Goal: Task Accomplishment & Management: Use online tool/utility

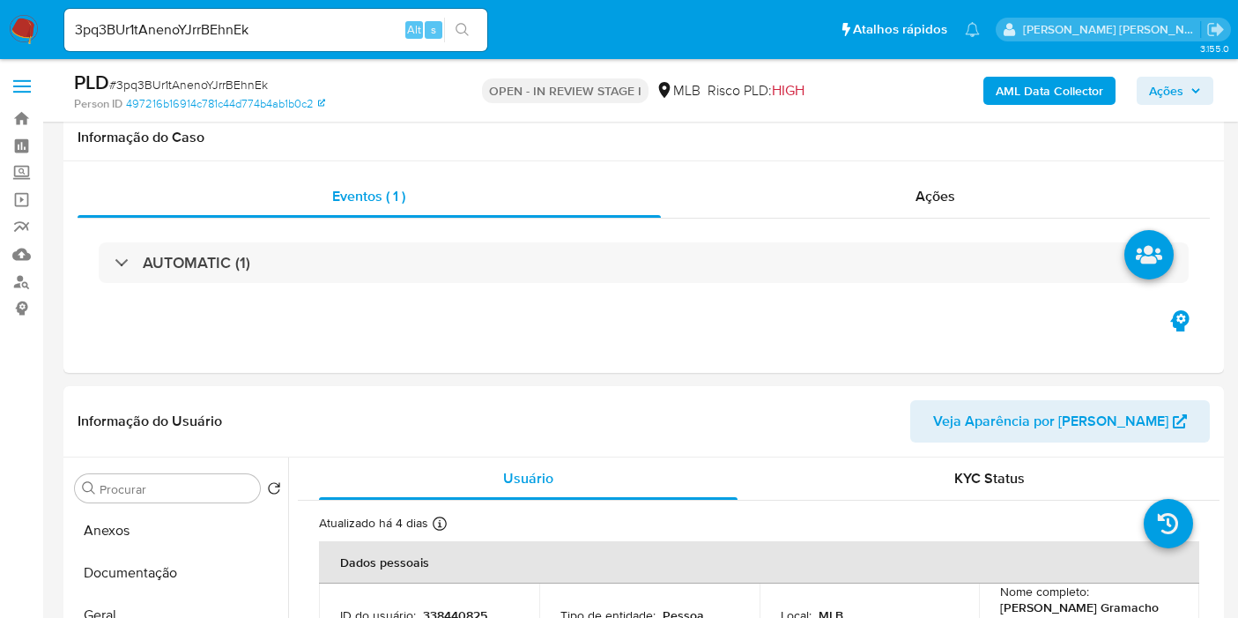
select select "10"
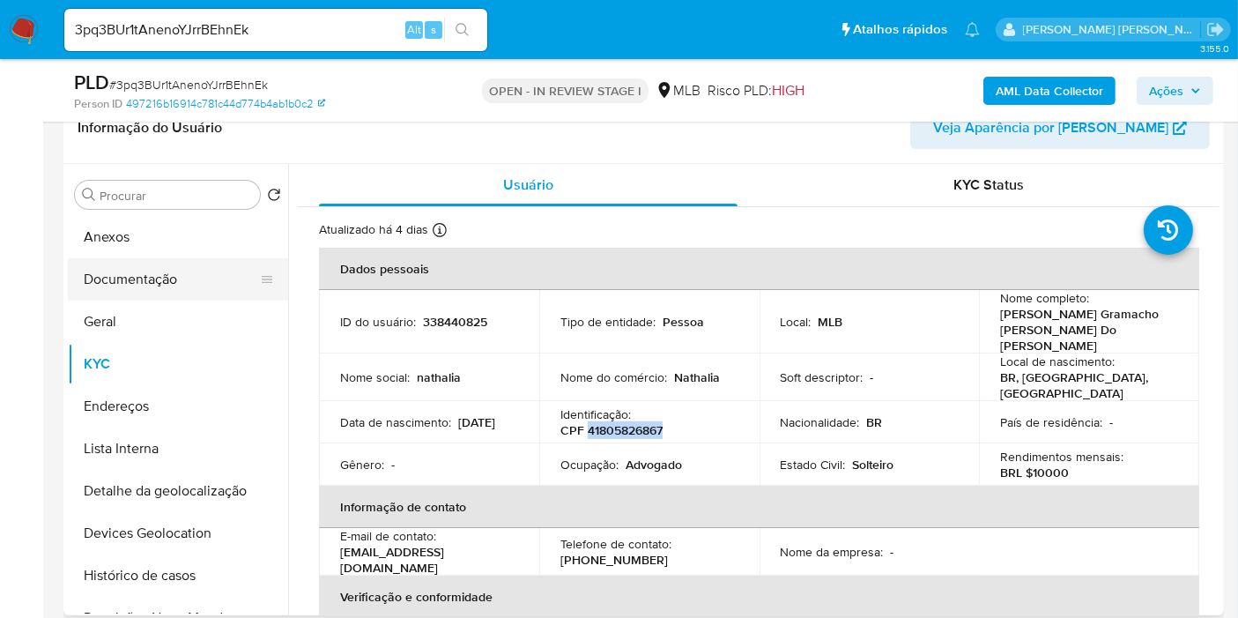
scroll to position [98, 0]
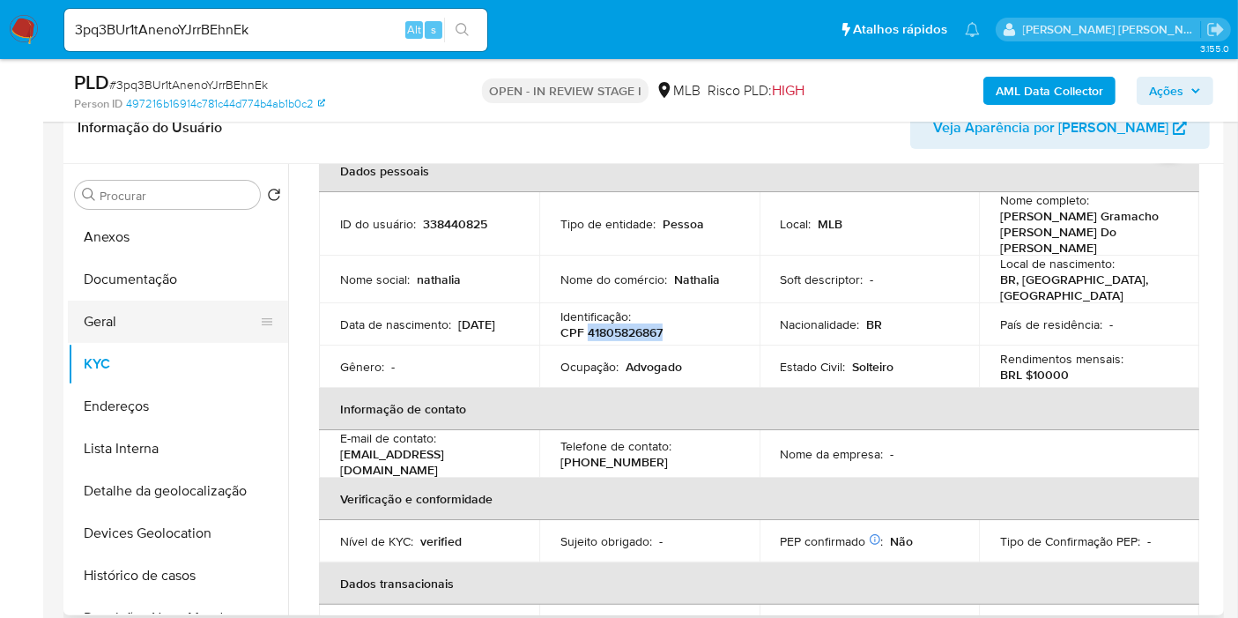
click at [115, 323] on button "Geral" at bounding box center [171, 322] width 206 height 42
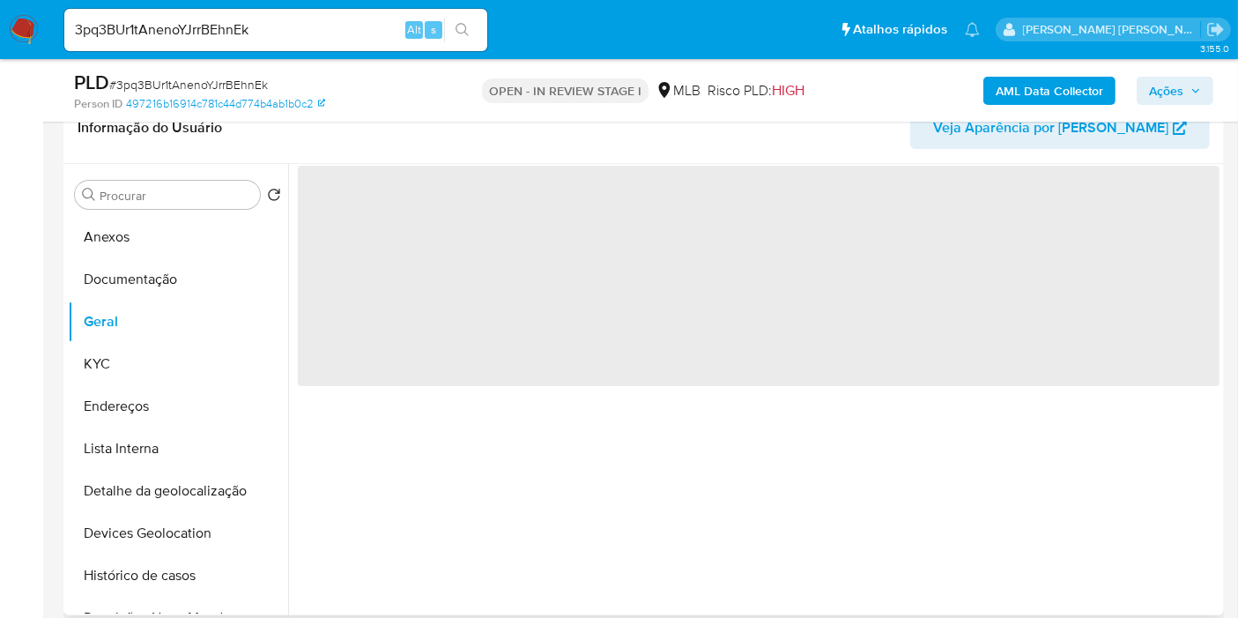
scroll to position [0, 0]
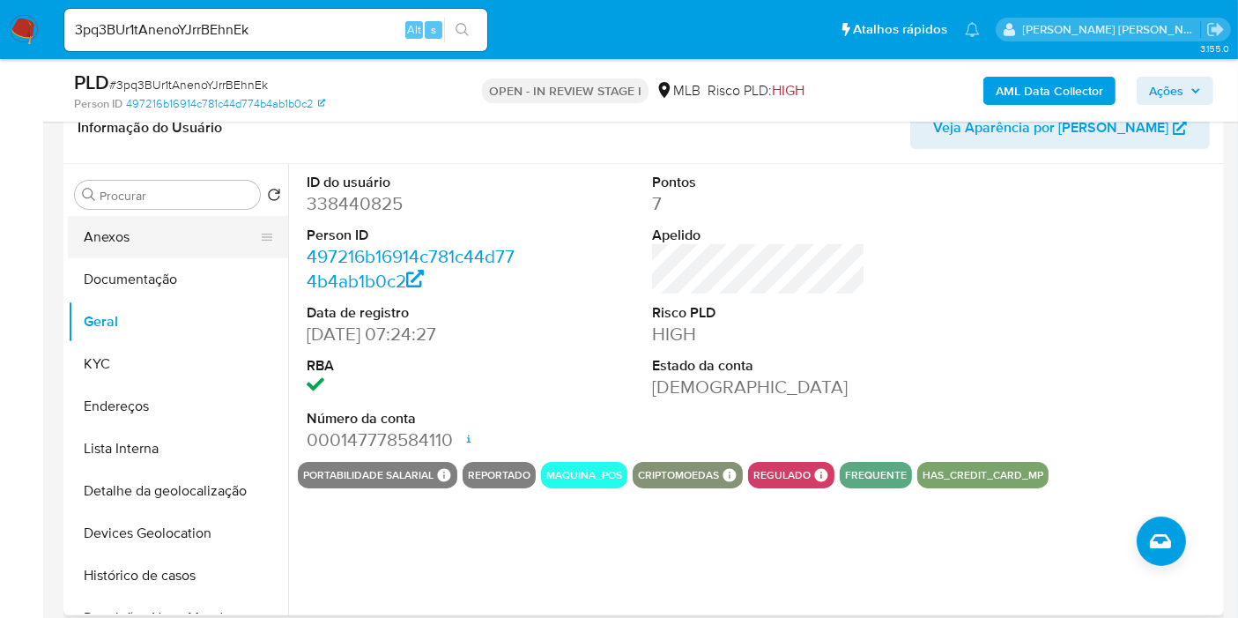
click at [189, 230] on button "Anexos" at bounding box center [171, 237] width 206 height 42
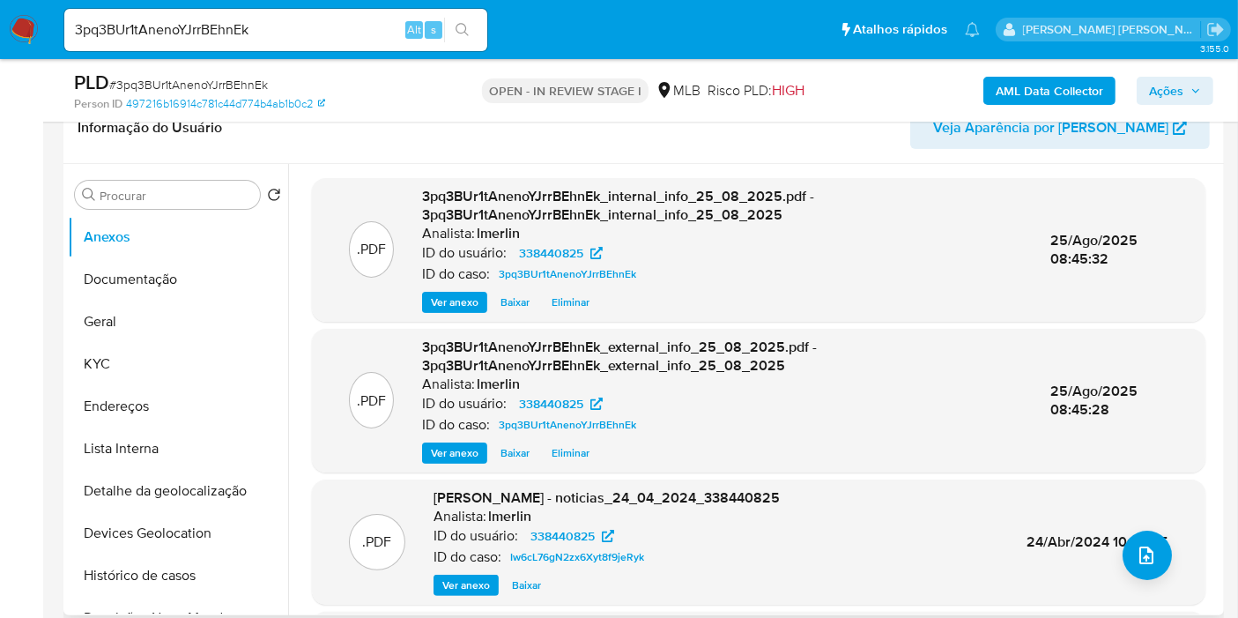
scroll to position [186, 0]
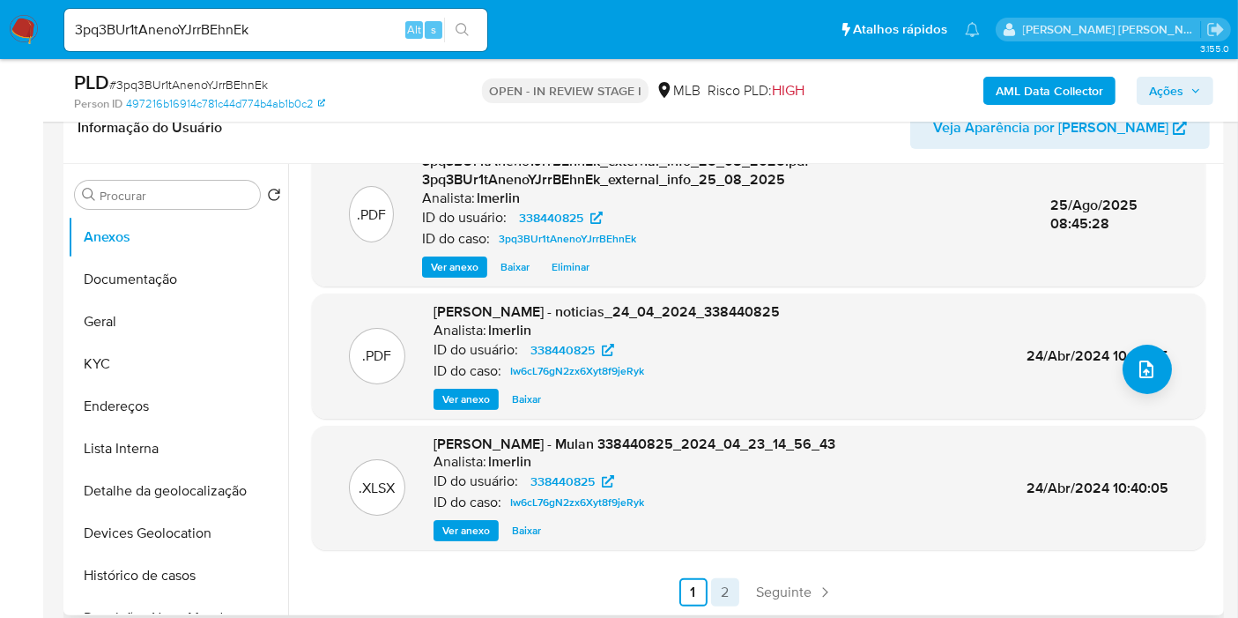
click at [731, 580] on link "2" at bounding box center [725, 592] width 28 height 28
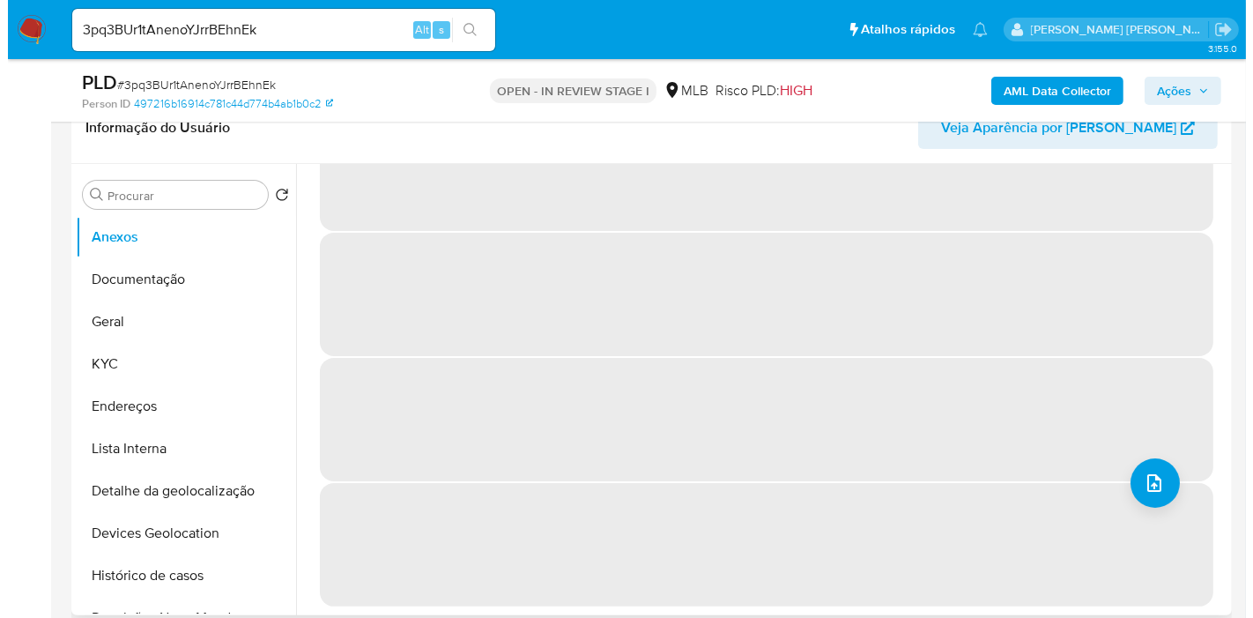
scroll to position [0, 0]
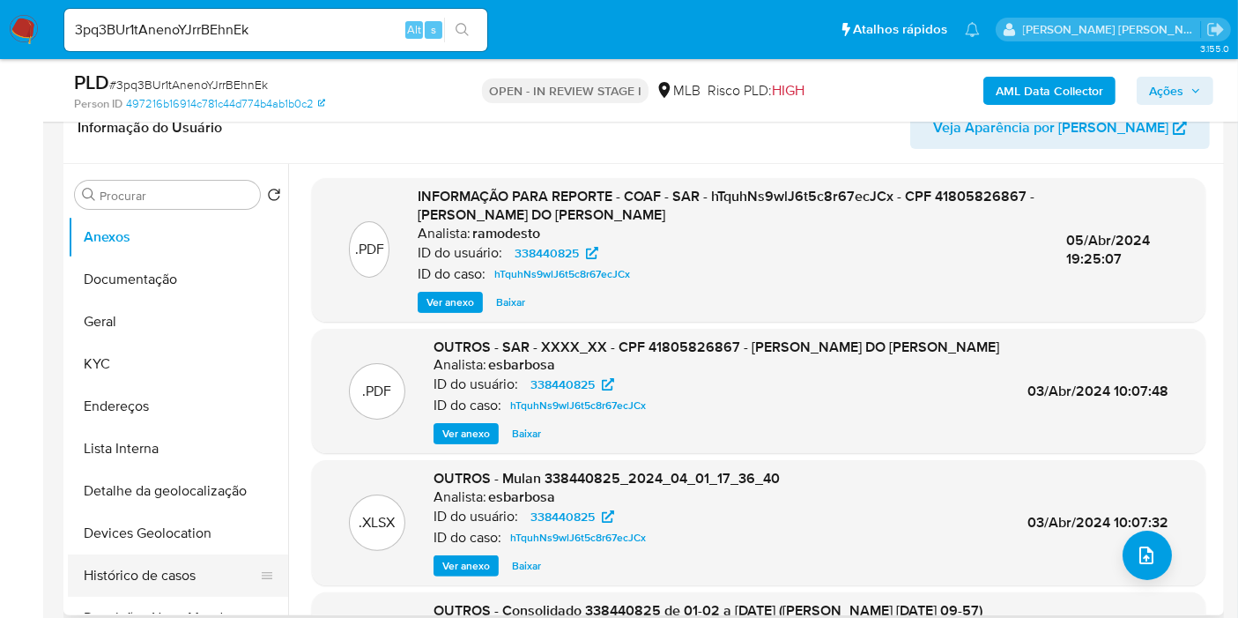
click at [188, 569] on button "Histórico de casos" at bounding box center [171, 575] width 206 height 42
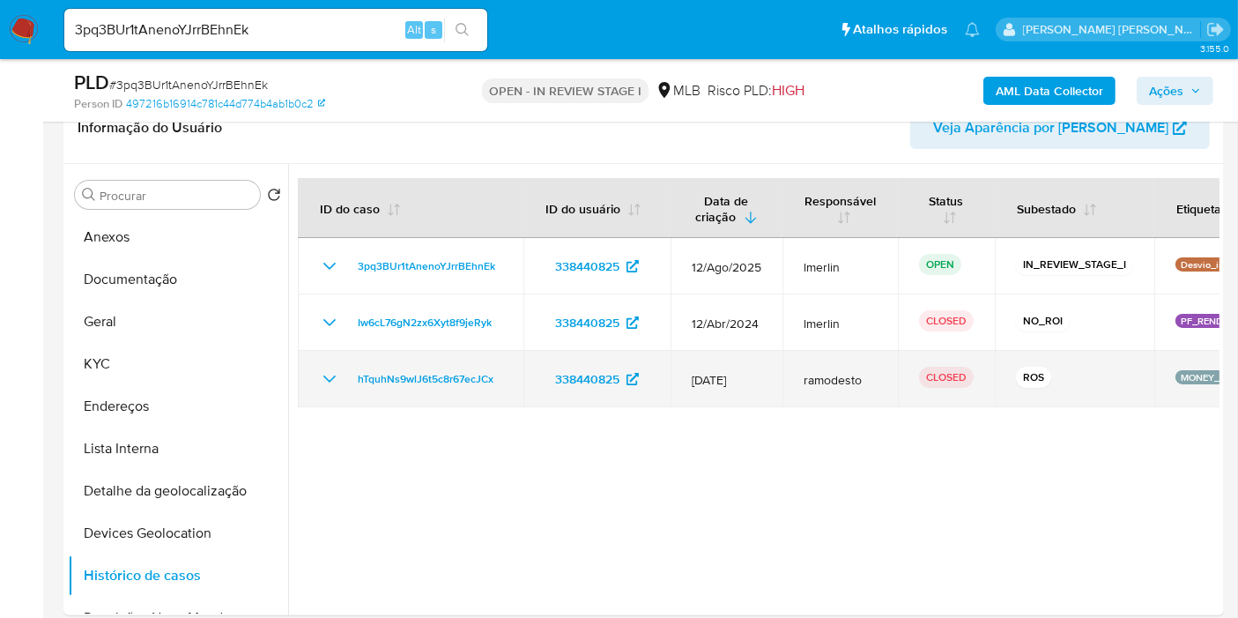
click at [323, 376] on icon "Mostrar/Ocultar" at bounding box center [329, 378] width 21 height 21
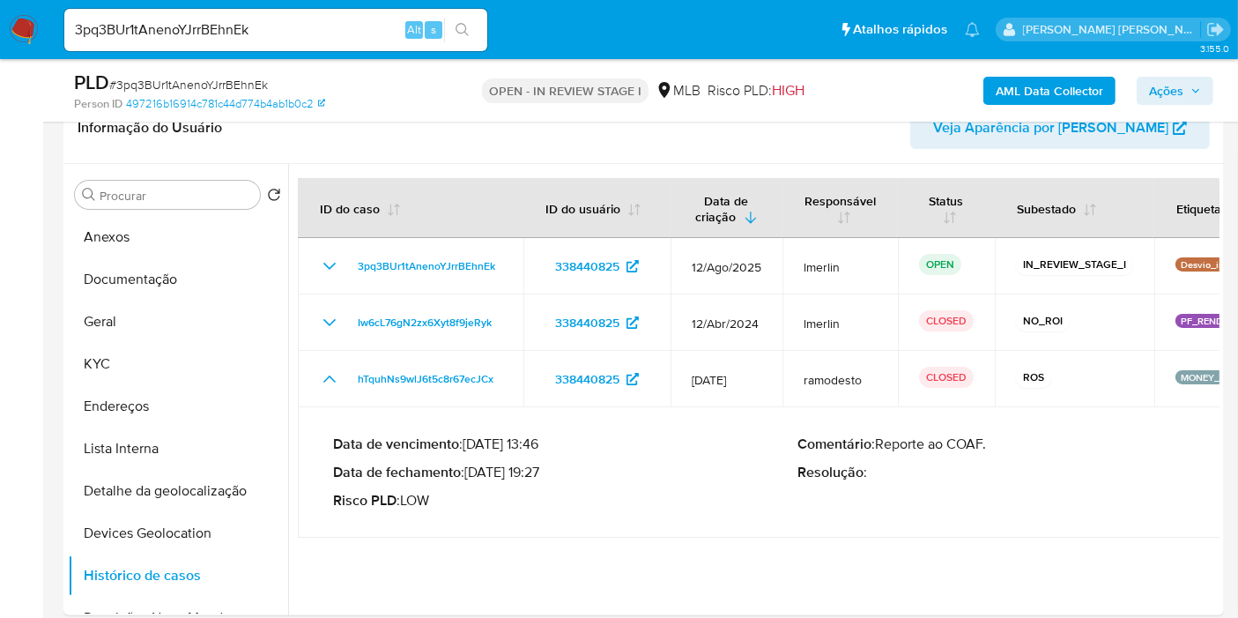
drag, startPoint x: 546, startPoint y: 471, endPoint x: 473, endPoint y: 471, distance: 72.3
click at [473, 471] on p "Data de fechamento : 05/04/2024 19:27" at bounding box center [565, 473] width 464 height 18
click at [202, 245] on button "Anexos" at bounding box center [171, 237] width 206 height 42
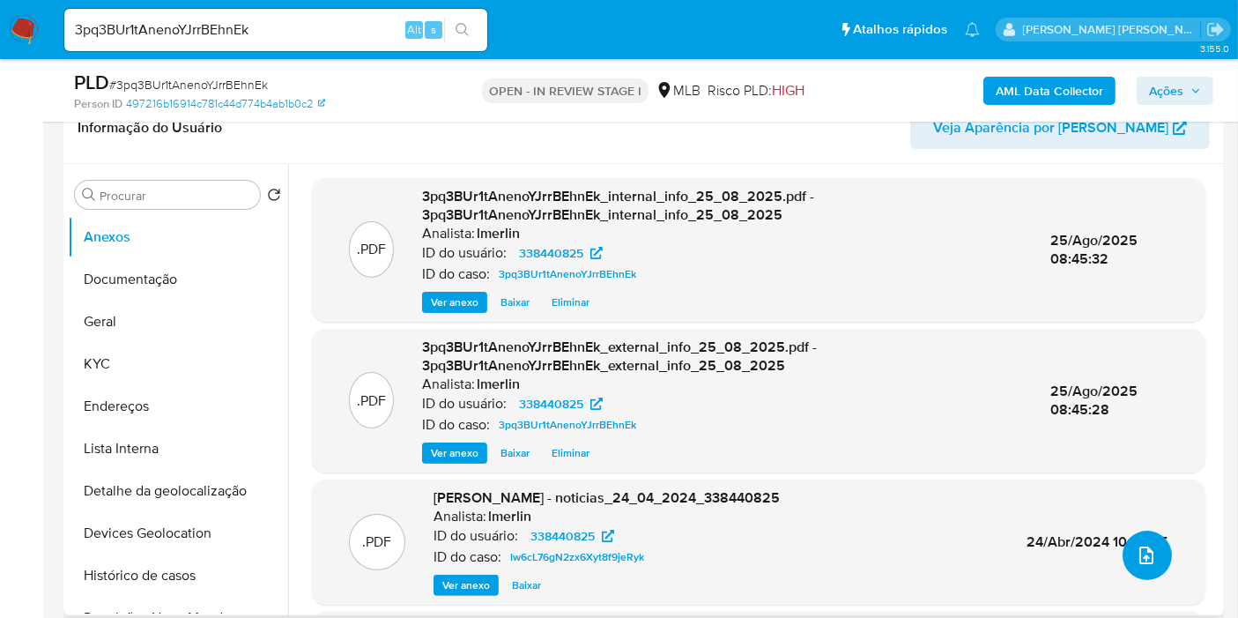
click at [1136, 557] on icon "upload-file" at bounding box center [1146, 555] width 21 height 21
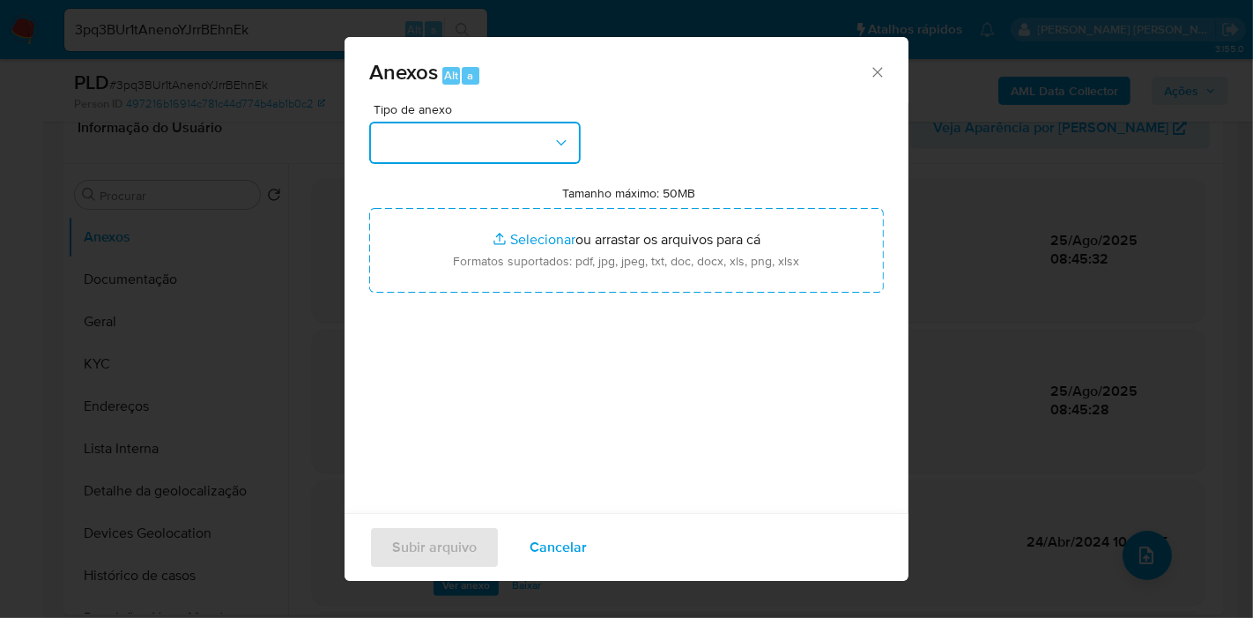
click at [523, 128] on button "button" at bounding box center [475, 143] width 212 height 42
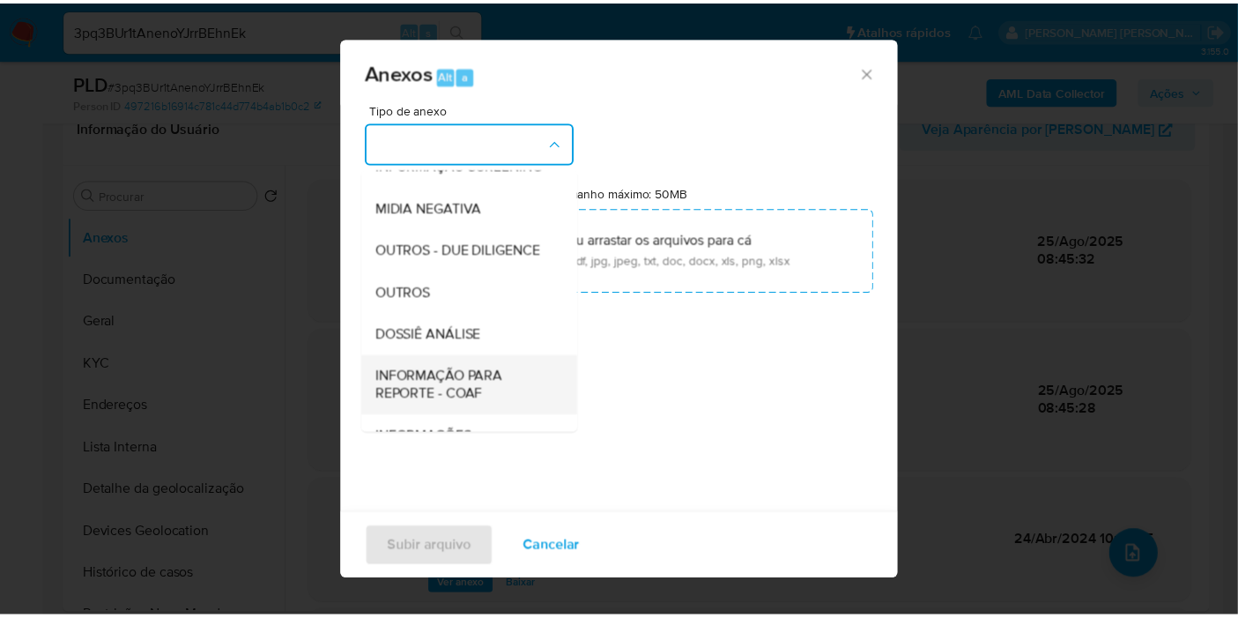
scroll to position [271, 0]
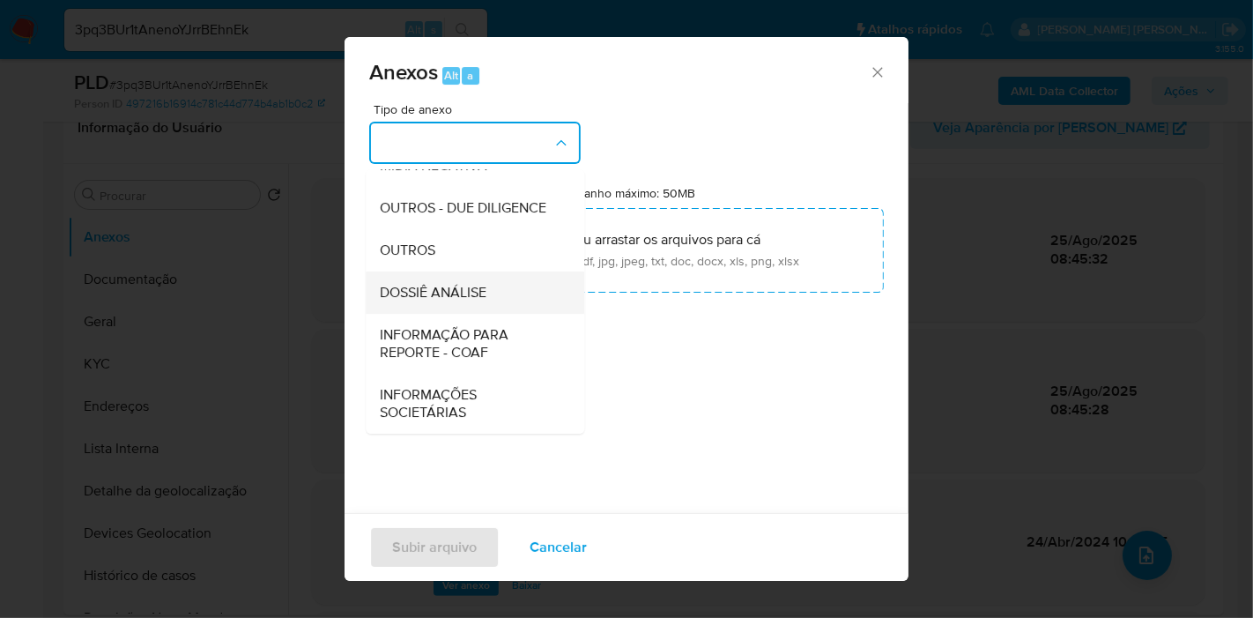
click at [508, 298] on div "DOSSIÊ ANÁLISE" at bounding box center [470, 292] width 180 height 42
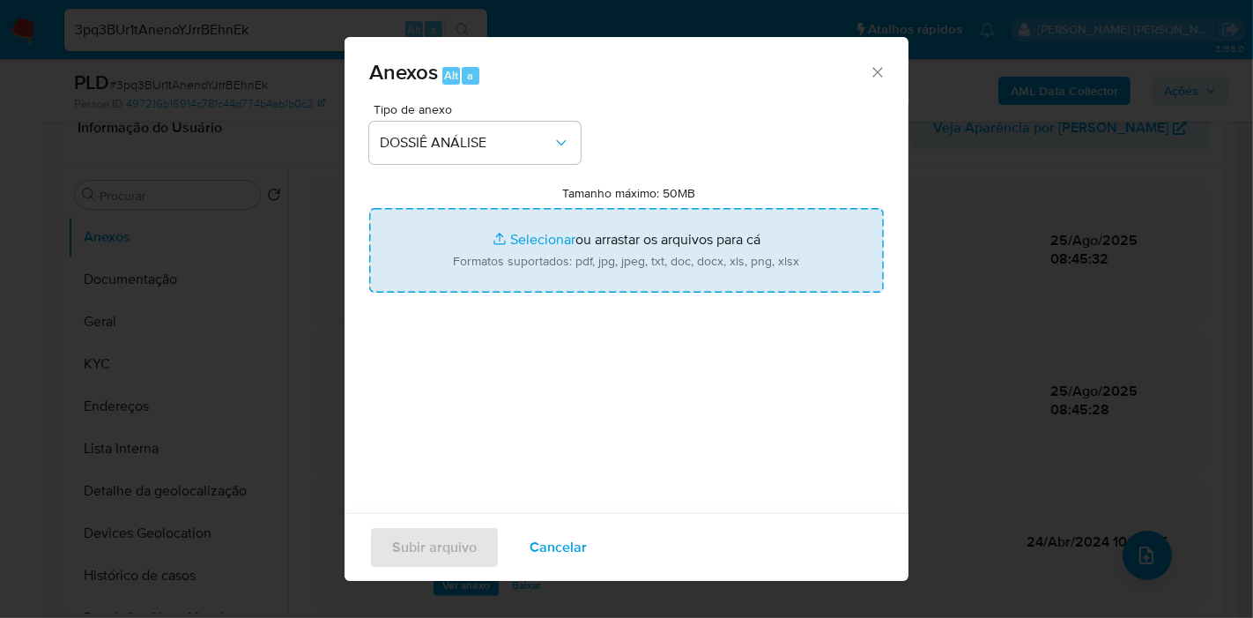
click at [651, 221] on input "Tamanho máximo: 50MB Selecionar arquivos" at bounding box center [626, 250] width 515 height 85
type input "C:\fakepath\2º SAR - XXX - CPF 41805826867 - NATHALIA GRAMACHO SOUZA SANTOS DO …"
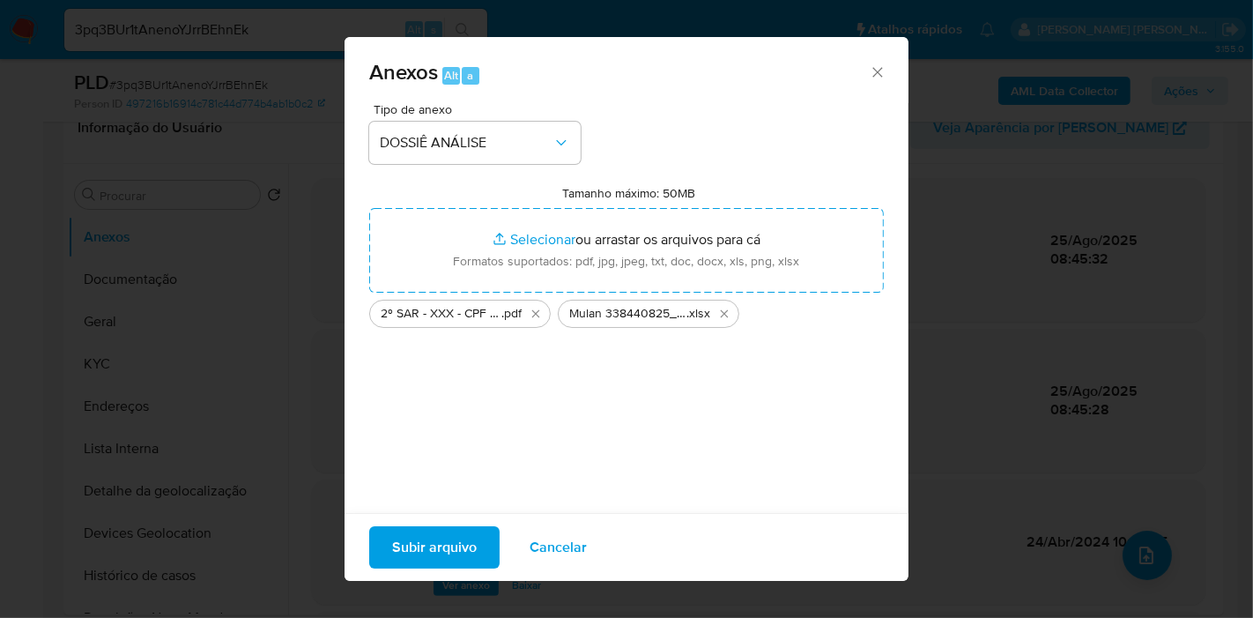
click at [411, 546] on span "Subir arquivo" at bounding box center [434, 547] width 85 height 39
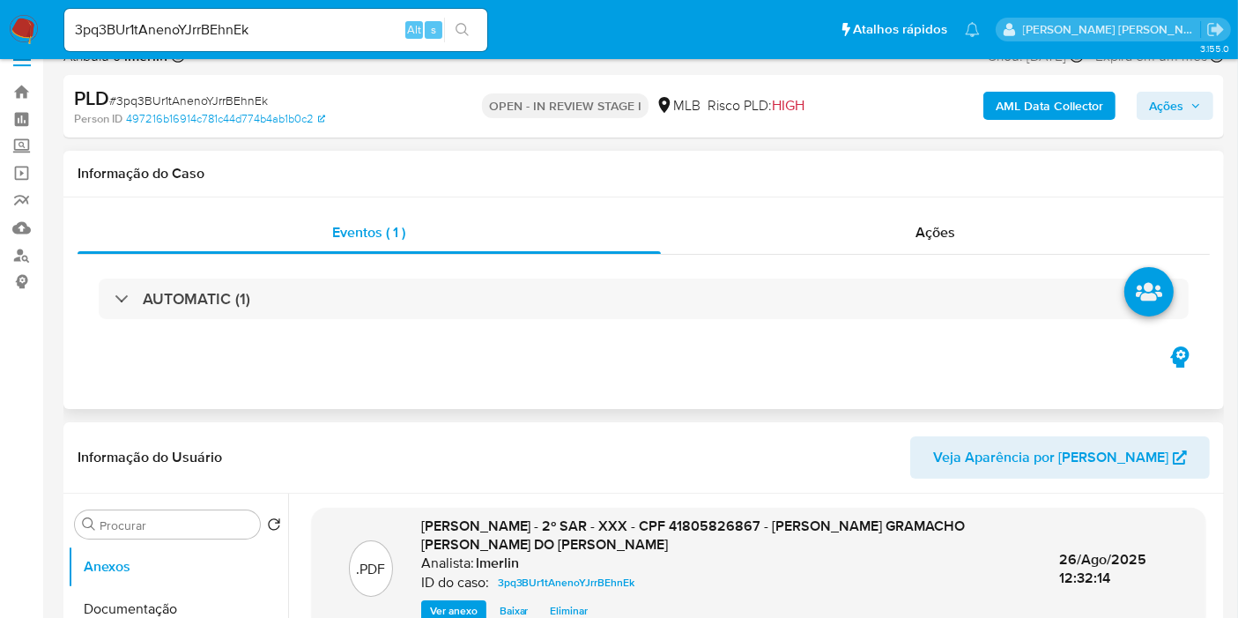
scroll to position [0, 0]
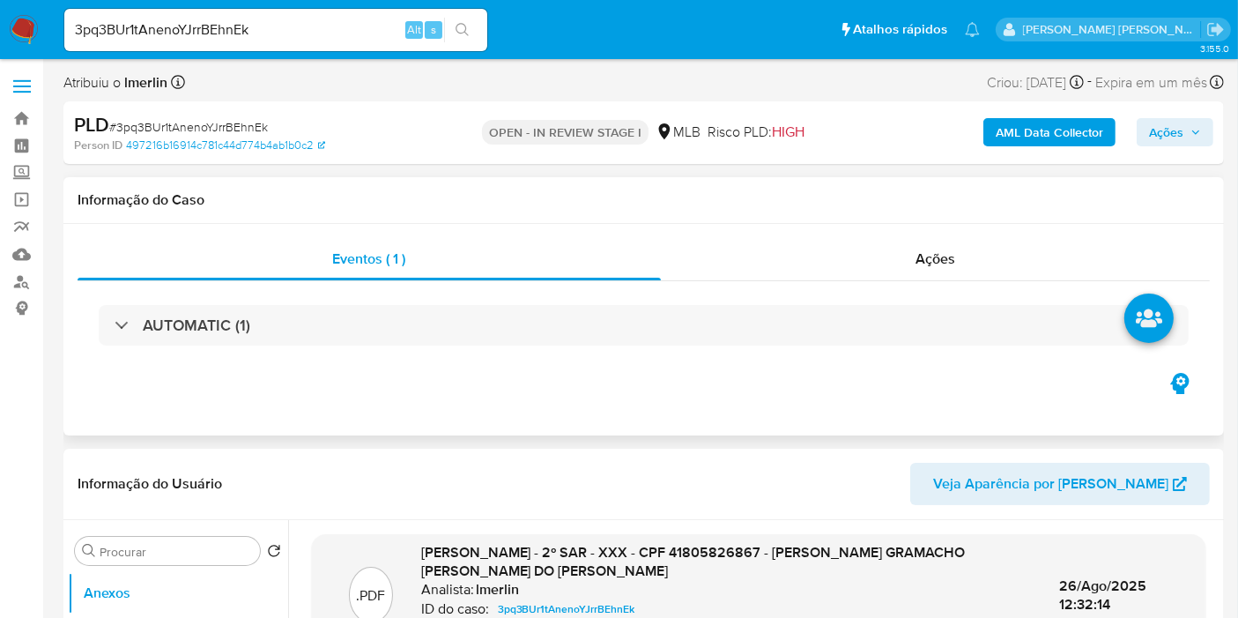
click at [962, 270] on div "Ações" at bounding box center [936, 259] width 550 height 42
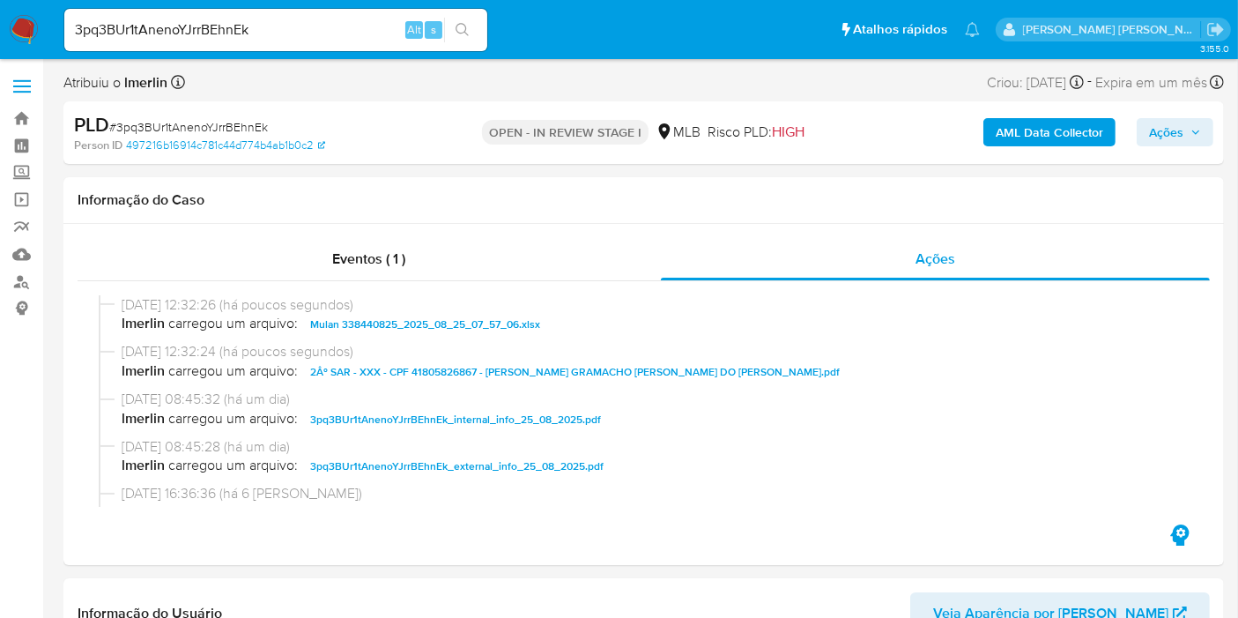
click at [1169, 123] on span "Ações" at bounding box center [1166, 132] width 34 height 28
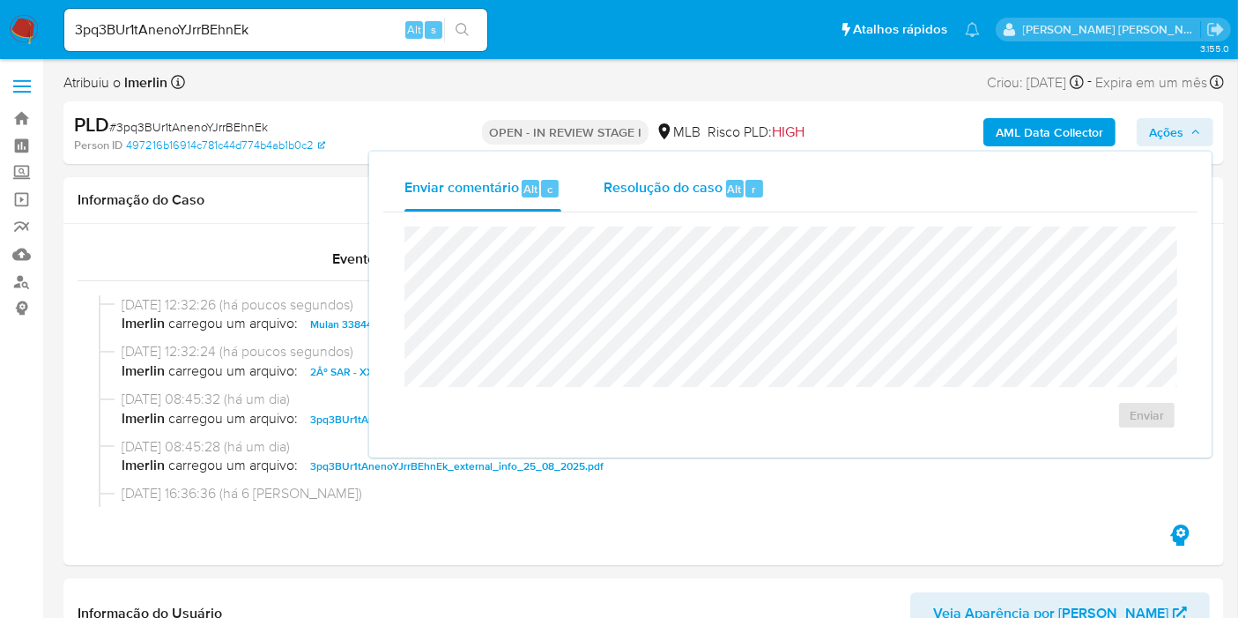
click at [701, 192] on span "Resolução do caso" at bounding box center [663, 188] width 119 height 20
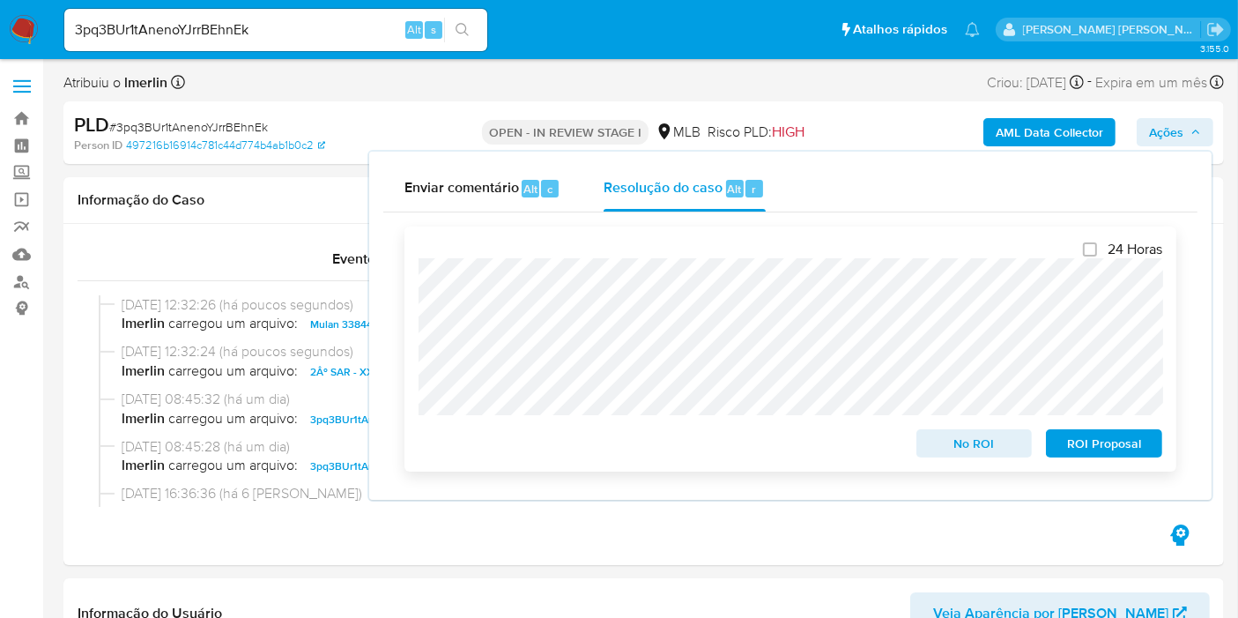
click at [1112, 444] on span "ROI Proposal" at bounding box center [1104, 443] width 92 height 25
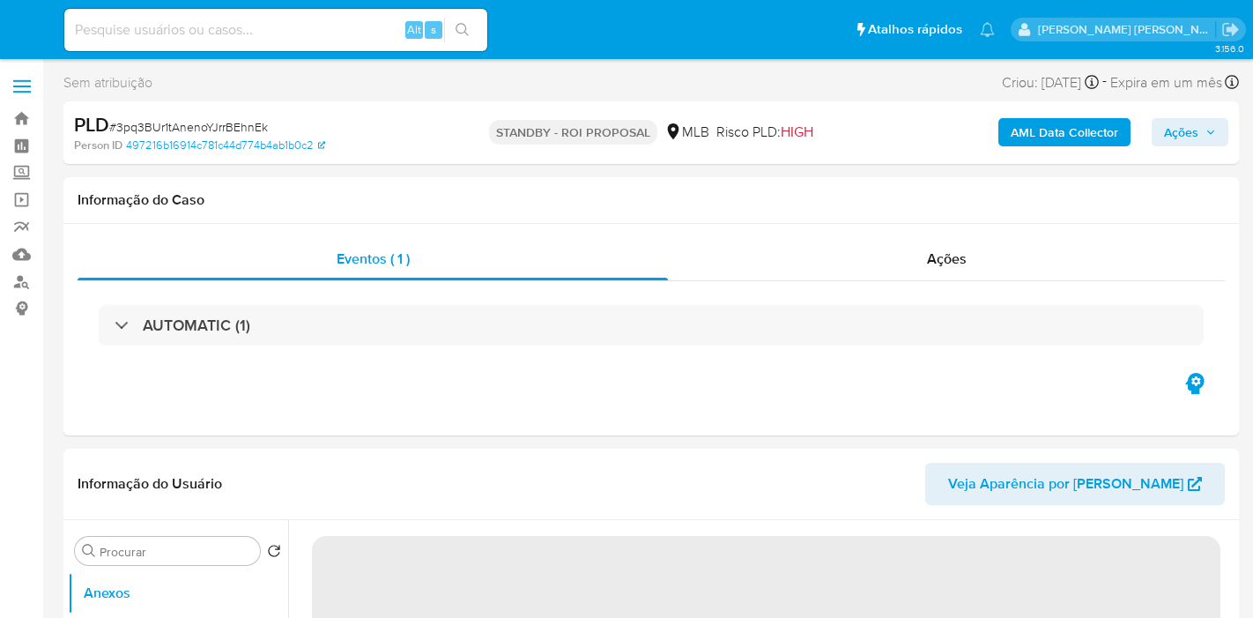
select select "10"
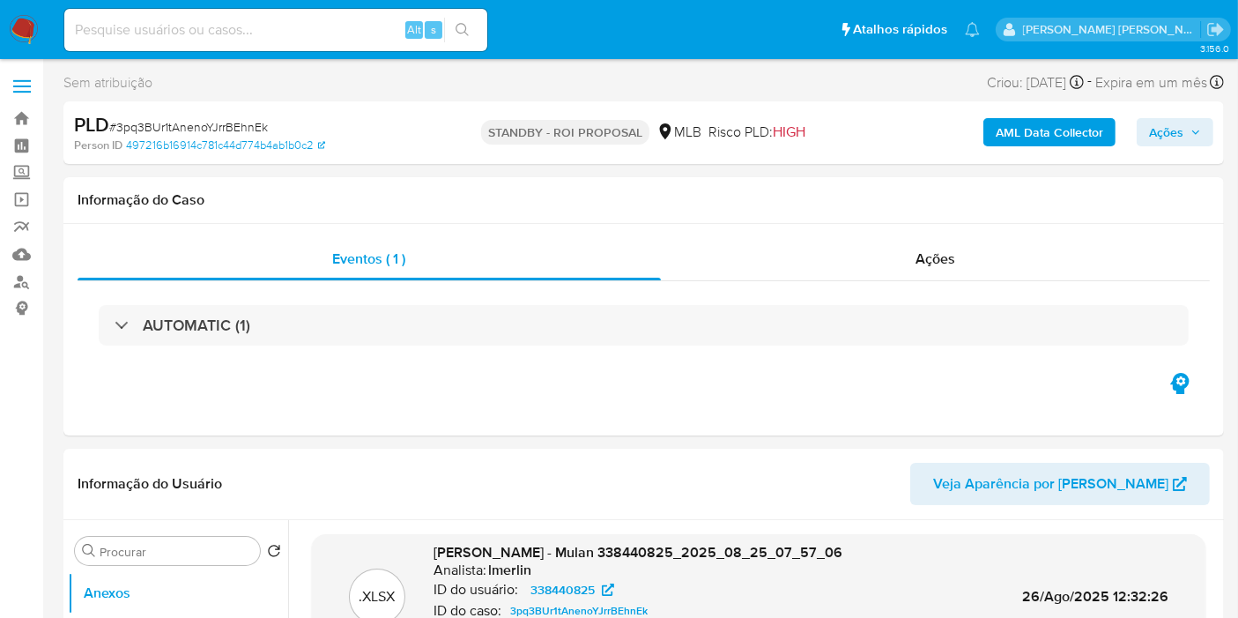
click at [17, 28] on img at bounding box center [24, 30] width 30 height 30
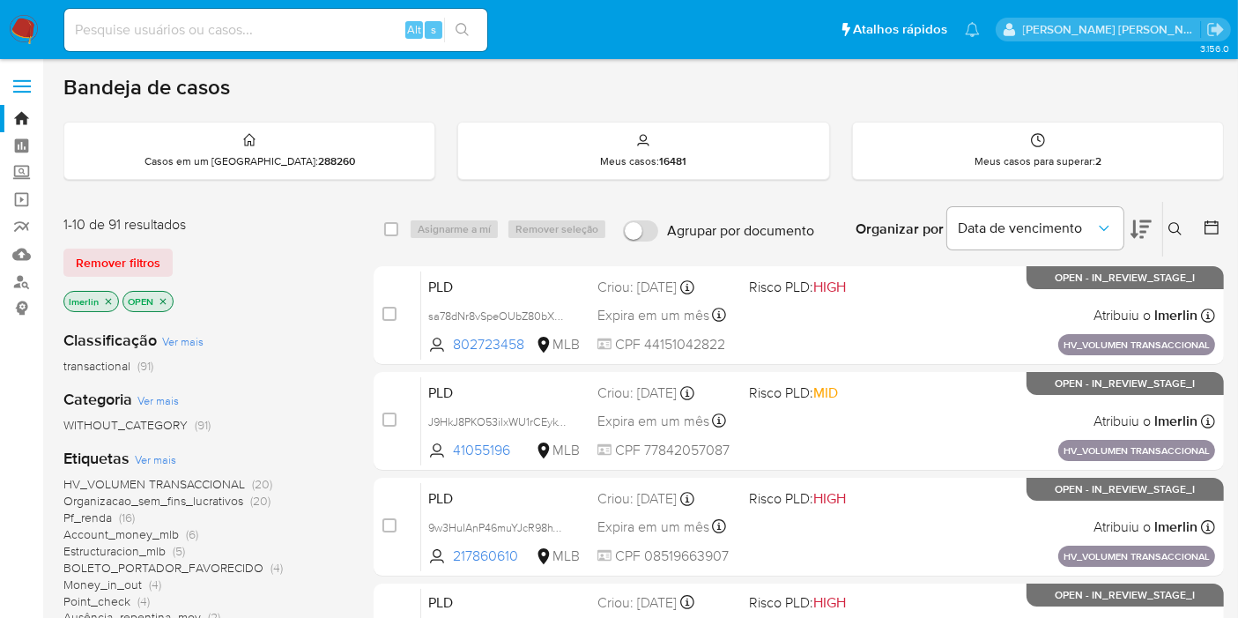
click at [109, 301] on icon "close-filter" at bounding box center [109, 301] width 6 height 6
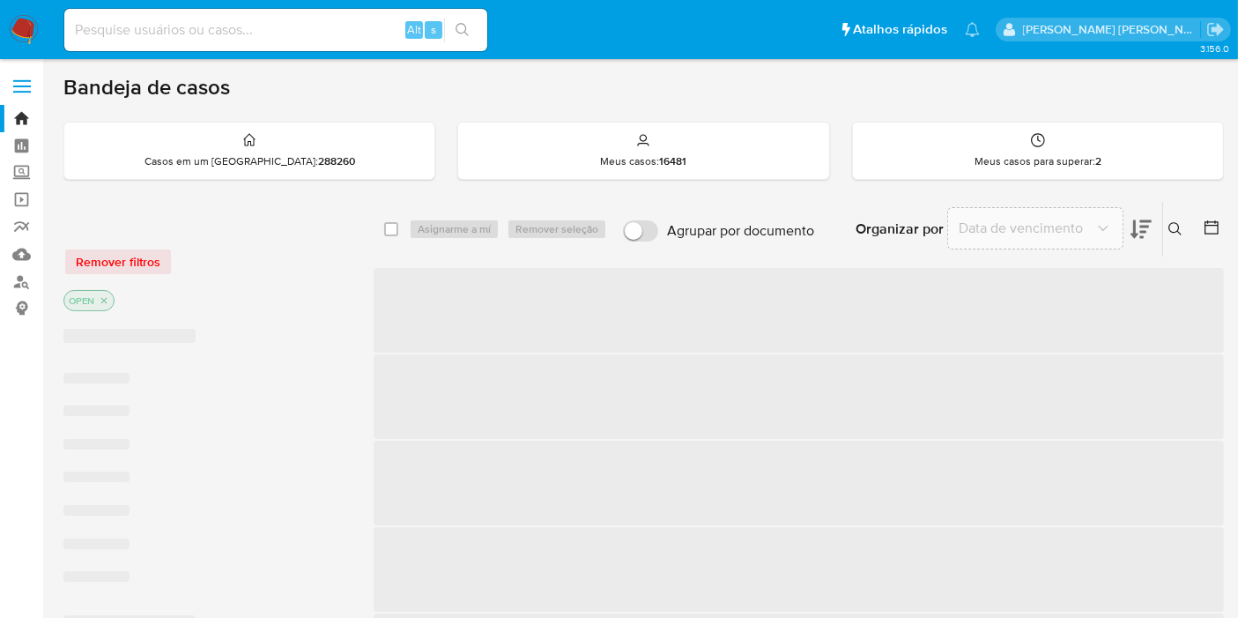
click at [284, 28] on input at bounding box center [275, 30] width 423 height 23
paste input "sa78dNr8vSpeOUbZ80bXONPD"
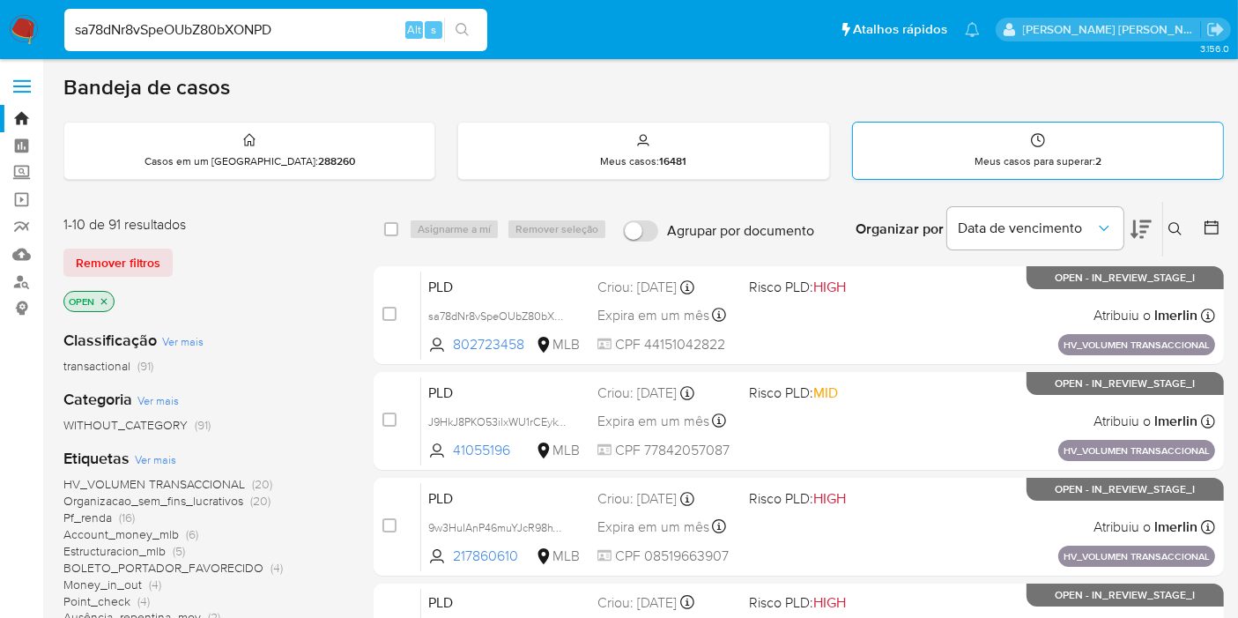
type input "sa78dNr8vSpeOUbZ80bXONPD"
click at [948, 147] on div "Meus casos para superar : 2" at bounding box center [1038, 150] width 370 height 56
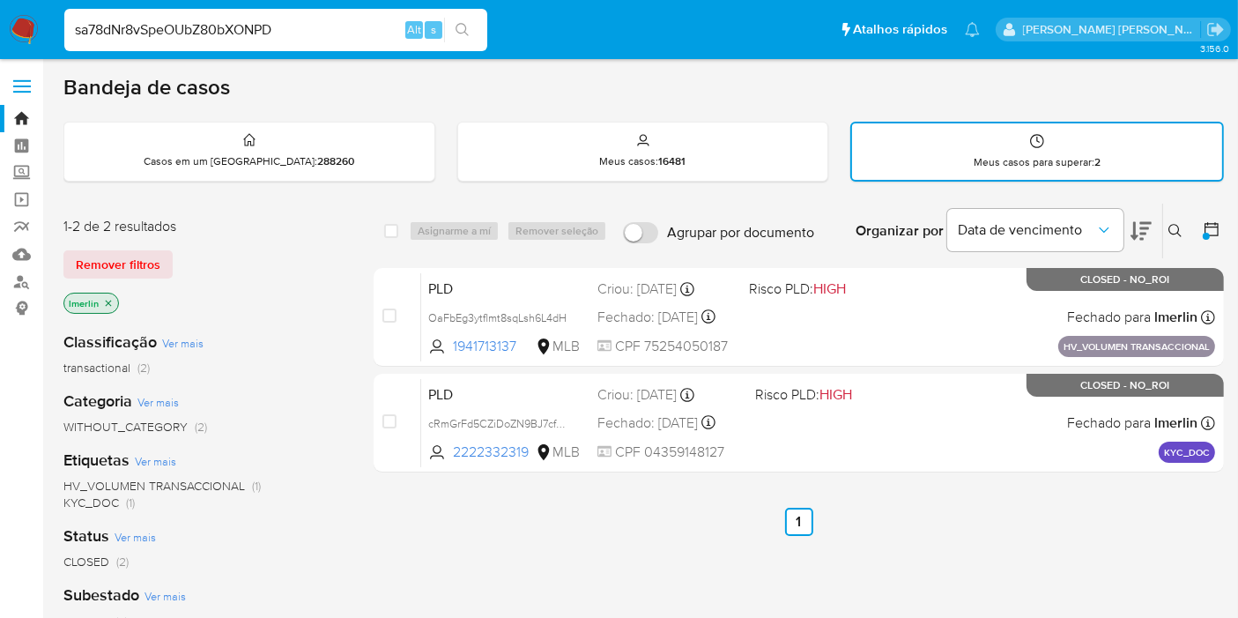
click at [337, 37] on input "sa78dNr8vSpeOUbZ80bXONPD" at bounding box center [275, 30] width 423 height 23
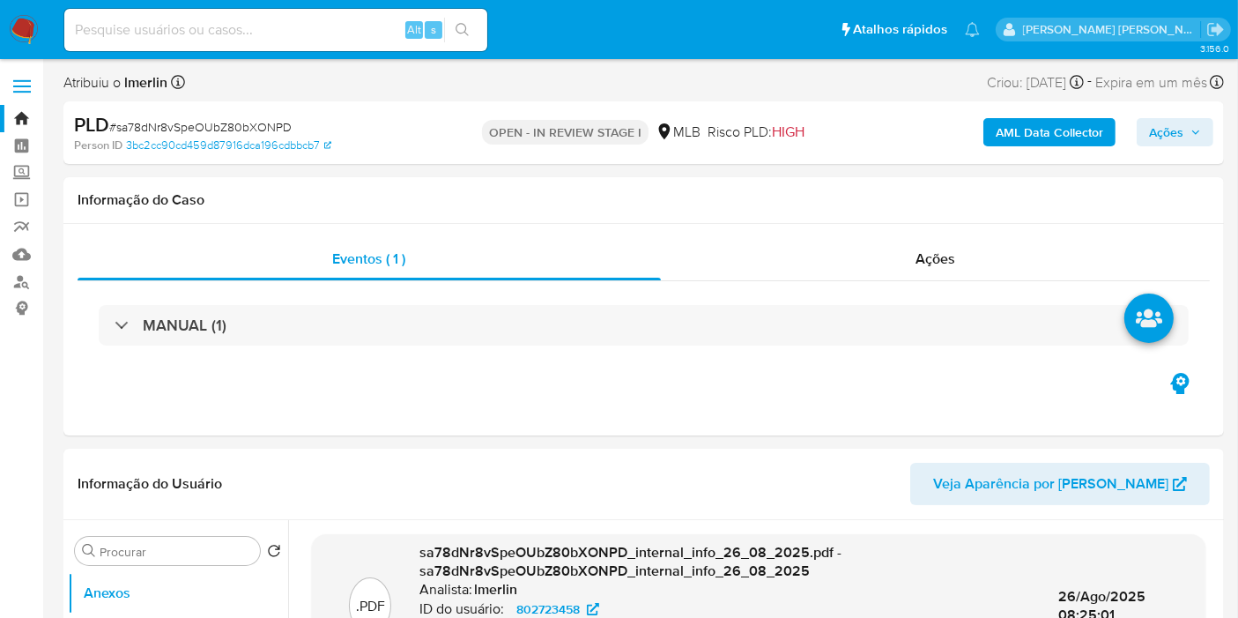
select select "10"
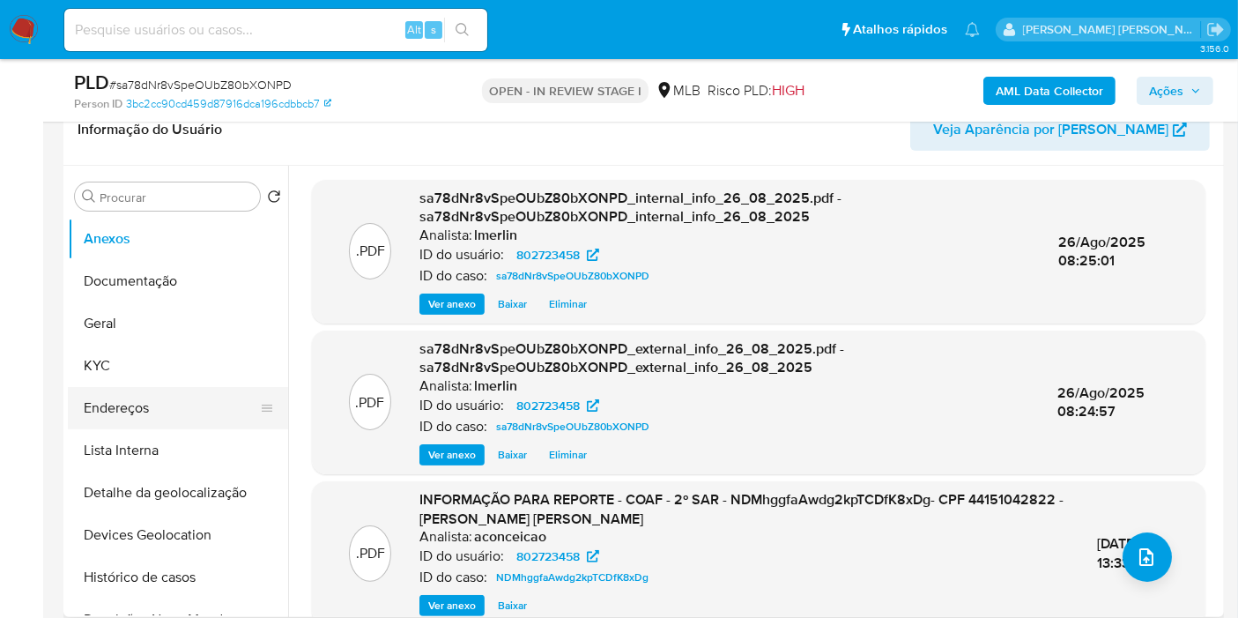
scroll to position [293, 0]
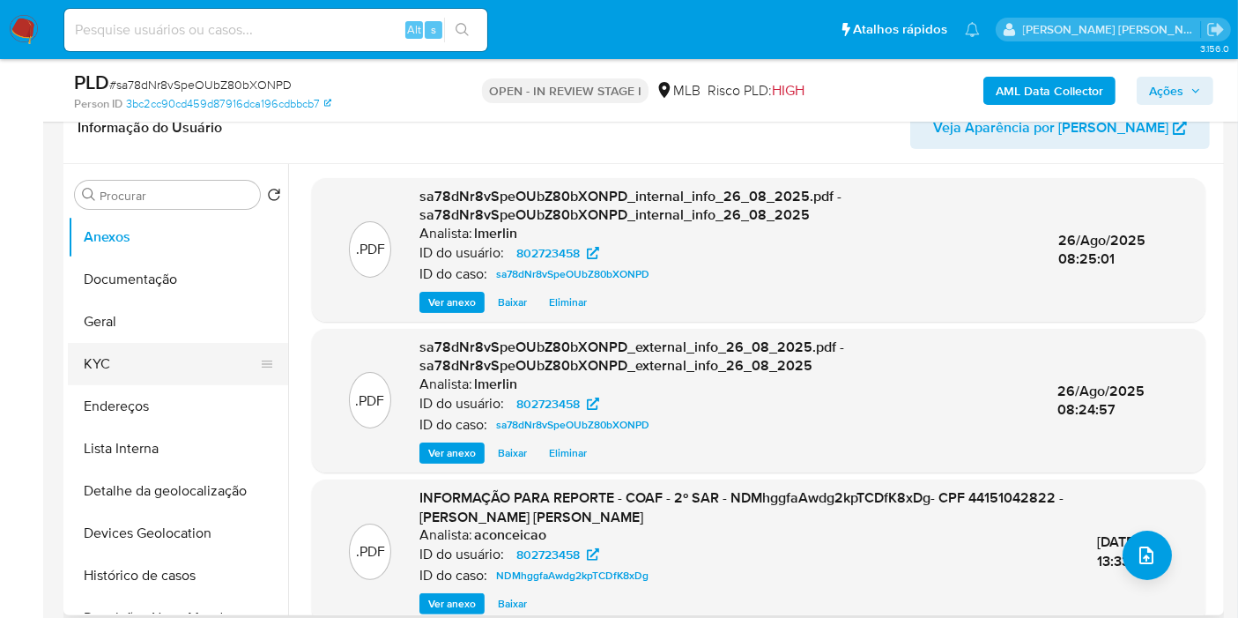
click at [194, 367] on button "KYC" at bounding box center [171, 364] width 206 height 42
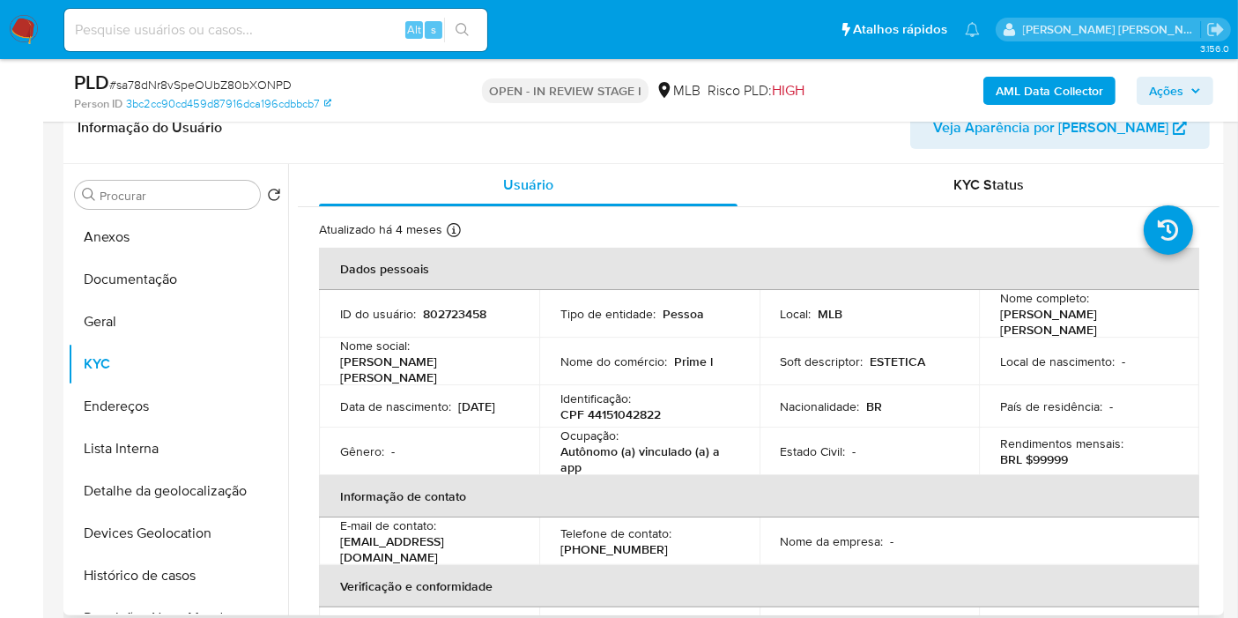
click at [642, 406] on p "CPF 44151042822" at bounding box center [610, 414] width 100 height 16
copy p "44151042822"
click at [145, 583] on button "Histórico de casos" at bounding box center [171, 575] width 206 height 42
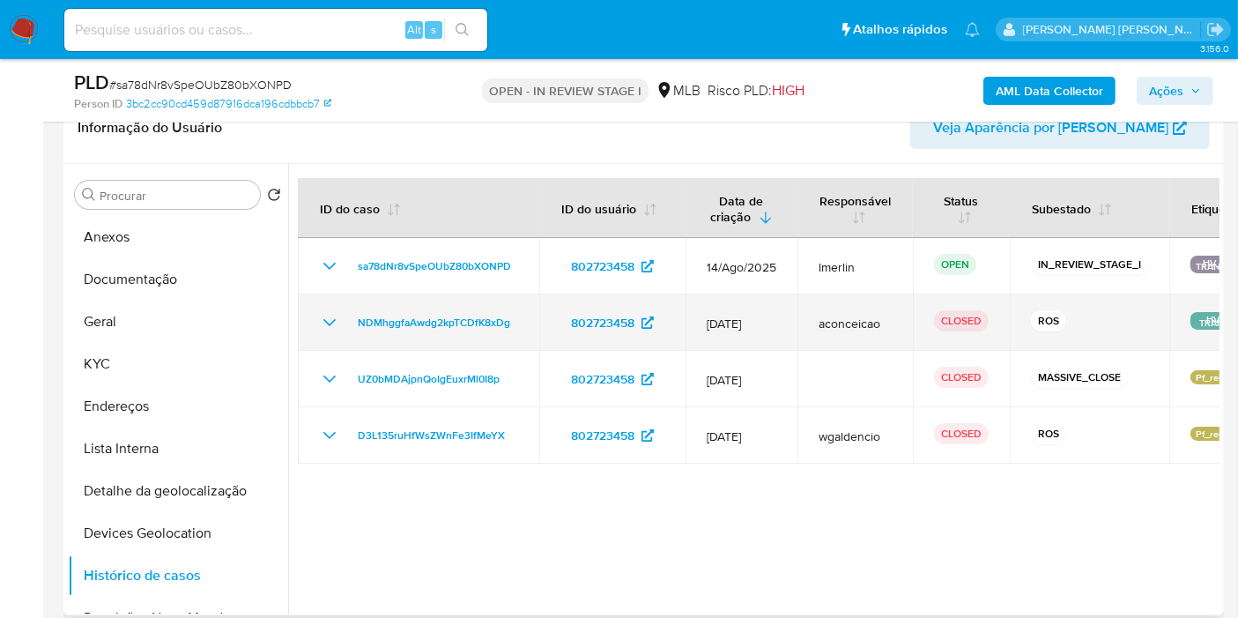
click at [327, 315] on icon "Mostrar/Ocultar" at bounding box center [329, 322] width 21 height 21
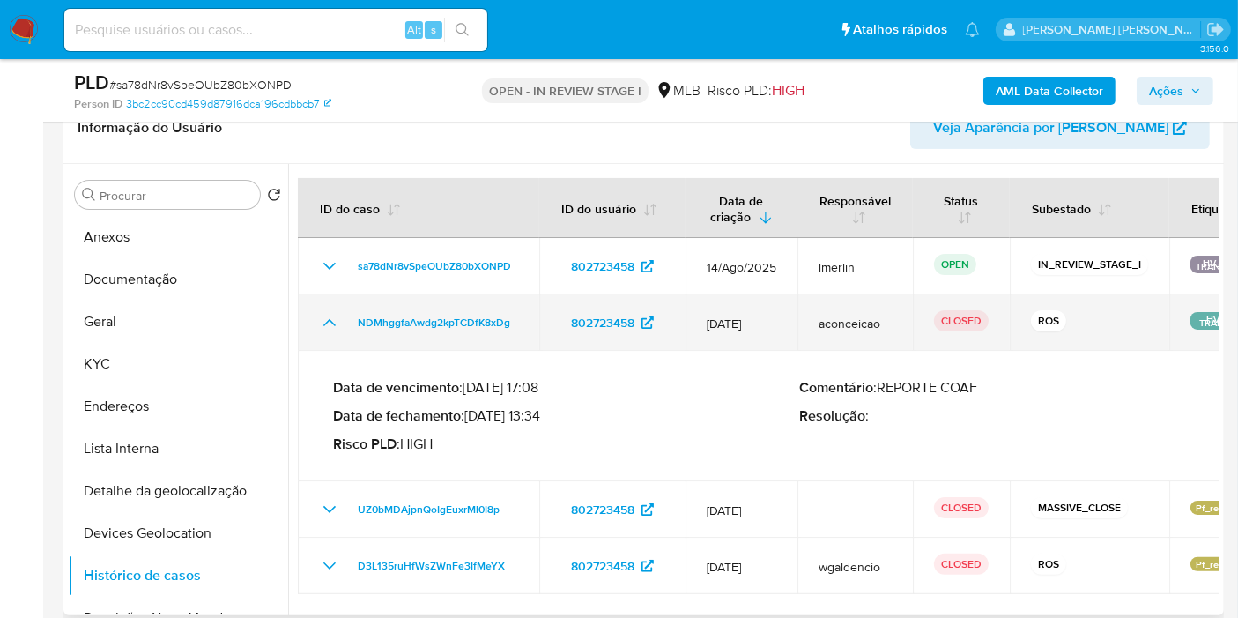
click at [332, 321] on icon "Mostrar/Ocultar" at bounding box center [329, 322] width 21 height 21
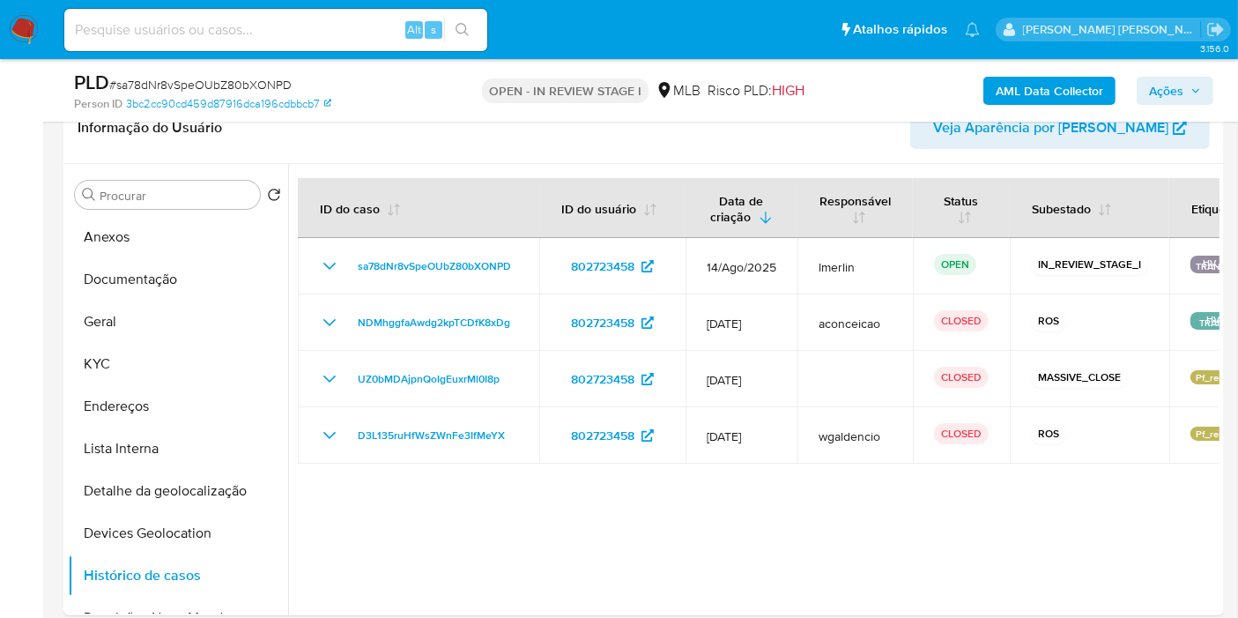
click at [147, 361] on button "KYC" at bounding box center [171, 364] width 206 height 42
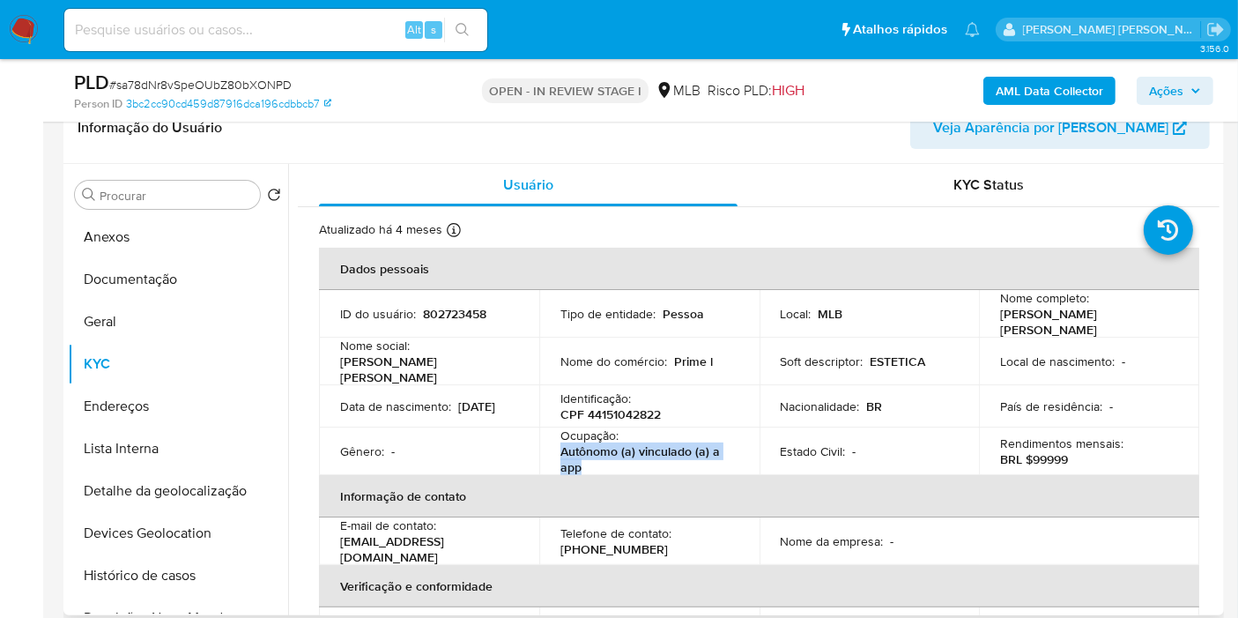
drag, startPoint x: 591, startPoint y: 456, endPoint x: 553, endPoint y: 433, distance: 45.5
click at [553, 433] on td "Ocupação : Autônomo (a) vinculado (a) a app" at bounding box center [649, 451] width 220 height 48
copy p "Autônomo (a) vinculado (a) a app"
click at [136, 288] on button "Documentação" at bounding box center [171, 279] width 206 height 42
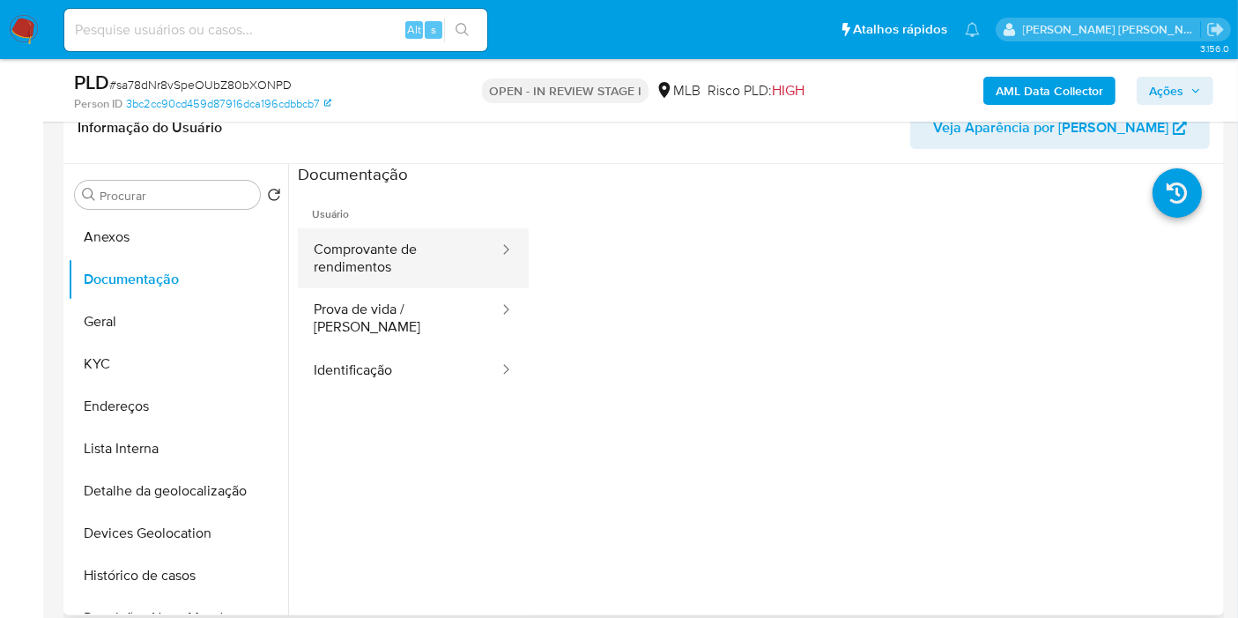
click at [418, 241] on button "Comprovante de rendimentos" at bounding box center [399, 258] width 203 height 60
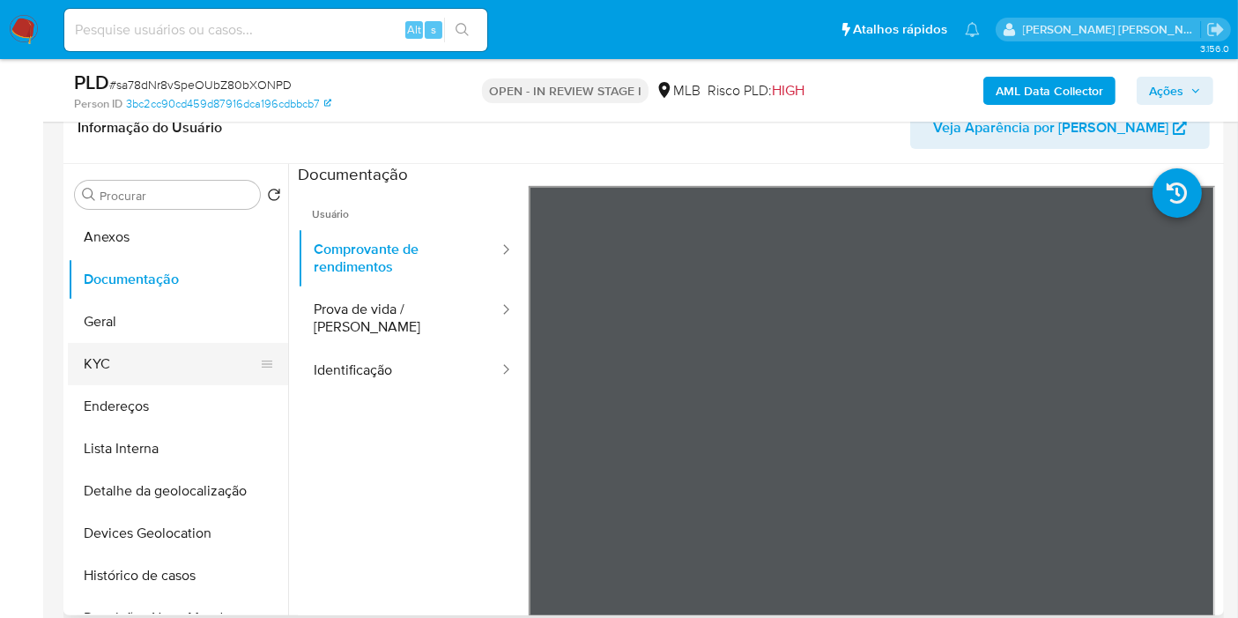
click at [164, 378] on button "KYC" at bounding box center [171, 364] width 206 height 42
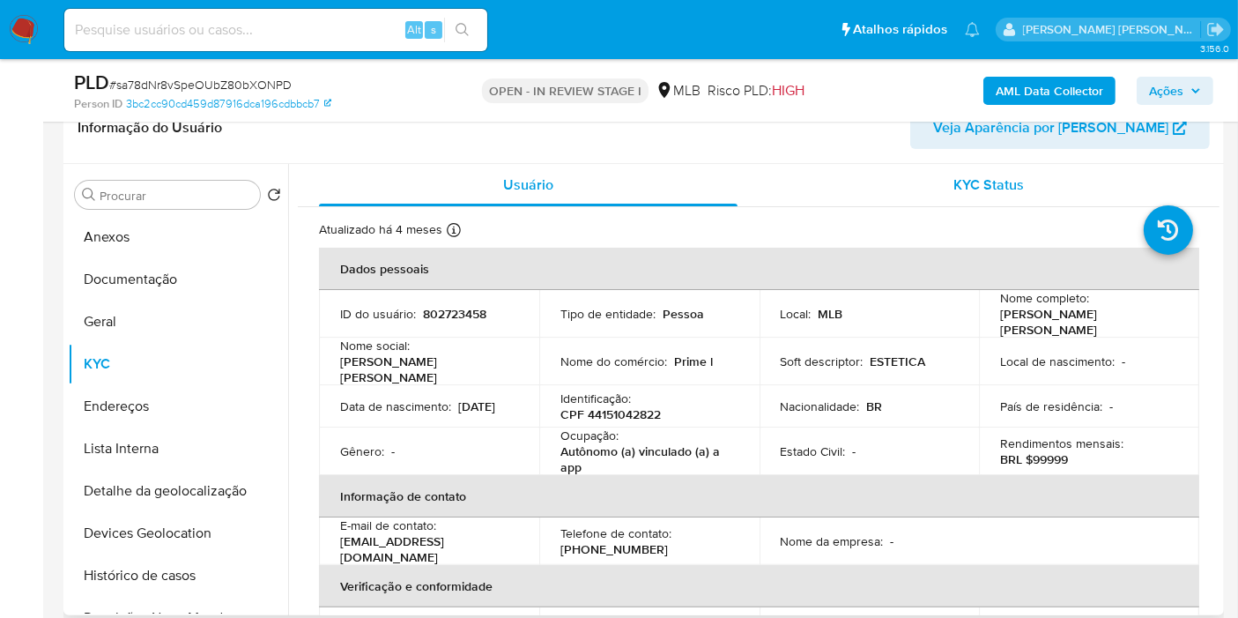
click at [979, 179] on span "KYC Status" at bounding box center [989, 184] width 71 height 20
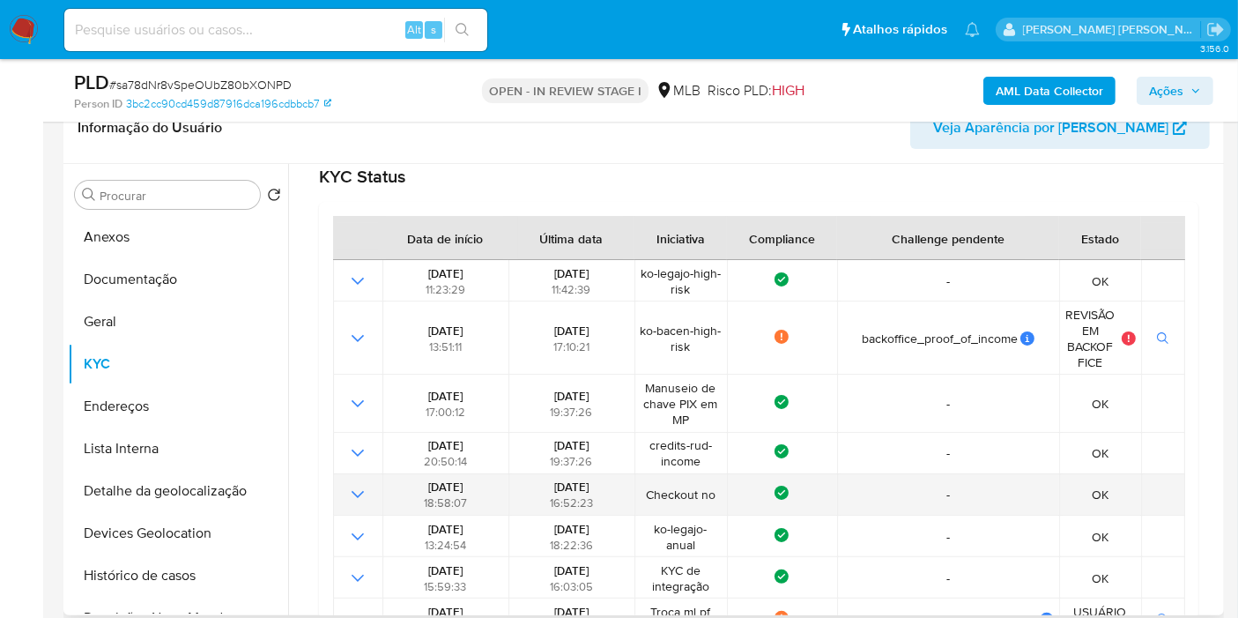
scroll to position [68, 0]
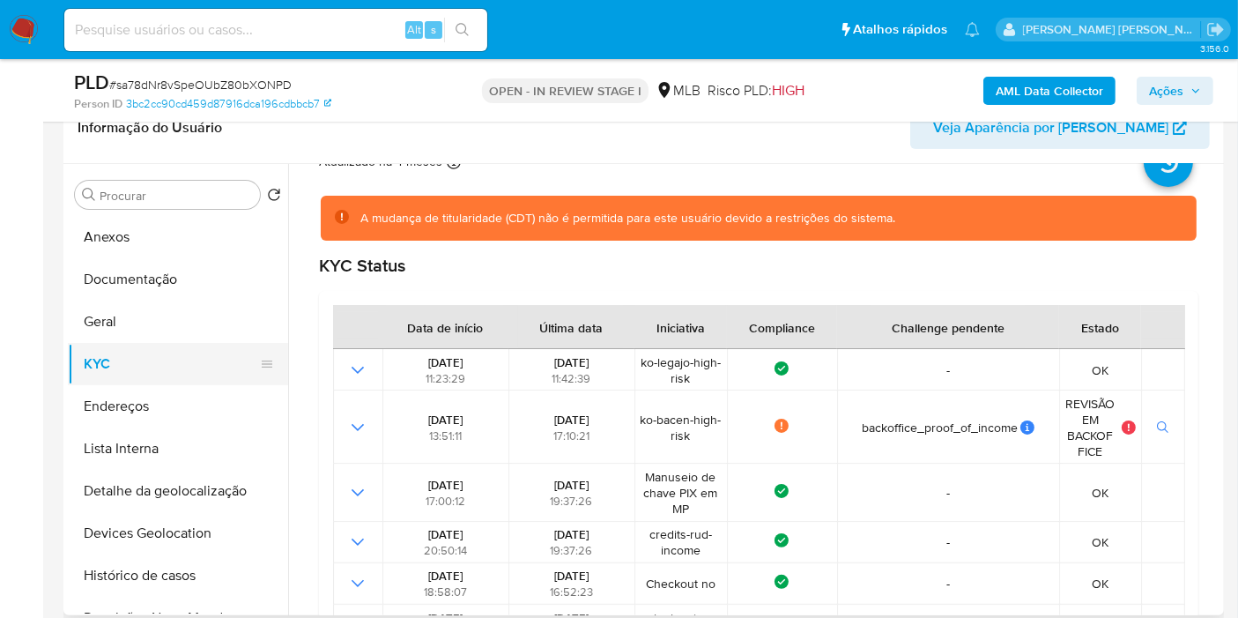
click at [170, 368] on button "KYC" at bounding box center [171, 364] width 206 height 42
click at [140, 345] on button "KYC" at bounding box center [171, 364] width 206 height 42
click at [160, 323] on button "Geral" at bounding box center [171, 322] width 206 height 42
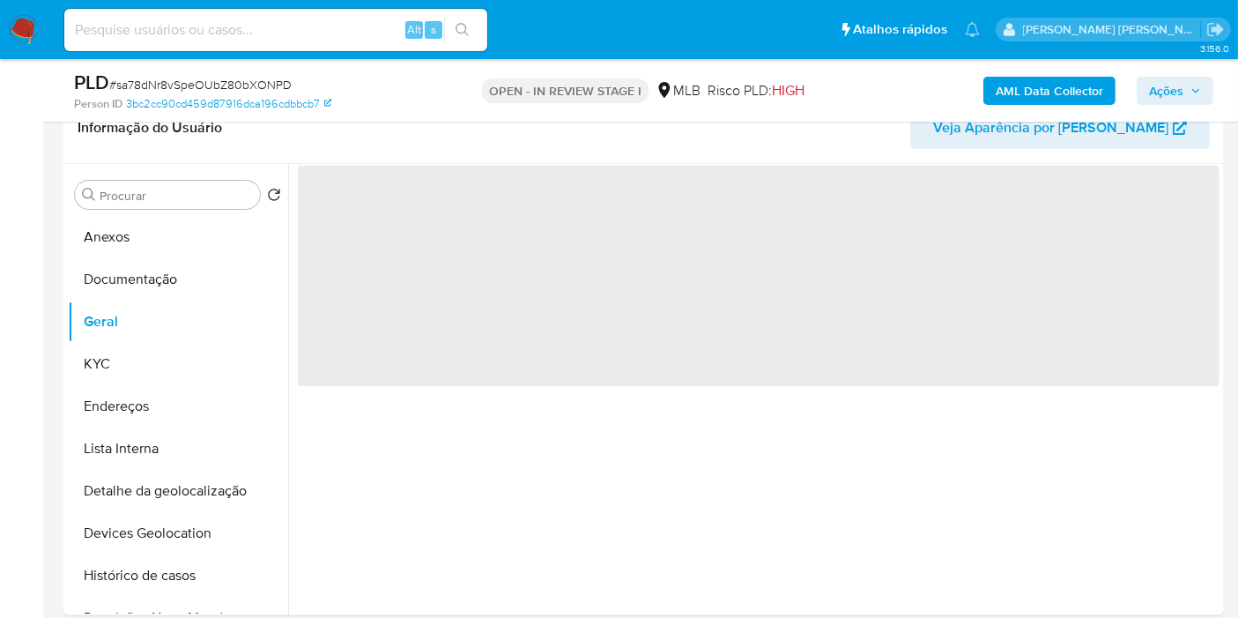
scroll to position [0, 0]
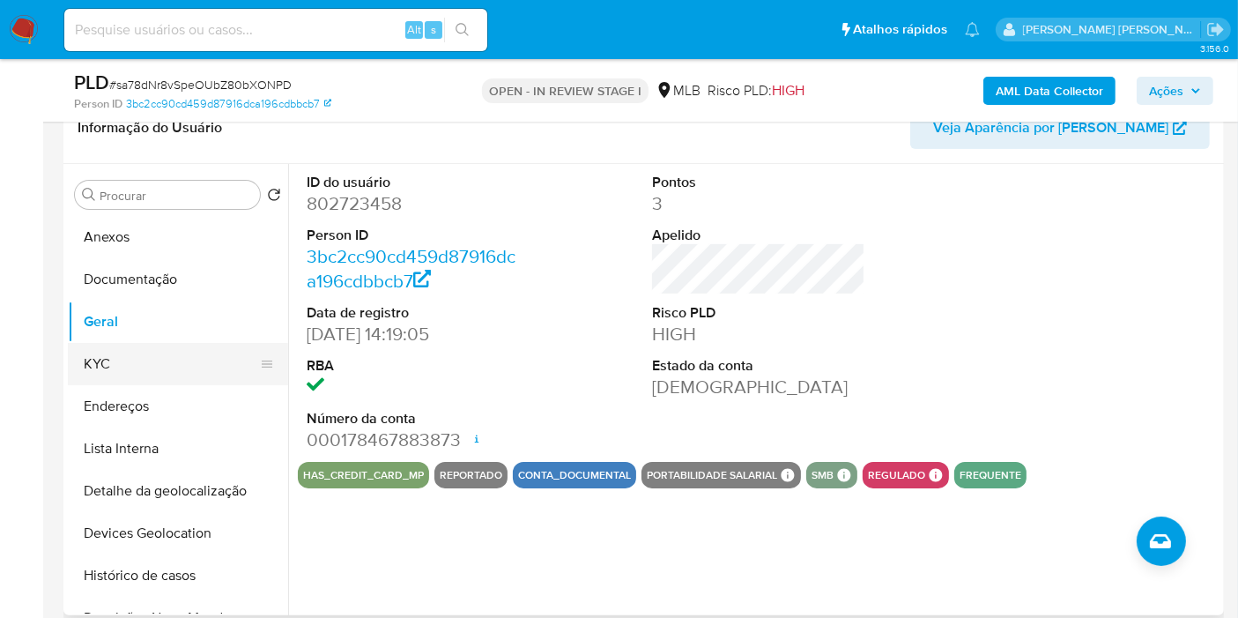
click at [125, 361] on button "KYC" at bounding box center [171, 364] width 206 height 42
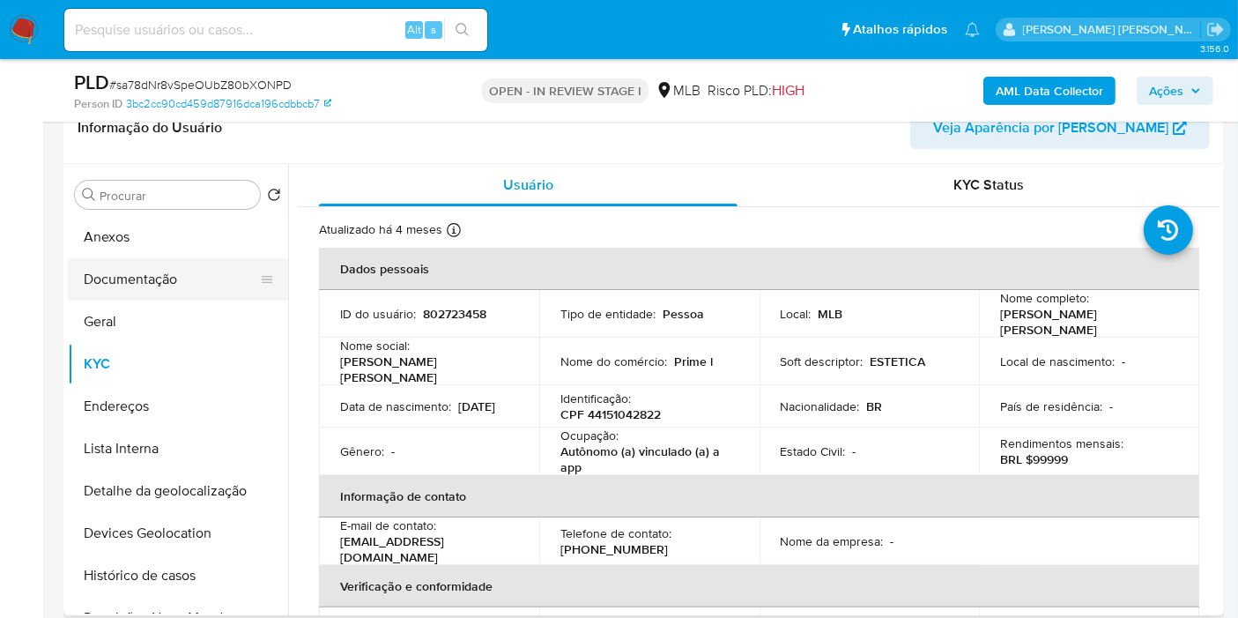
click at [195, 268] on button "Documentação" at bounding box center [171, 279] width 206 height 42
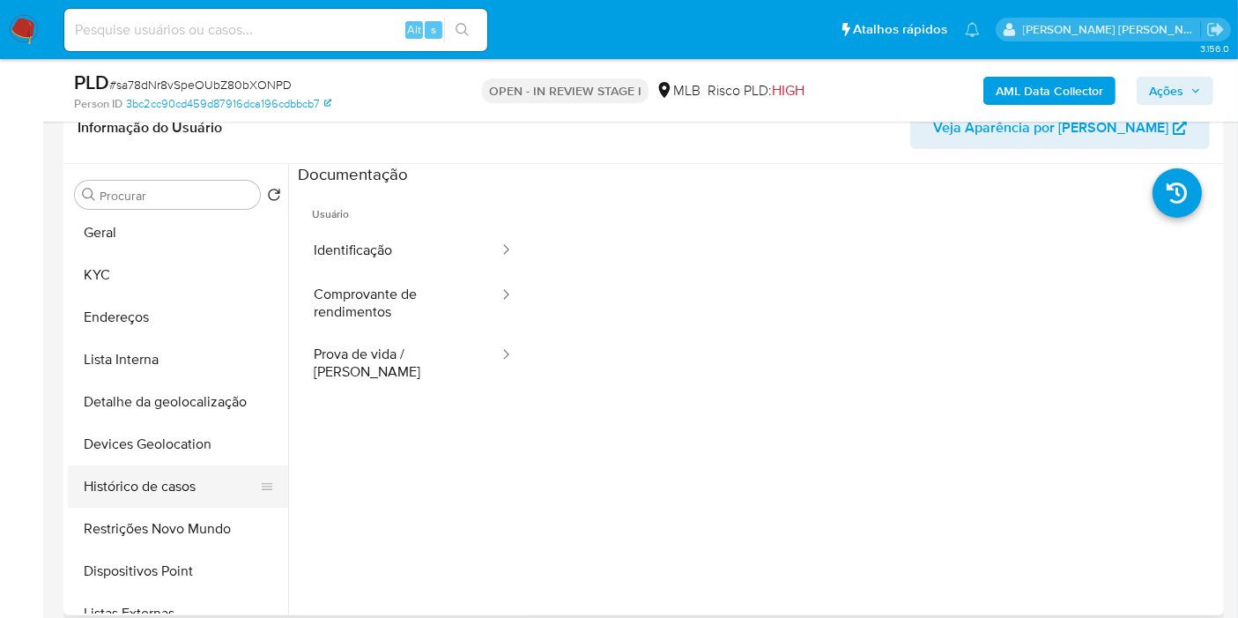
scroll to position [98, 0]
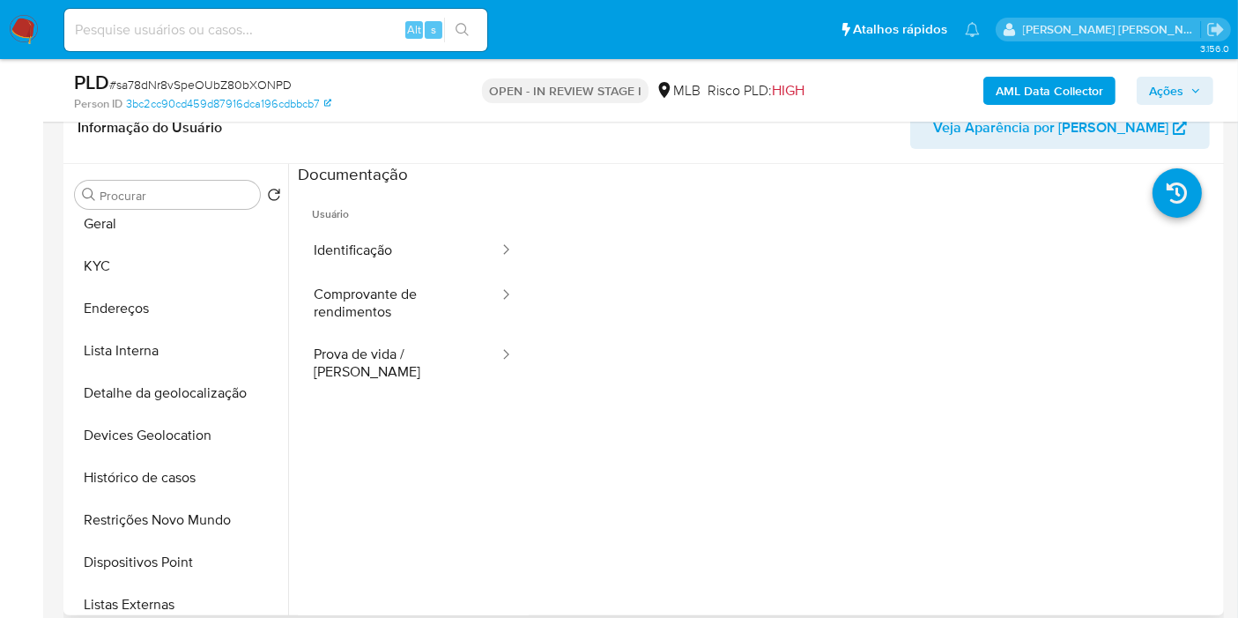
click at [175, 508] on button "Restrições Novo Mundo" at bounding box center [178, 520] width 220 height 42
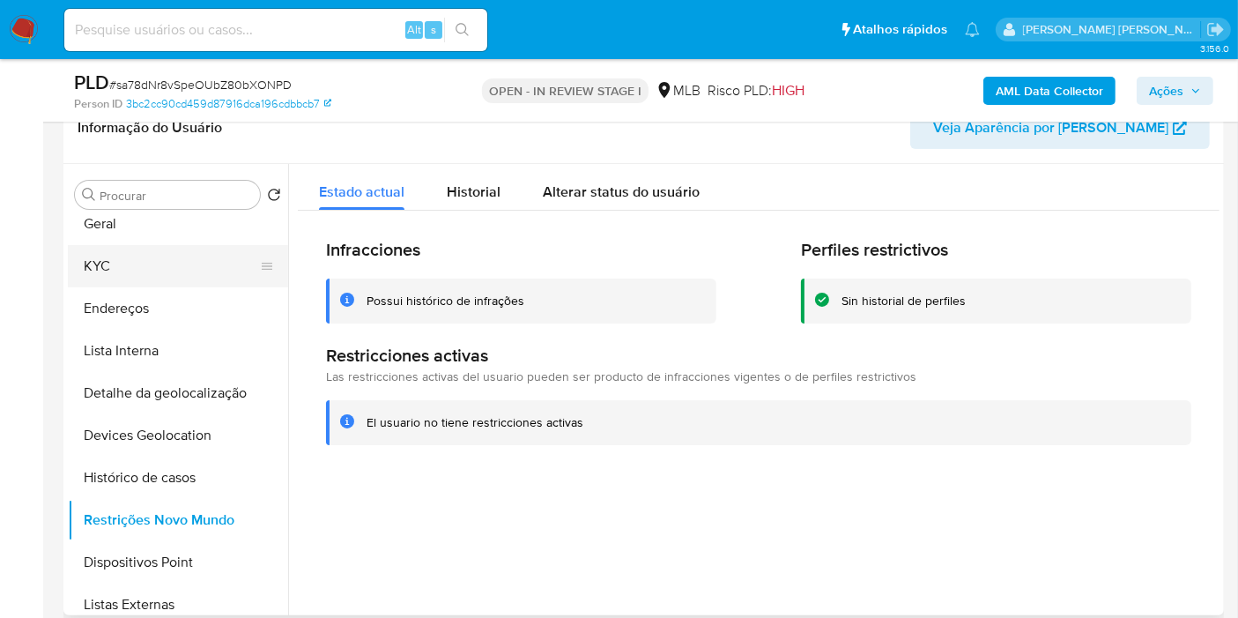
click at [213, 278] on button "KYC" at bounding box center [171, 266] width 206 height 42
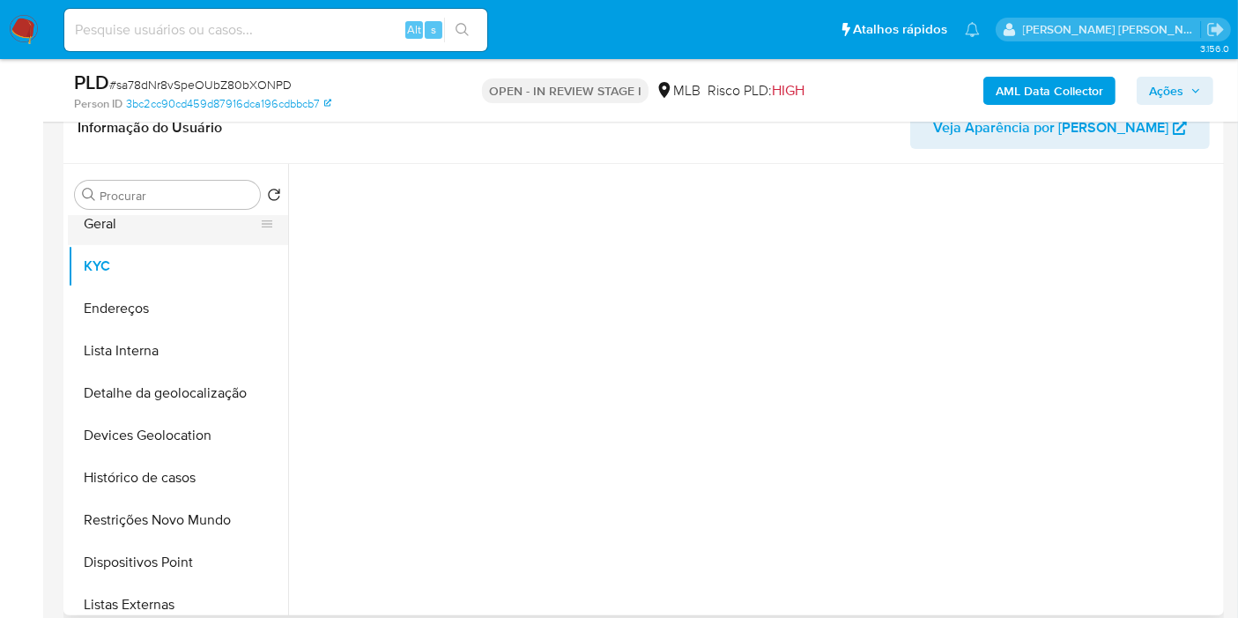
click at [163, 222] on button "Geral" at bounding box center [171, 224] width 206 height 42
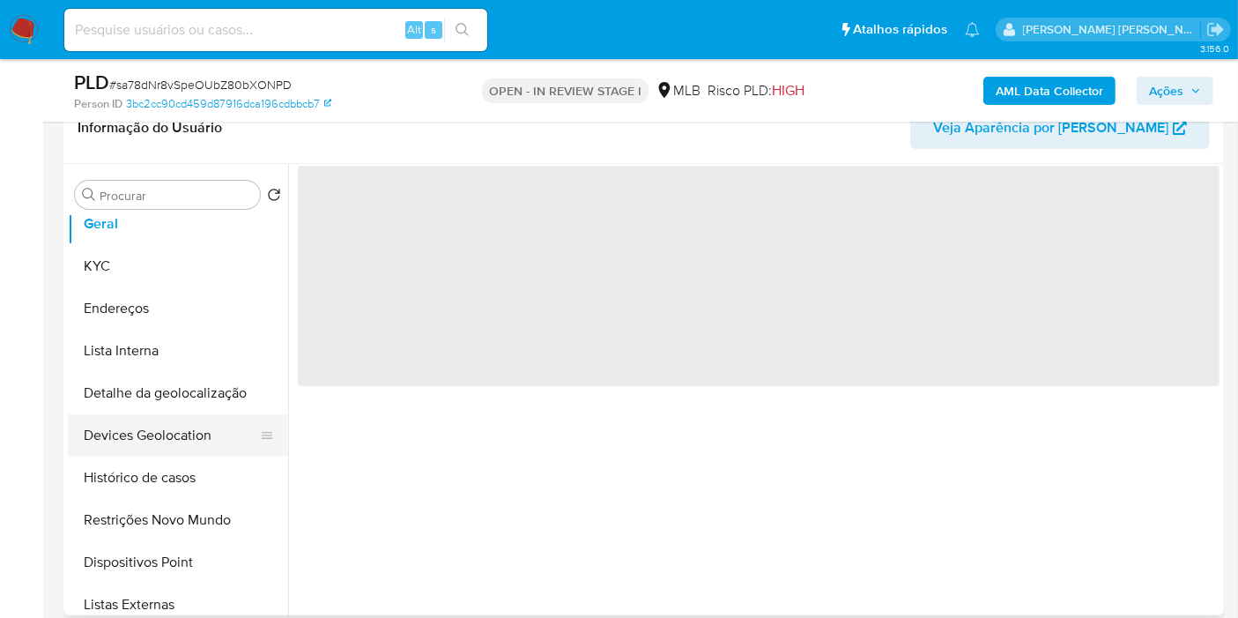
scroll to position [0, 0]
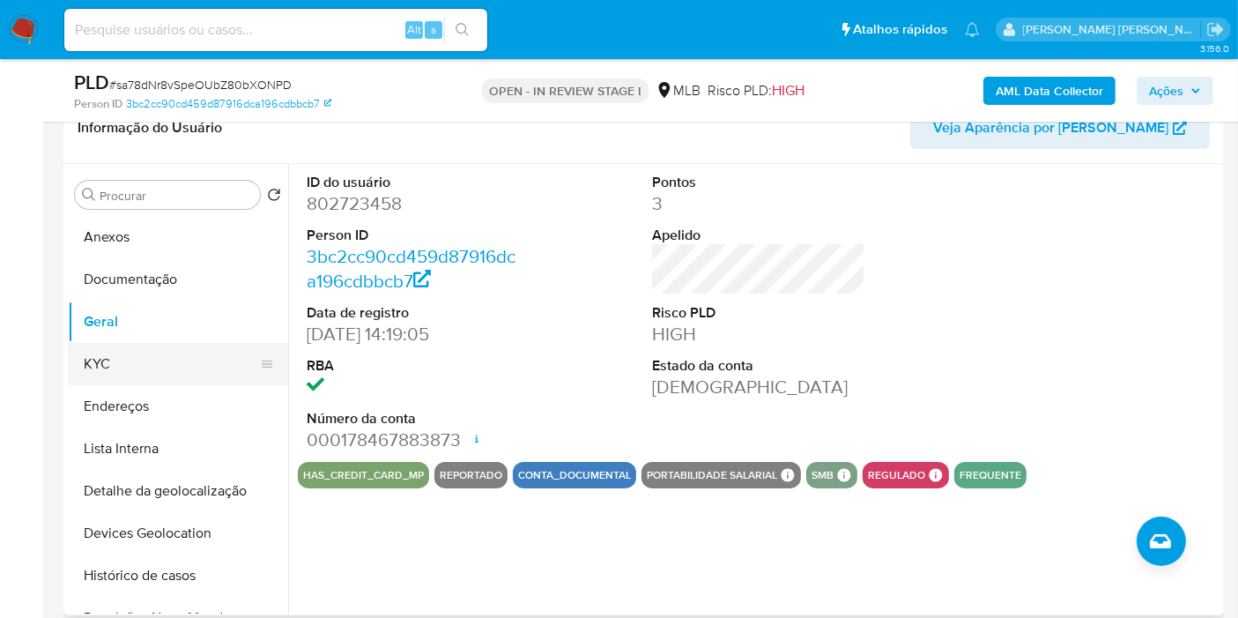
click at [155, 353] on button "KYC" at bounding box center [171, 364] width 206 height 42
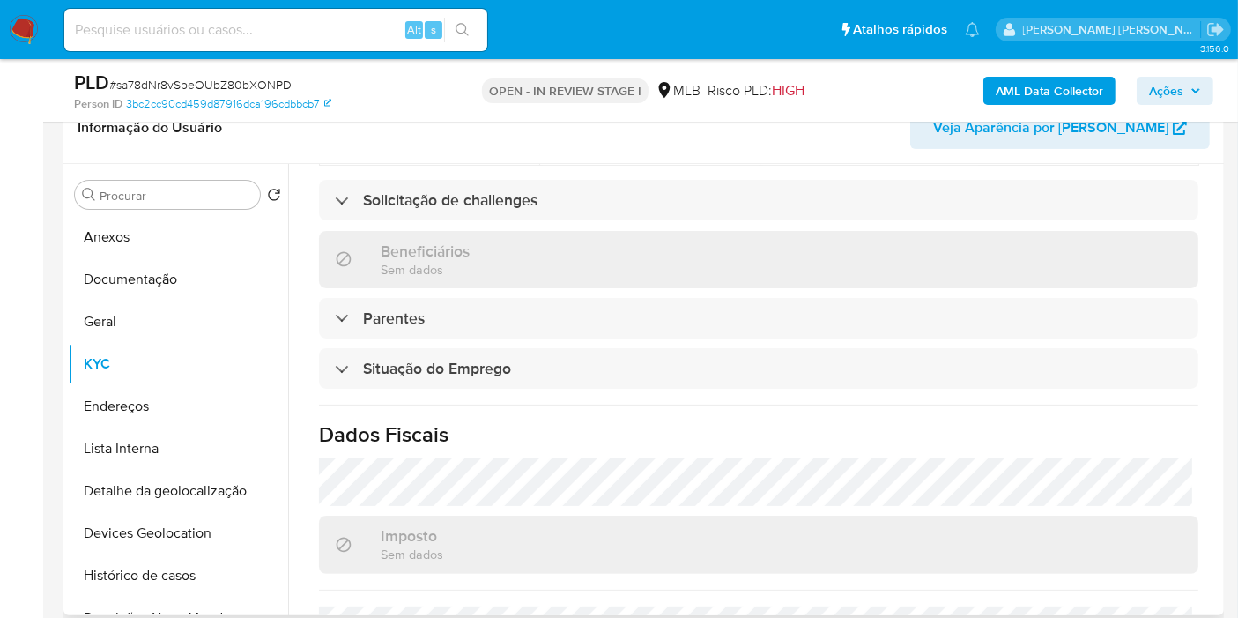
scroll to position [805, 0]
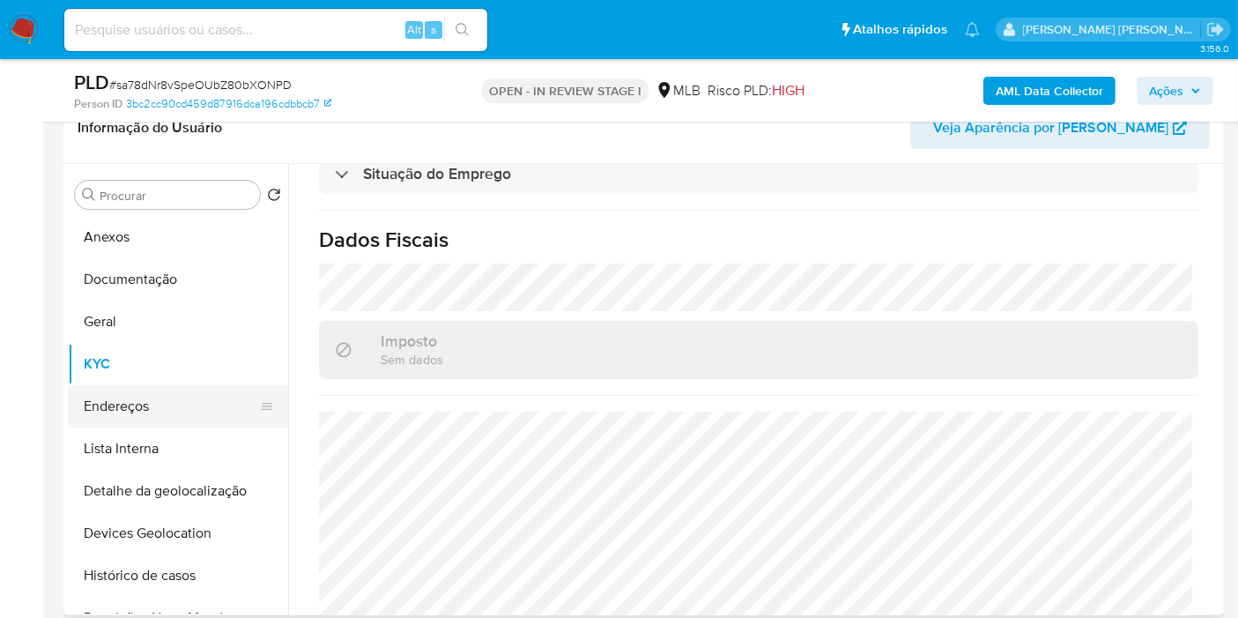
click at [186, 399] on button "Endereços" at bounding box center [171, 406] width 206 height 42
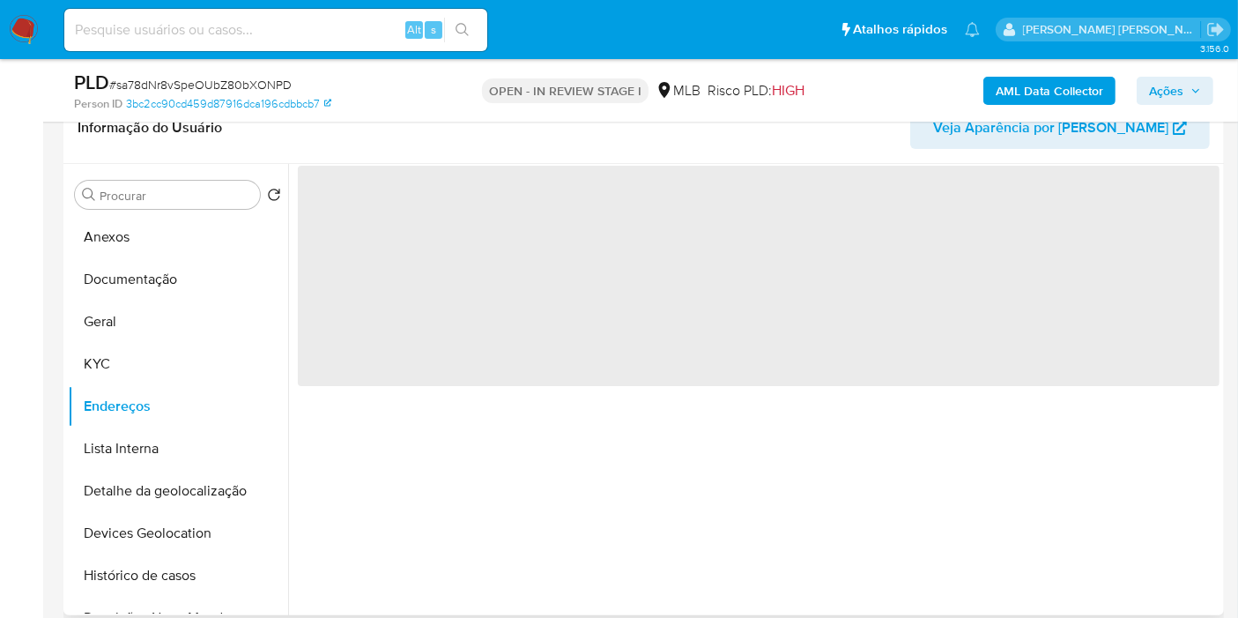
scroll to position [0, 0]
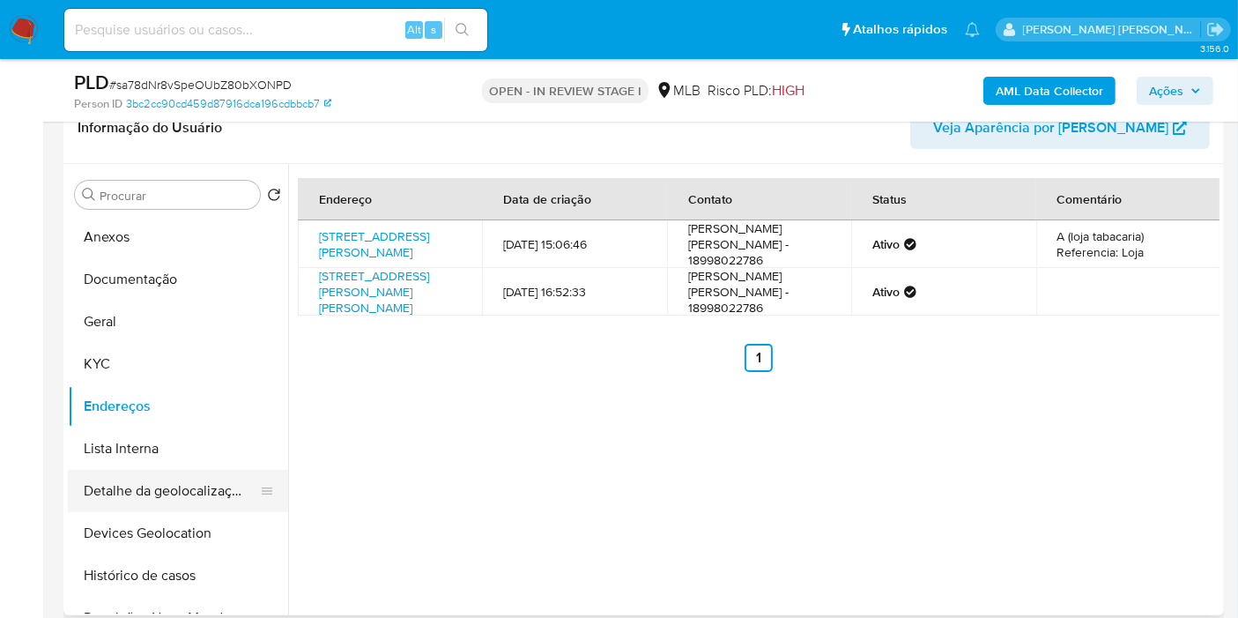
drag, startPoint x: 173, startPoint y: 502, endPoint x: 173, endPoint y: 489, distance: 13.2
click at [173, 502] on button "Detalhe da geolocalização" at bounding box center [171, 491] width 206 height 42
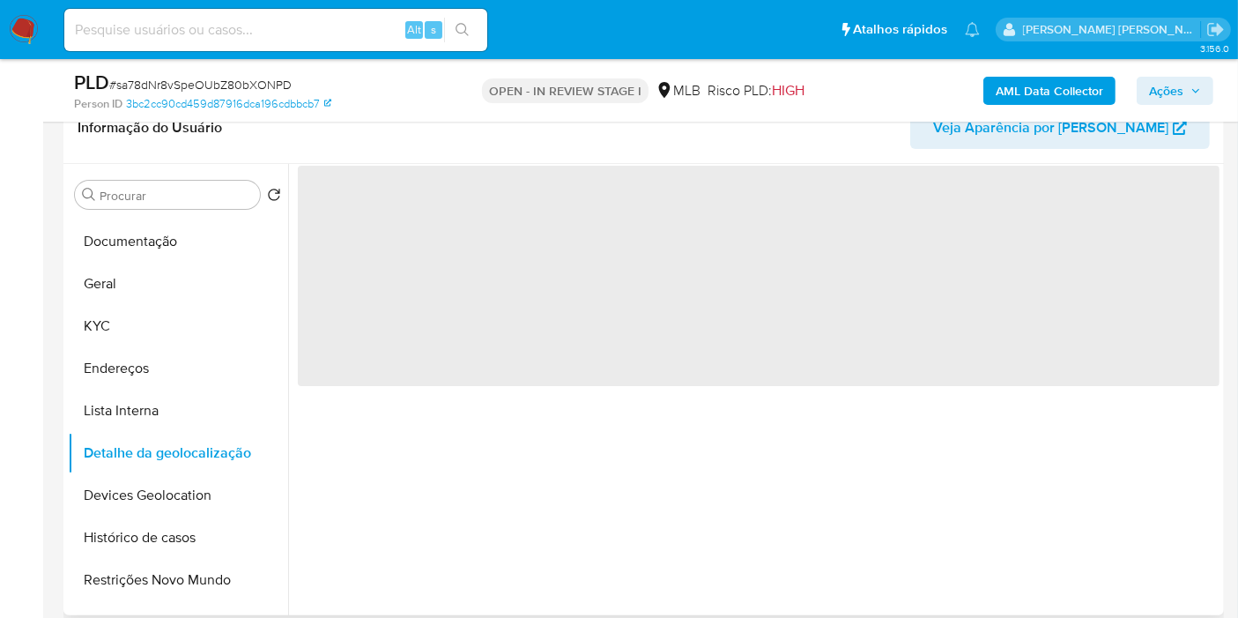
scroll to position [98, 0]
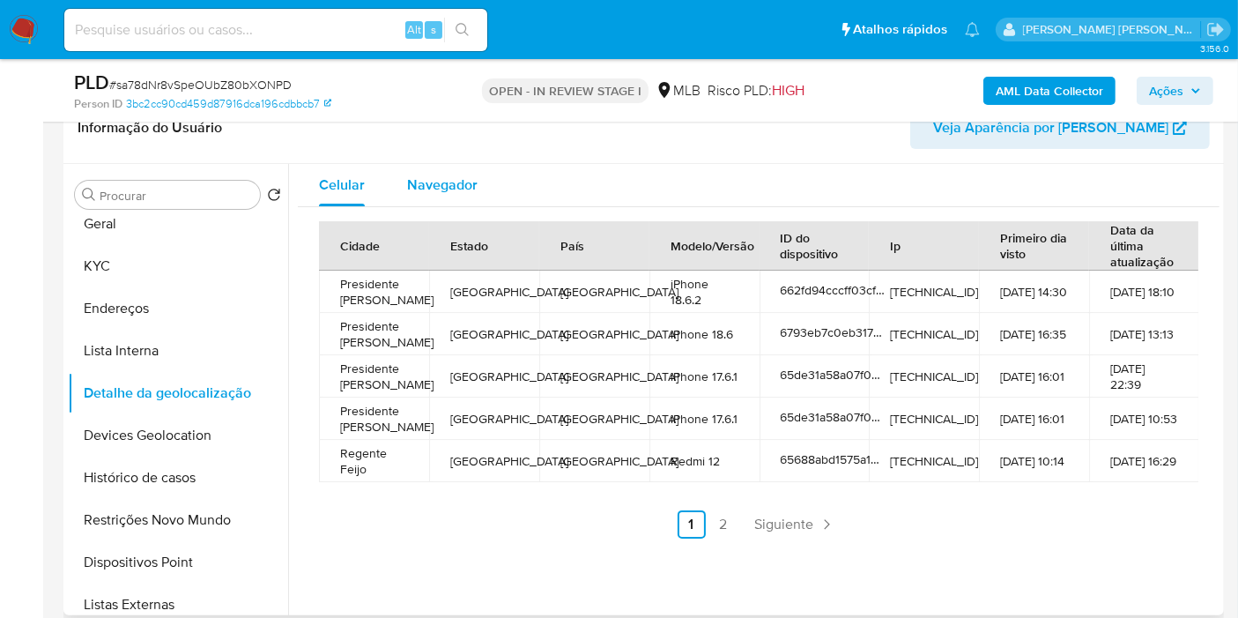
click at [410, 182] on span "Navegador" at bounding box center [442, 184] width 71 height 20
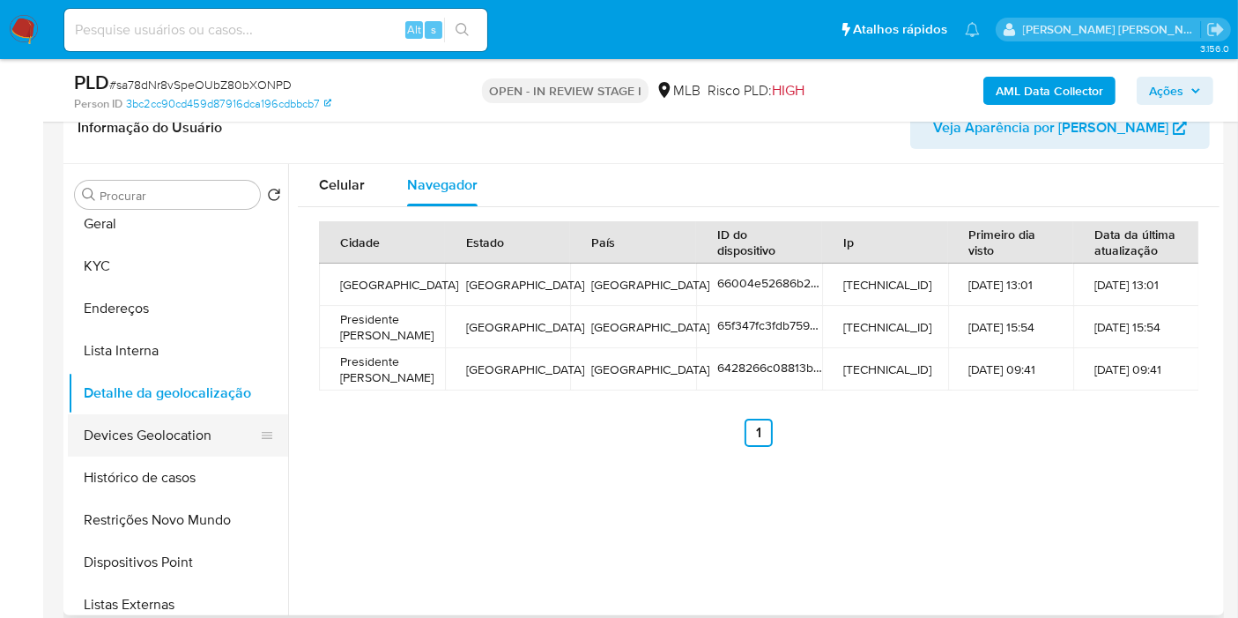
click at [141, 428] on button "Devices Geolocation" at bounding box center [171, 435] width 206 height 42
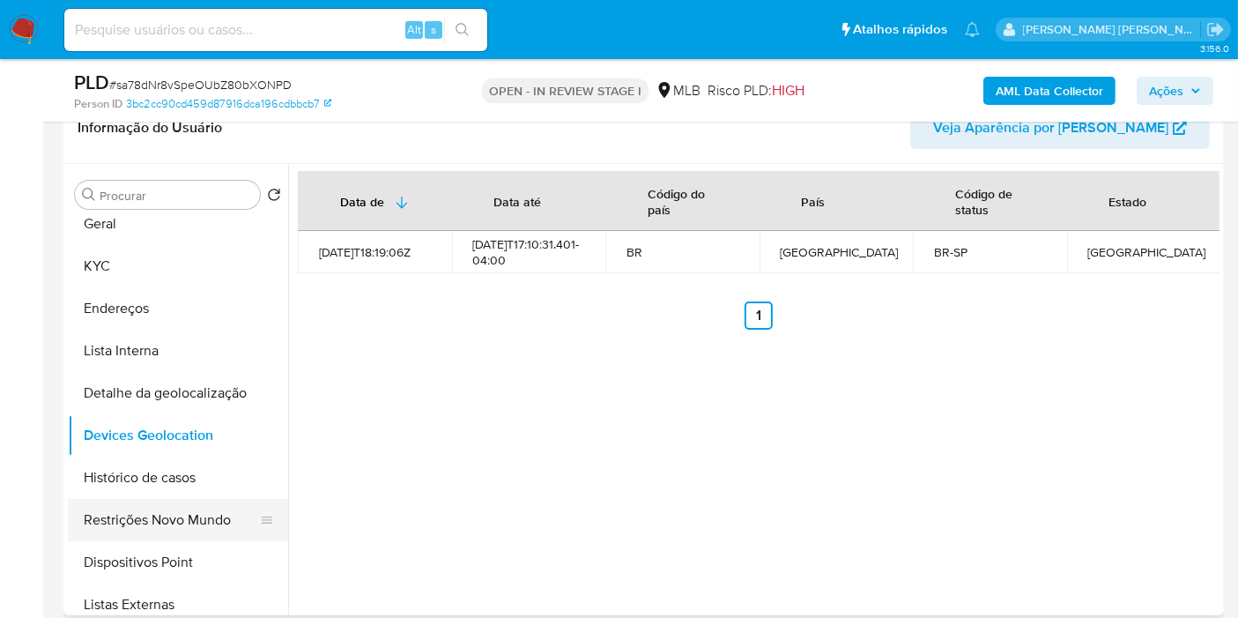
click at [175, 507] on button "Restrições Novo Mundo" at bounding box center [171, 520] width 206 height 42
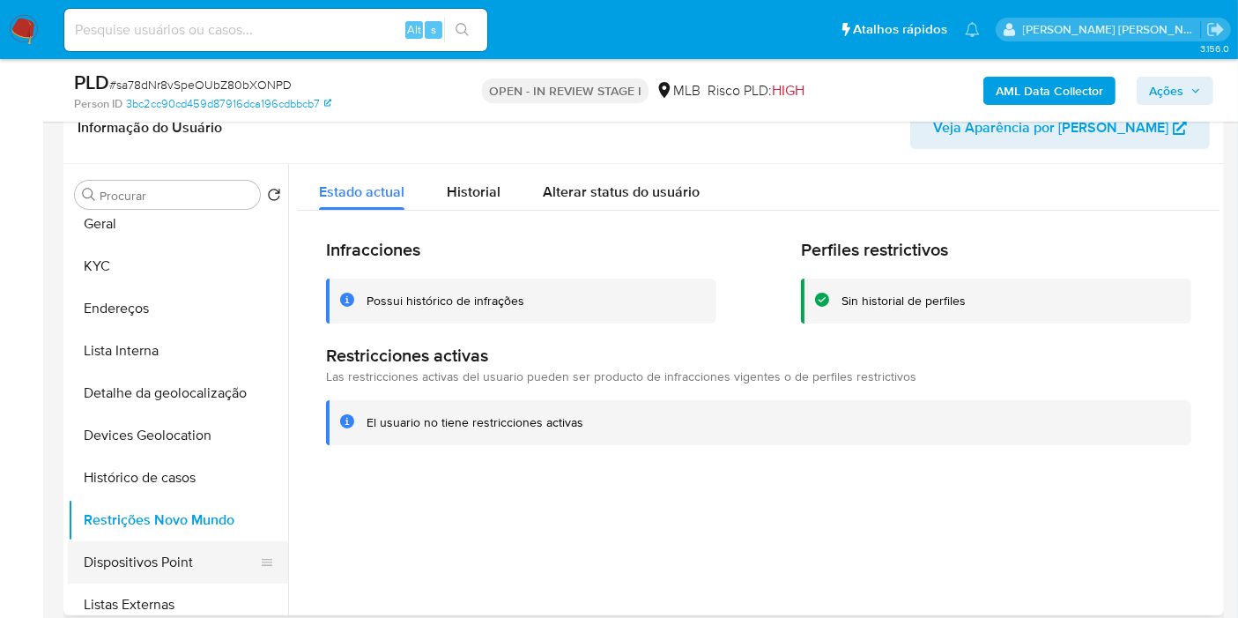
click at [167, 570] on button "Dispositivos Point" at bounding box center [171, 562] width 206 height 42
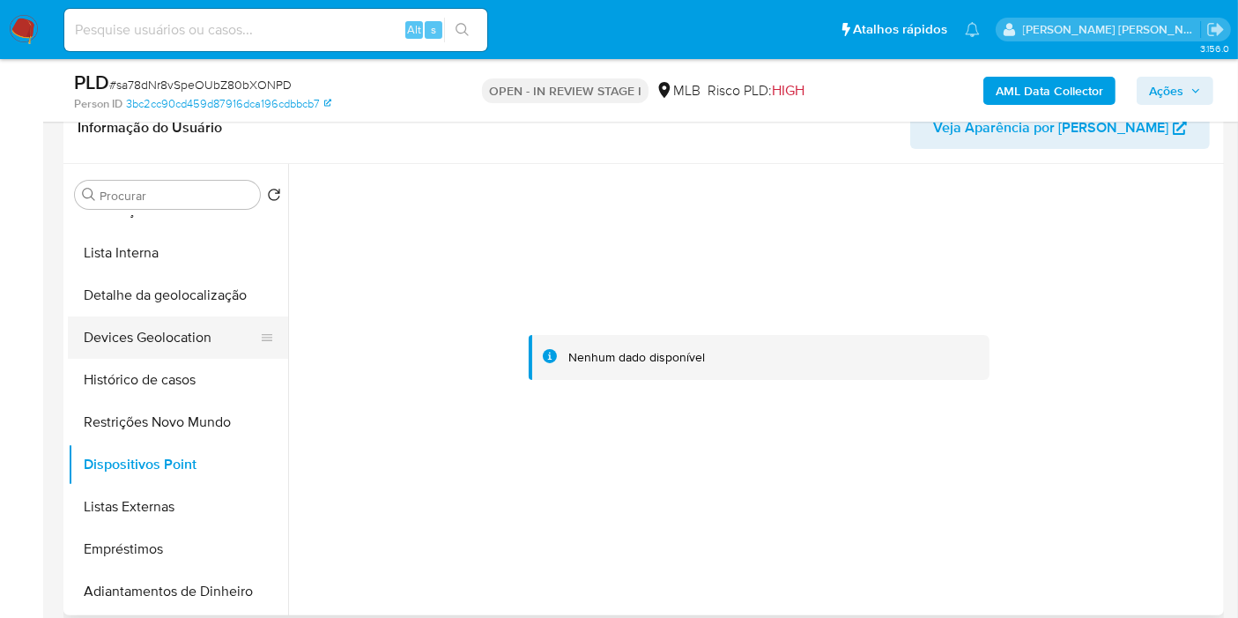
scroll to position [0, 0]
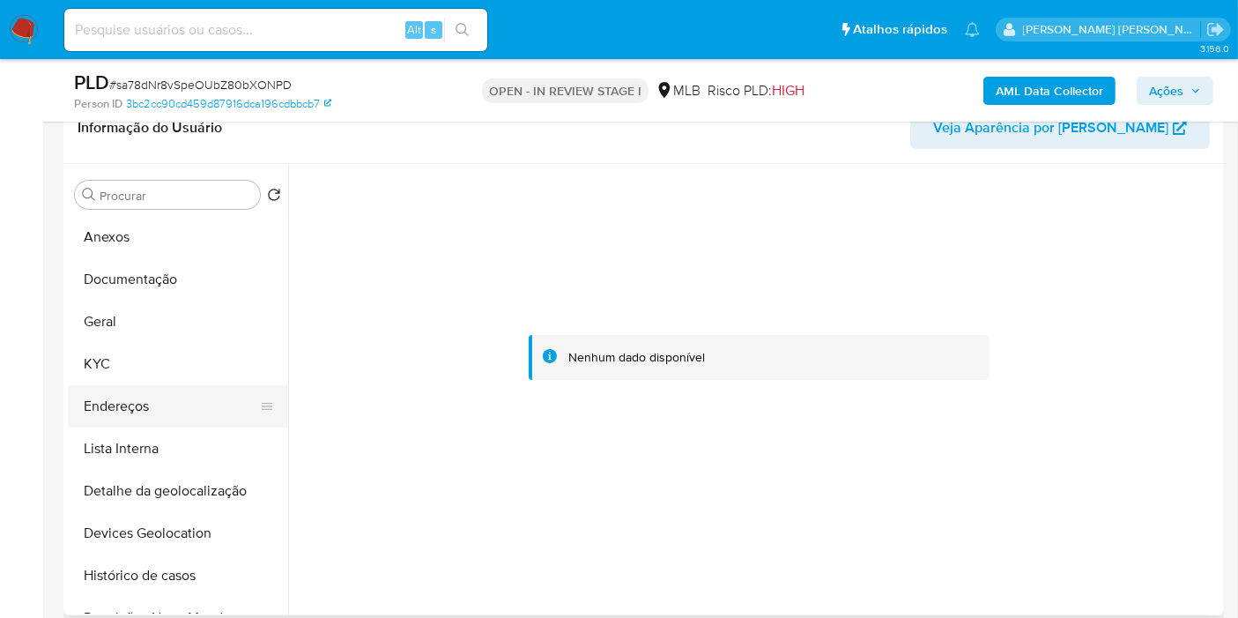
click at [153, 402] on button "Endereços" at bounding box center [171, 406] width 206 height 42
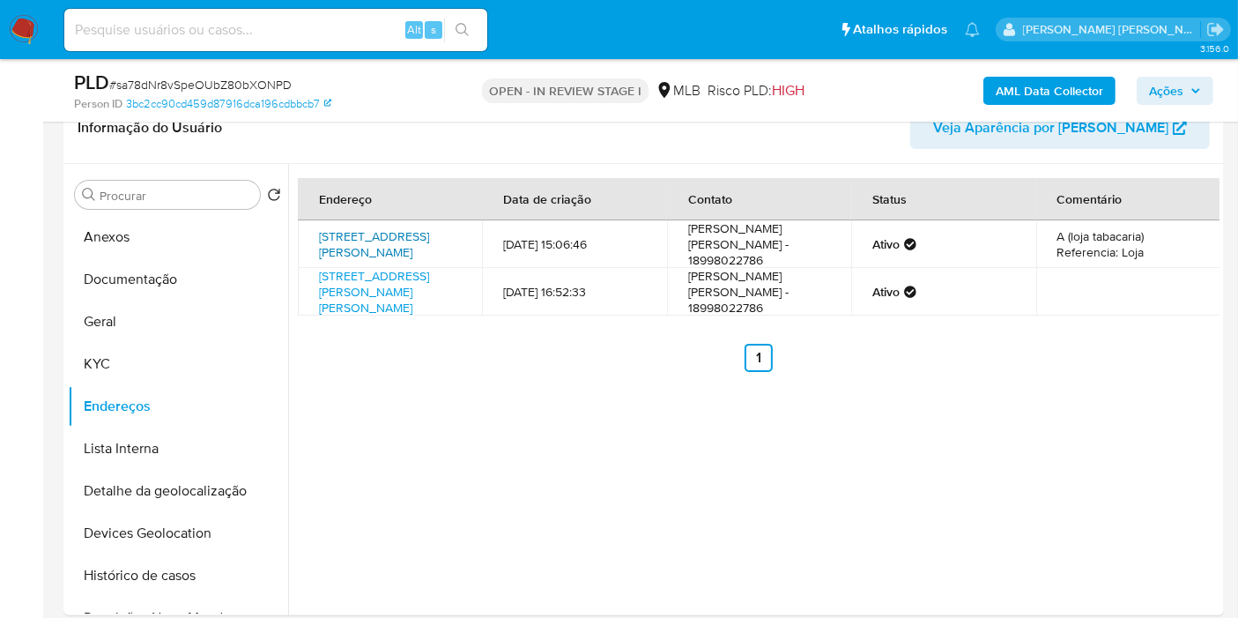
click at [408, 233] on link "Avenida Brasil 735, Presidente Prudente, São Paulo, 19010031, Brasil 735" at bounding box center [374, 243] width 110 height 33
click at [163, 353] on button "KYC" at bounding box center [171, 364] width 206 height 42
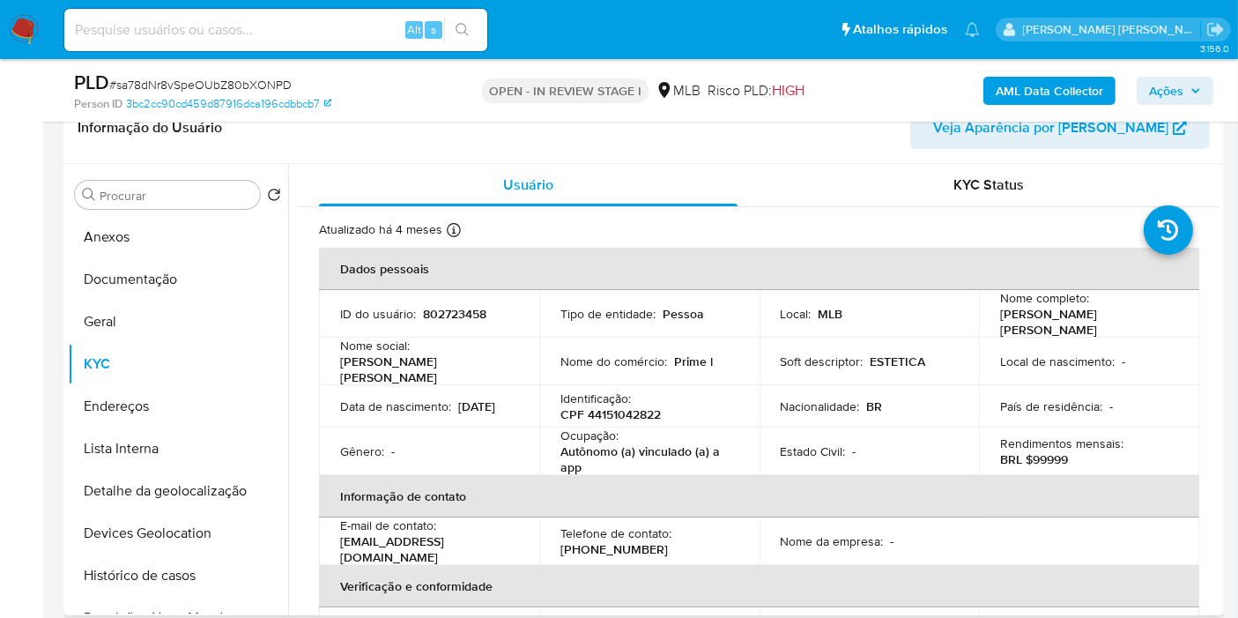
click at [644, 406] on p "CPF 44151042822" at bounding box center [610, 414] width 100 height 16
copy p "44151042822"
click at [174, 390] on button "Endereços" at bounding box center [171, 406] width 206 height 42
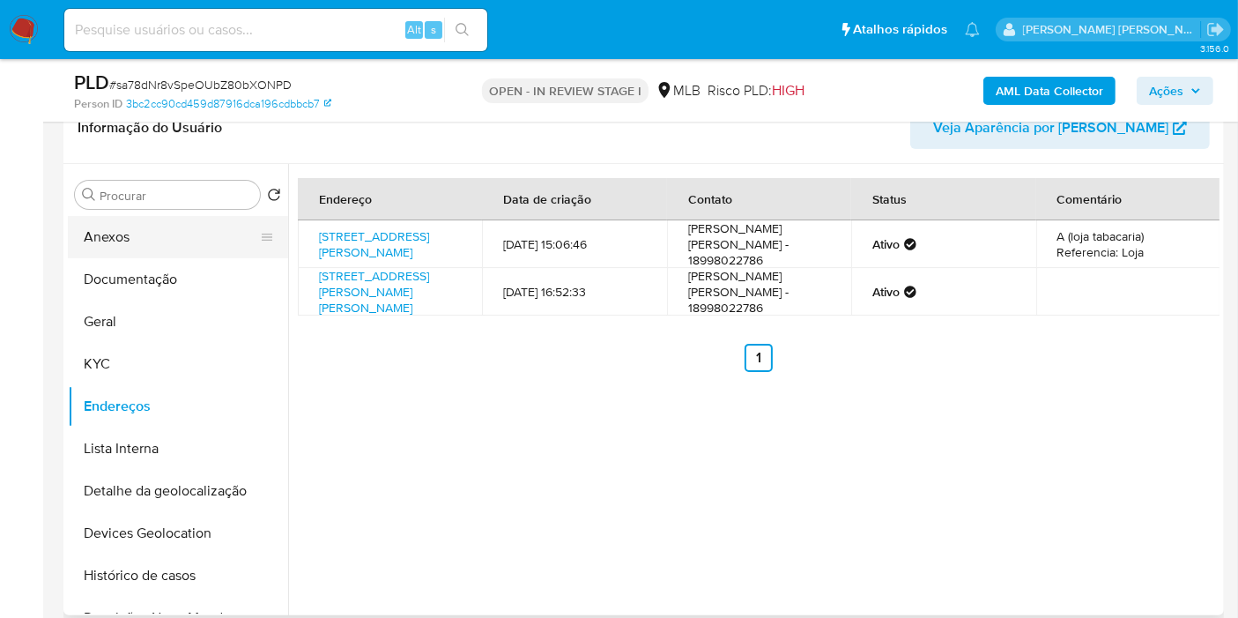
click at [130, 235] on button "Anexos" at bounding box center [171, 237] width 206 height 42
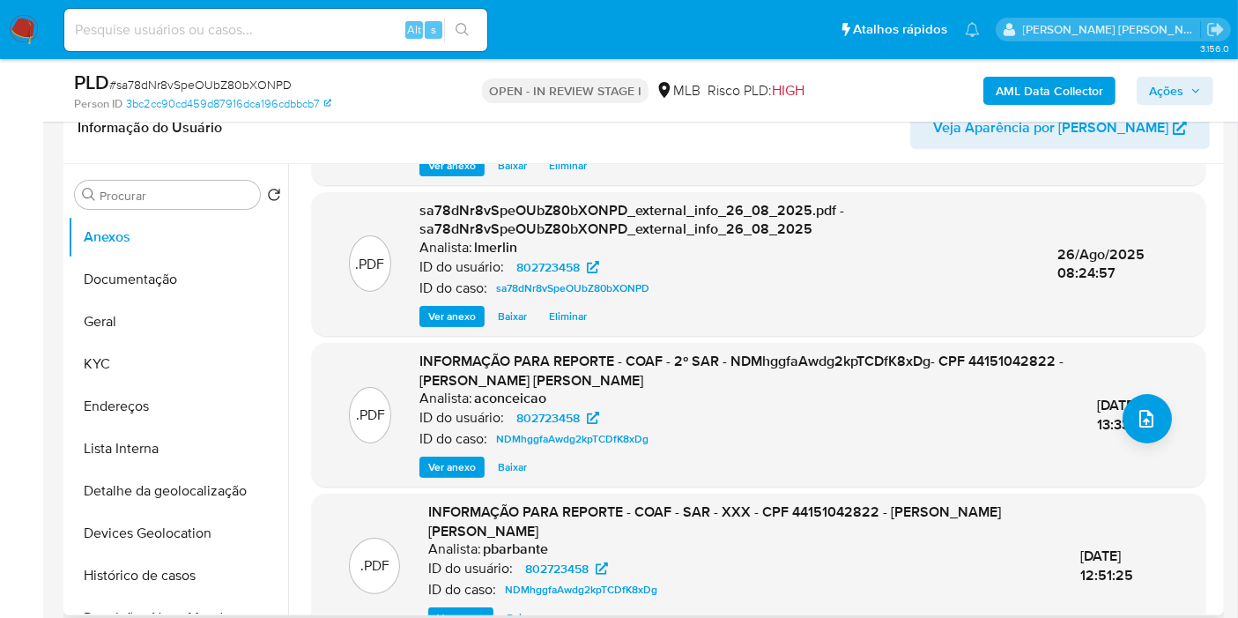
scroll to position [196, 0]
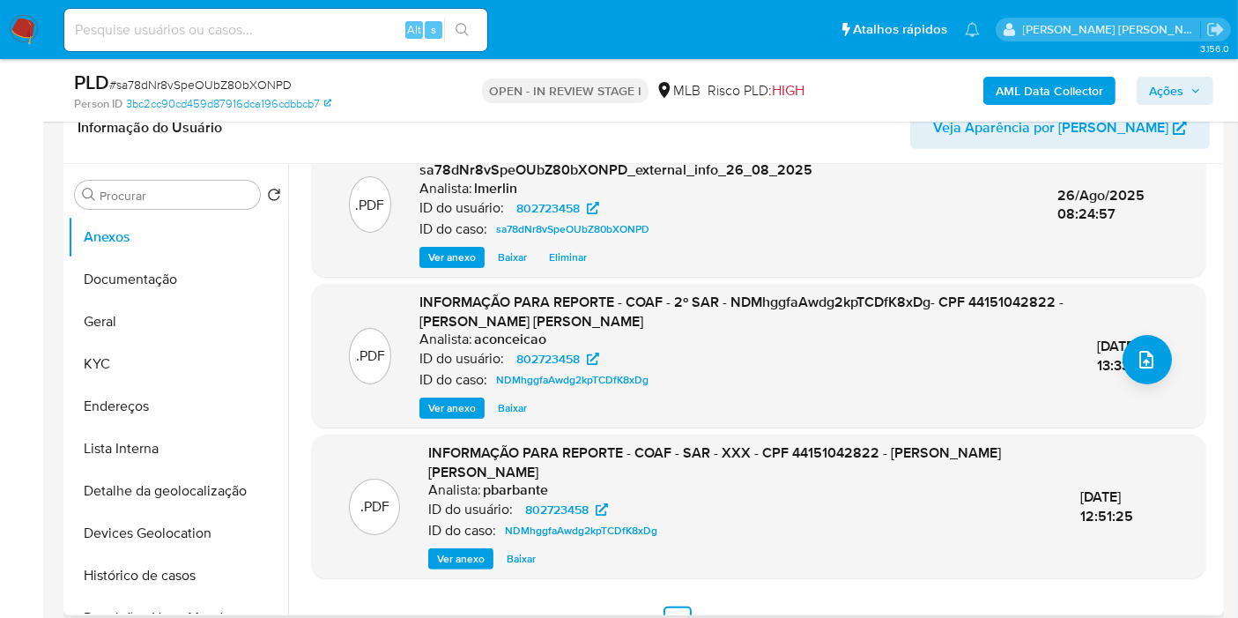
click at [465, 406] on span "Ver anexo" at bounding box center [452, 408] width 48 height 18
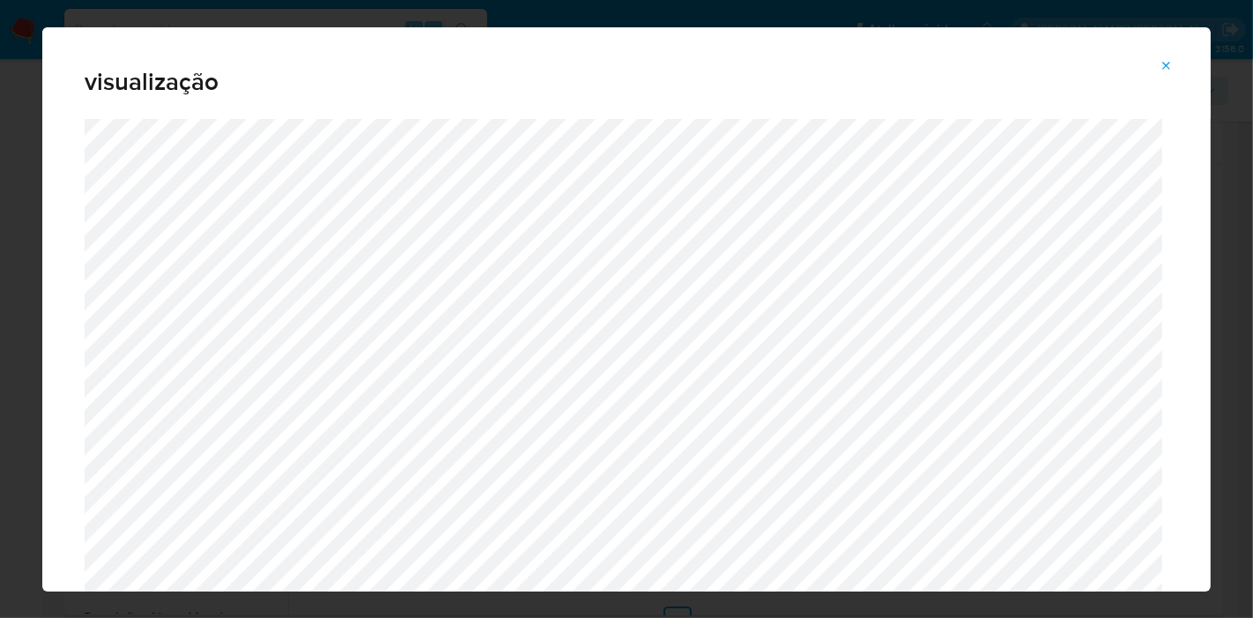
click at [0, 360] on div "visualização" at bounding box center [626, 309] width 1253 height 618
click at [1165, 60] on icon "Attachment preview" at bounding box center [1167, 66] width 14 height 14
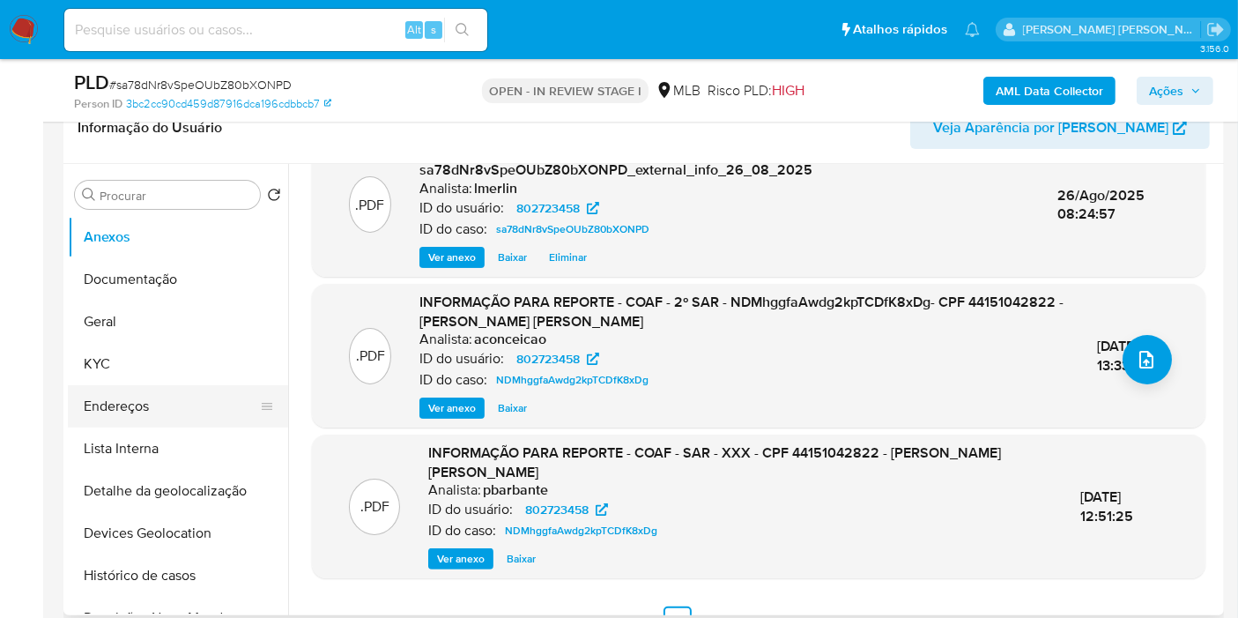
click at [178, 397] on button "Endereços" at bounding box center [171, 406] width 206 height 42
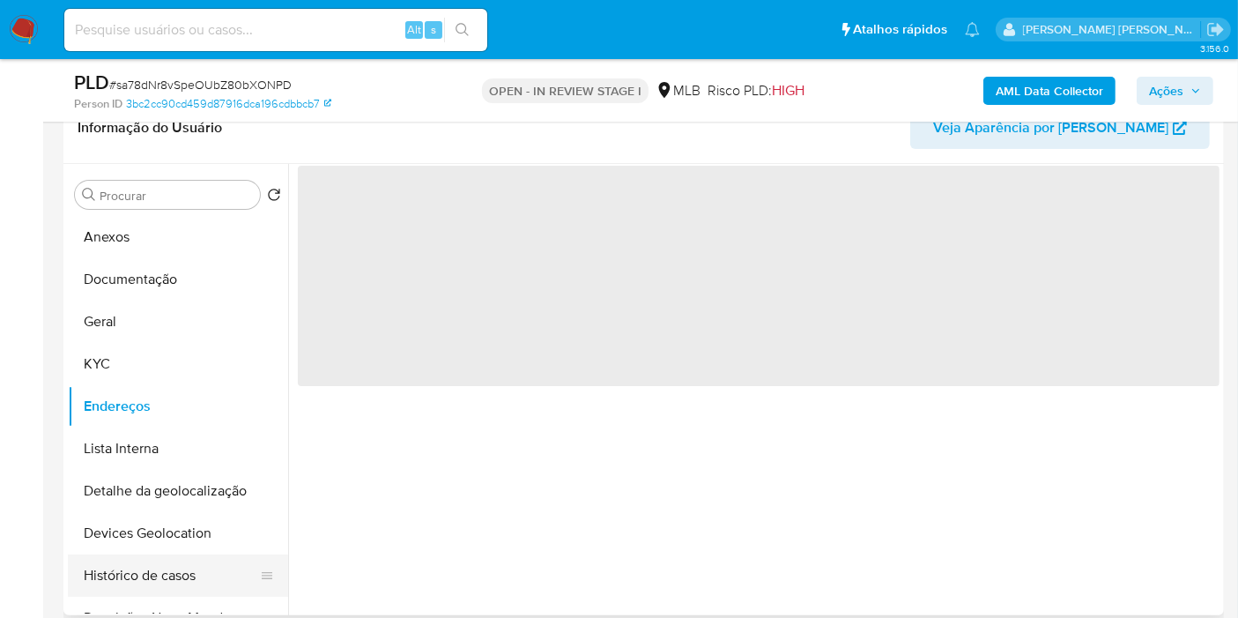
click at [161, 570] on button "Histórico de casos" at bounding box center [171, 575] width 206 height 42
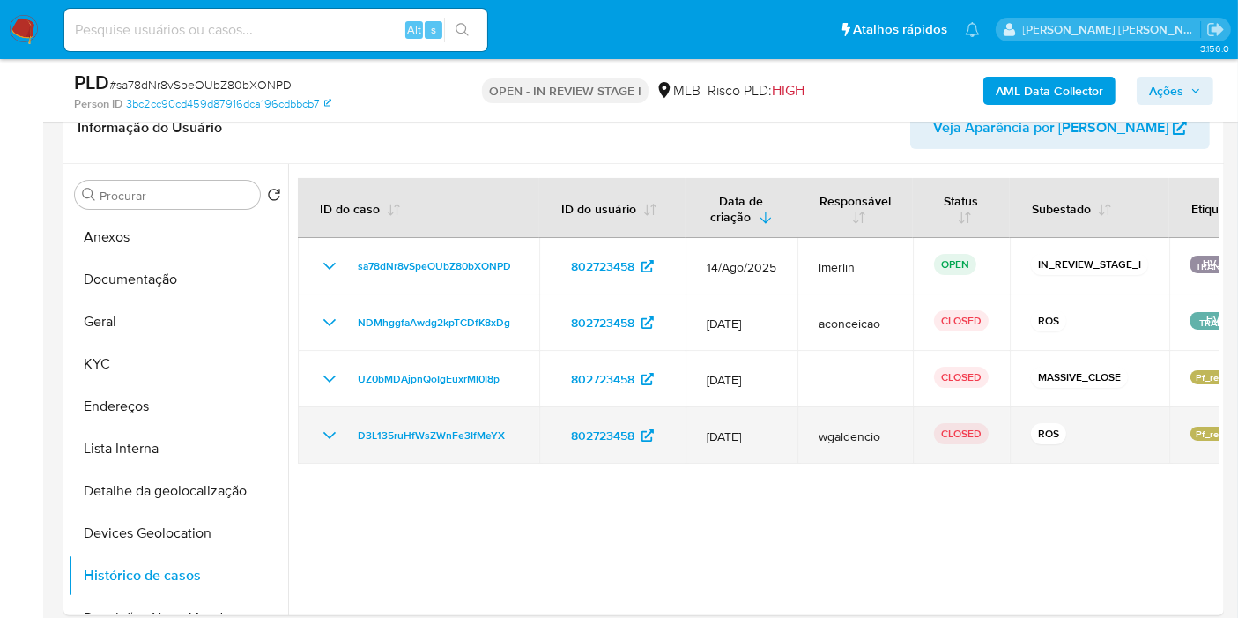
click at [322, 434] on icon "Mostrar/Ocultar" at bounding box center [329, 435] width 21 height 21
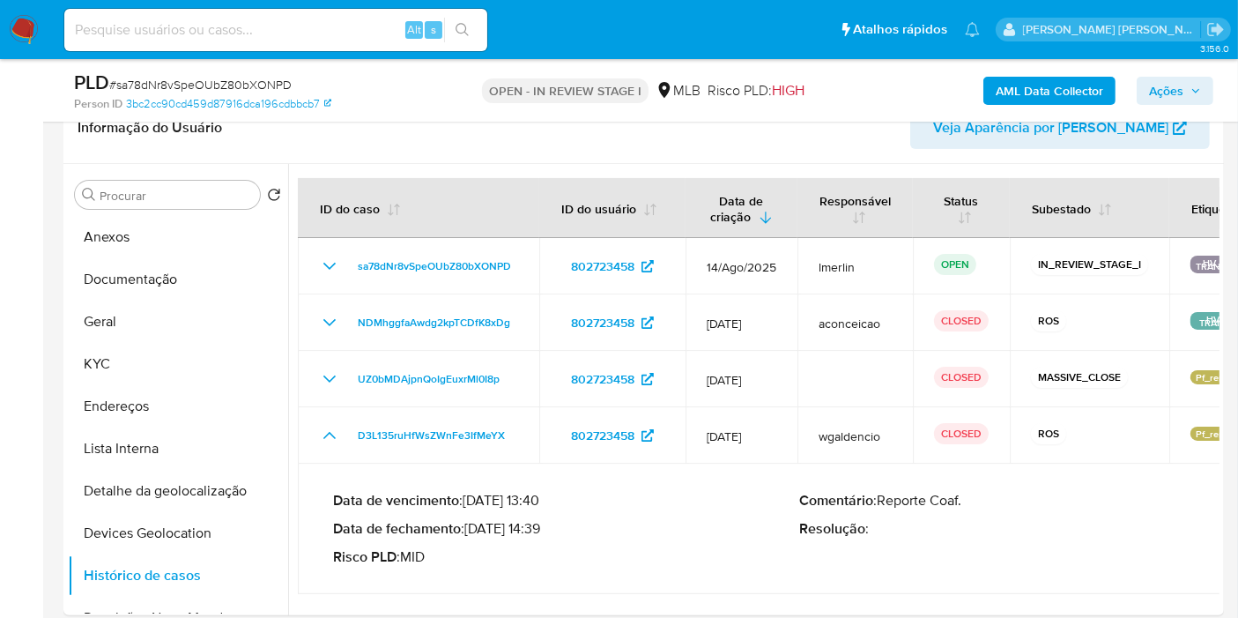
drag, startPoint x: 471, startPoint y: 530, endPoint x: 543, endPoint y: 524, distance: 72.5
click at [543, 524] on p "Data de fechamento : 25/06/2024 14:39" at bounding box center [566, 529] width 467 height 18
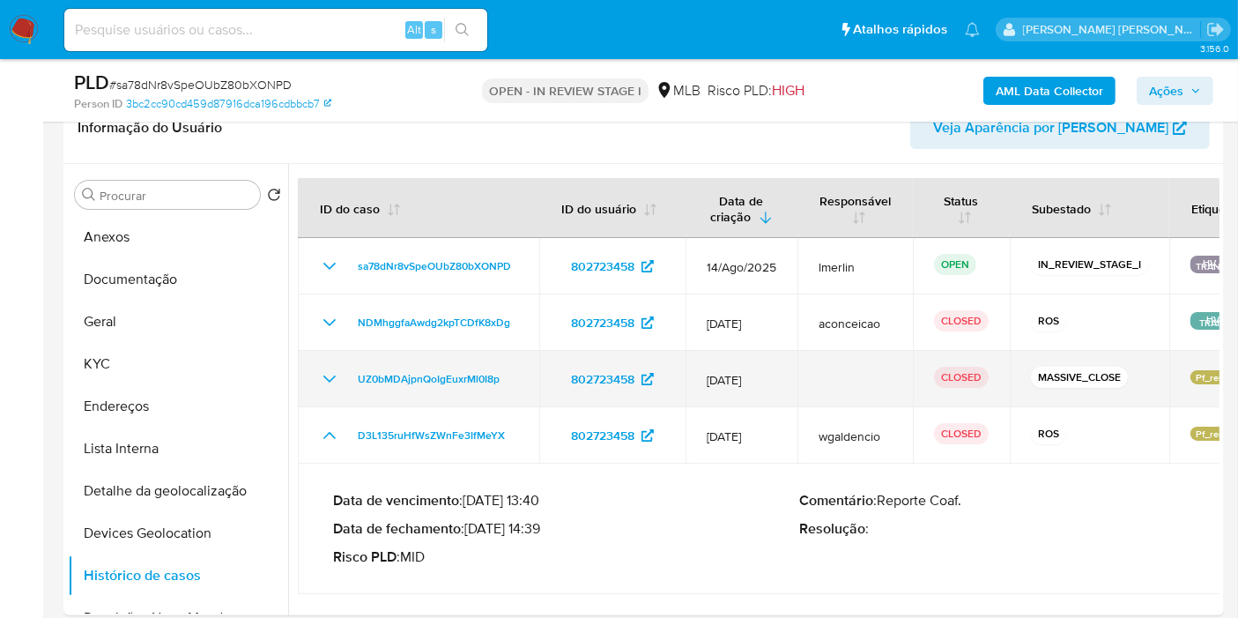
drag, startPoint x: 328, startPoint y: 440, endPoint x: 339, endPoint y: 375, distance: 66.2
click at [328, 440] on icon "Mostrar/Ocultar" at bounding box center [329, 435] width 21 height 21
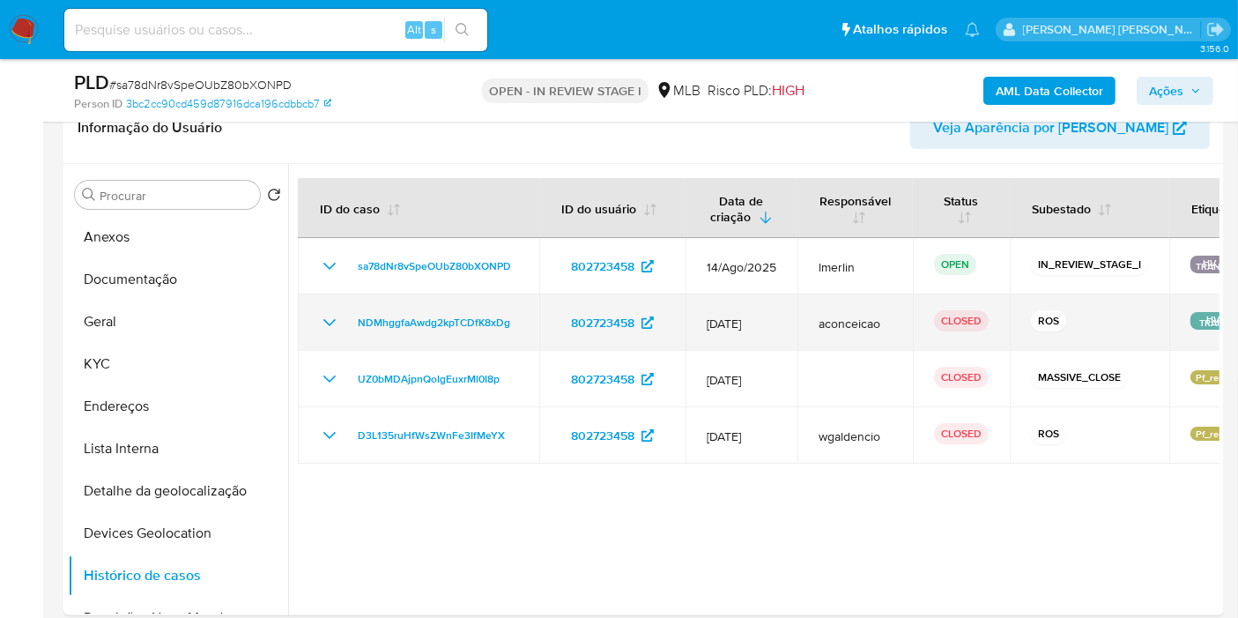
click at [338, 328] on icon "Mostrar/Ocultar" at bounding box center [329, 322] width 21 height 21
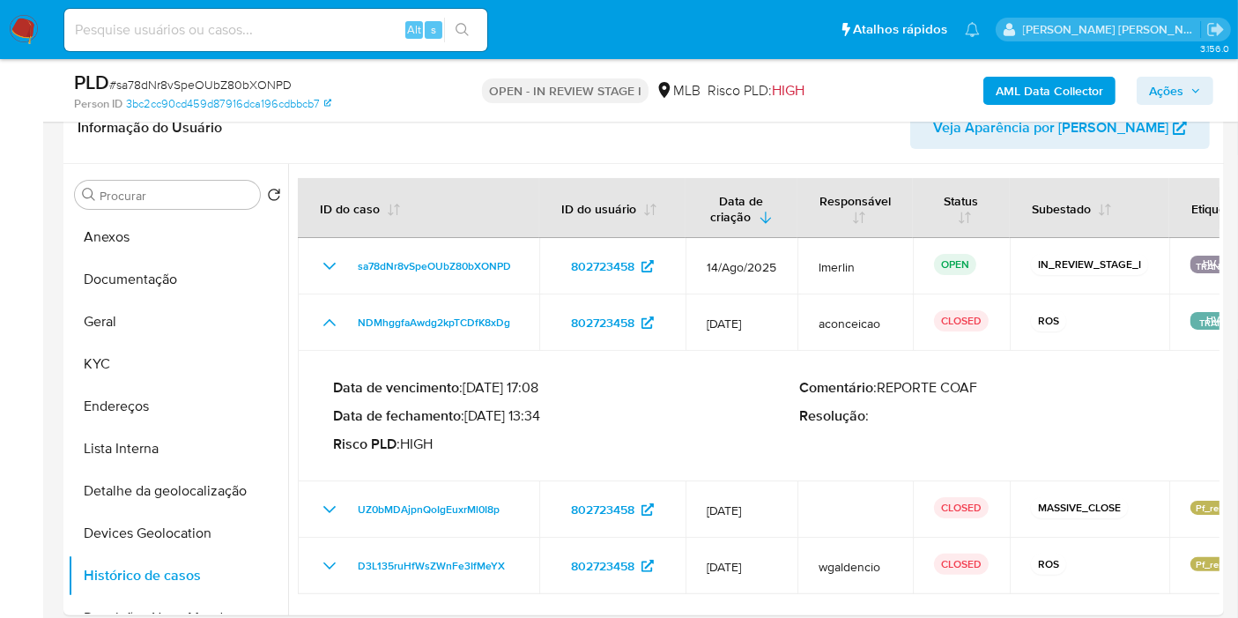
drag, startPoint x: 471, startPoint y: 414, endPoint x: 541, endPoint y: 414, distance: 70.5
click at [541, 414] on p "Data de fechamento : 28/01/2025 13:34" at bounding box center [566, 416] width 467 height 18
click at [143, 234] on button "Anexos" at bounding box center [171, 237] width 206 height 42
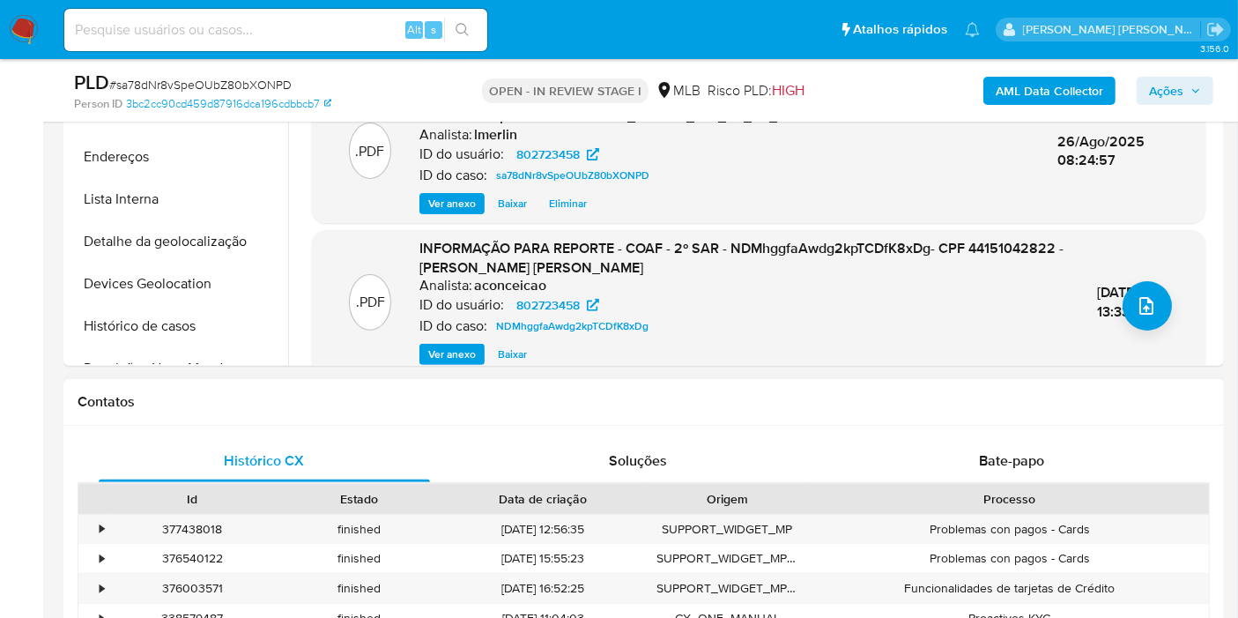
scroll to position [685, 0]
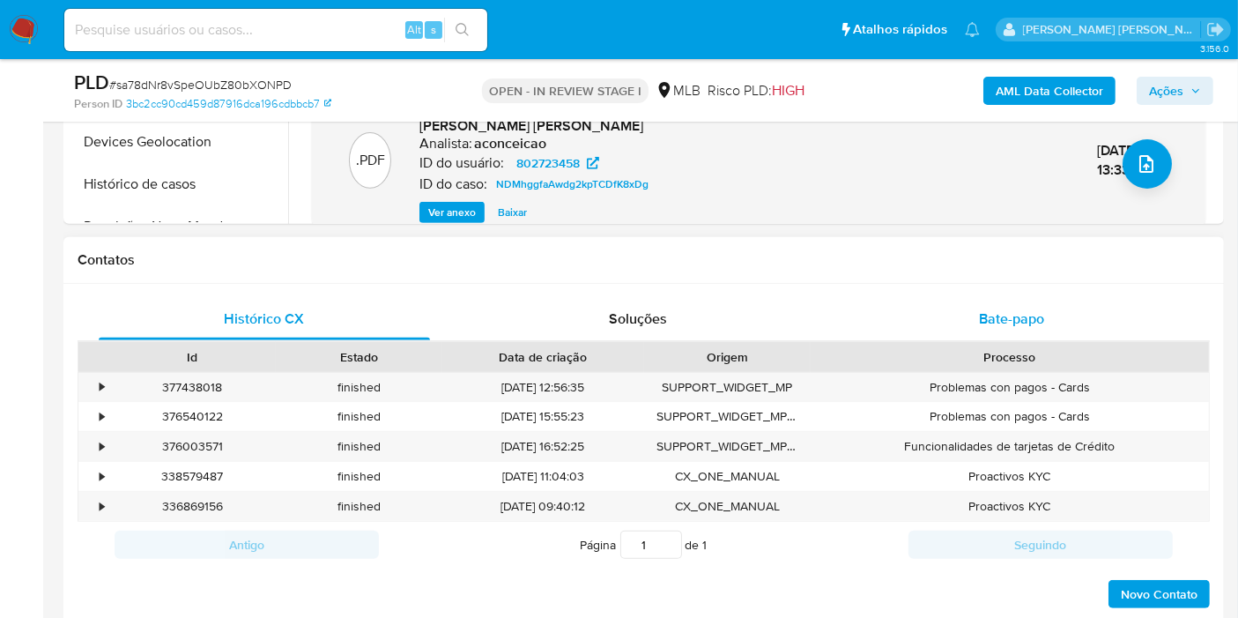
click at [1013, 298] on div "Bate-papo" at bounding box center [1011, 319] width 331 height 42
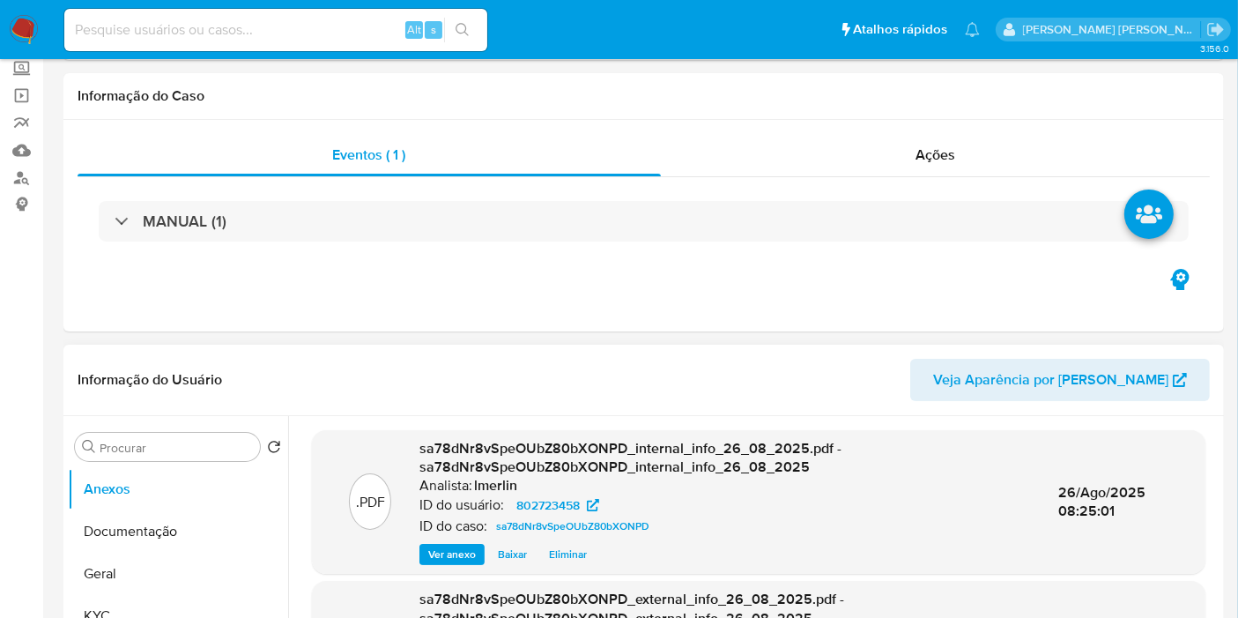
scroll to position [0, 0]
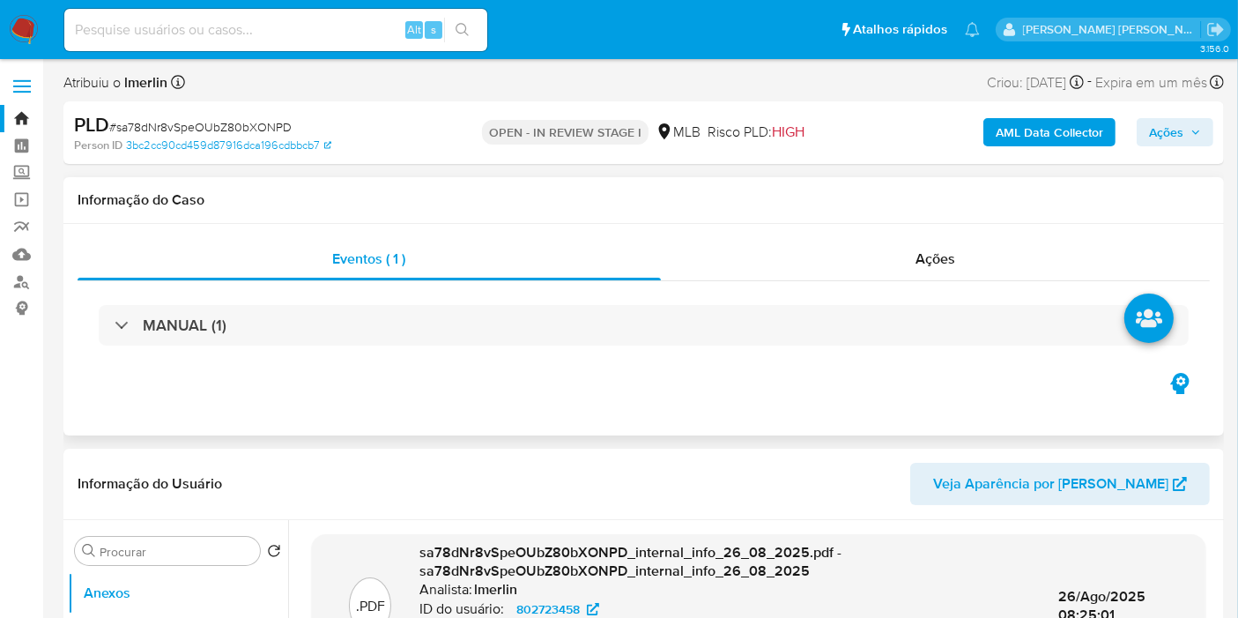
click at [968, 213] on div "Informação do Caso" at bounding box center [643, 200] width 1161 height 47
click at [960, 251] on div "Ações" at bounding box center [936, 259] width 550 height 42
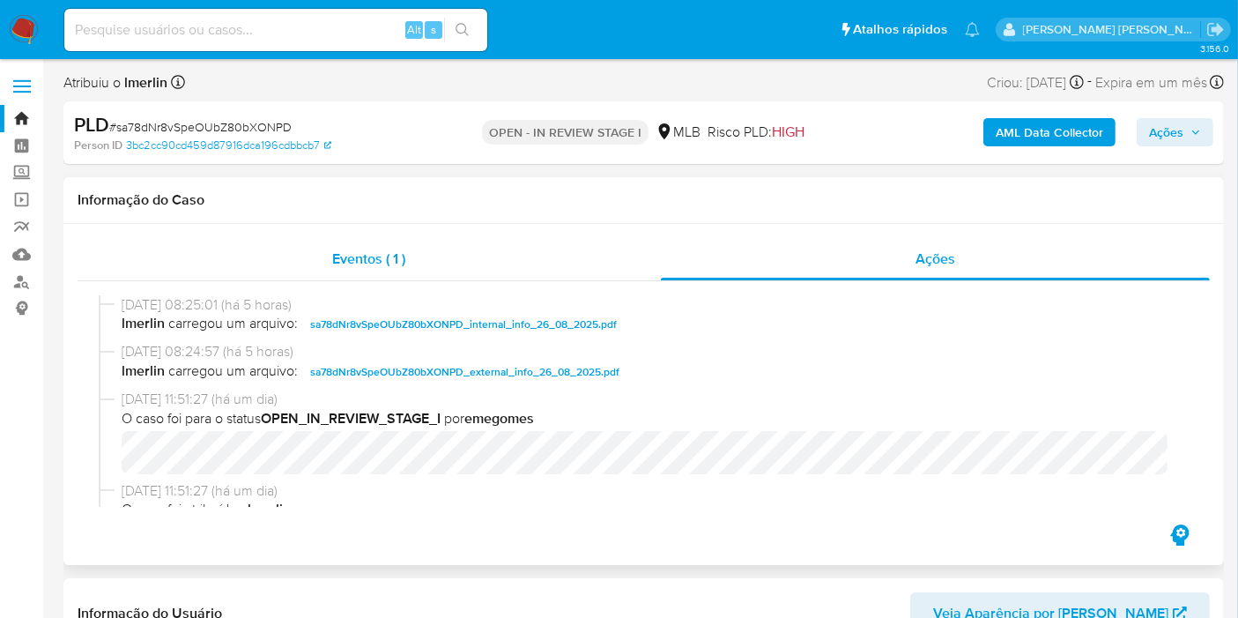
click at [498, 260] on div "Eventos ( 1 )" at bounding box center [369, 259] width 583 height 42
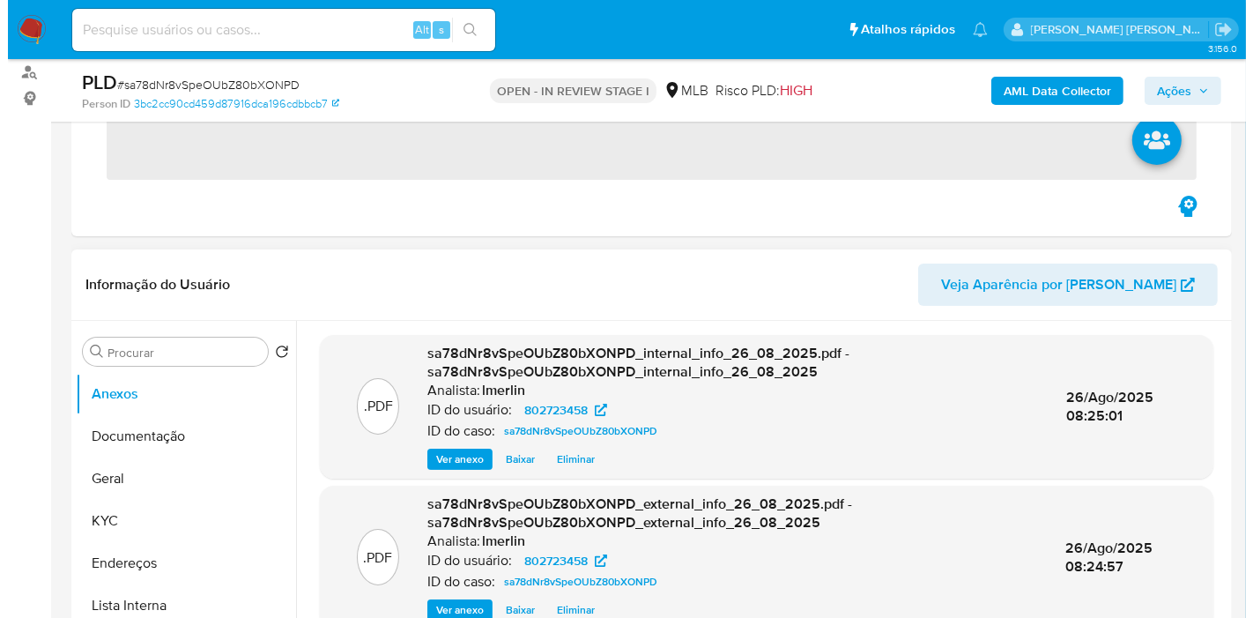
scroll to position [391, 0]
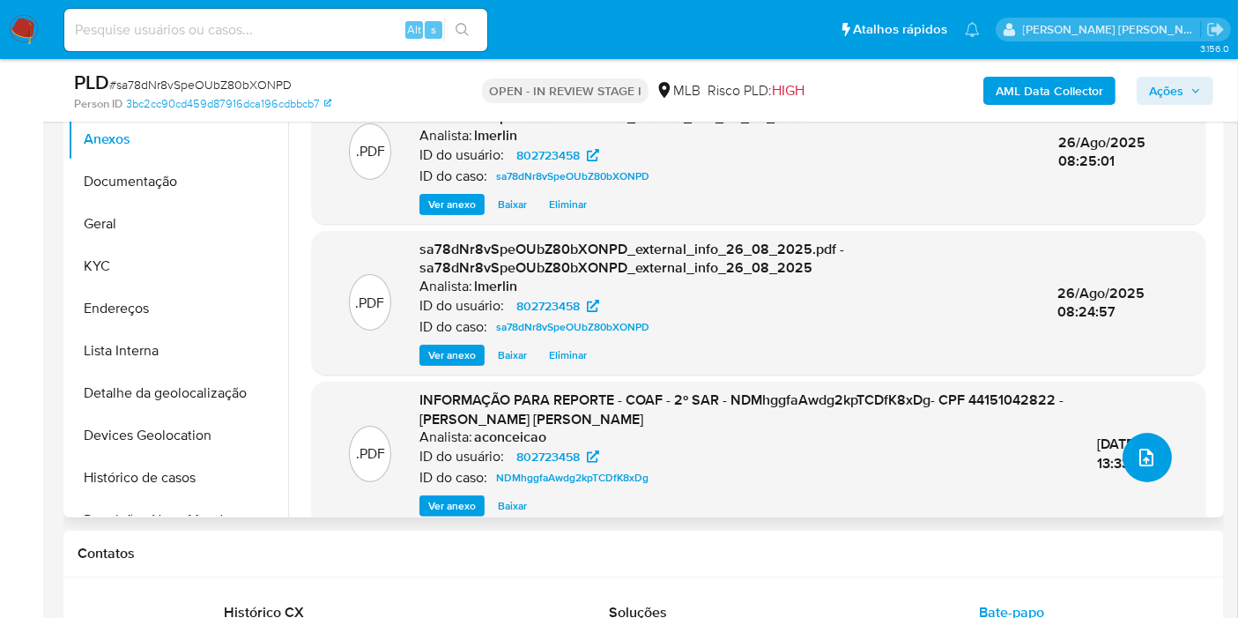
click at [1126, 469] on button "upload-file" at bounding box center [1147, 457] width 49 height 49
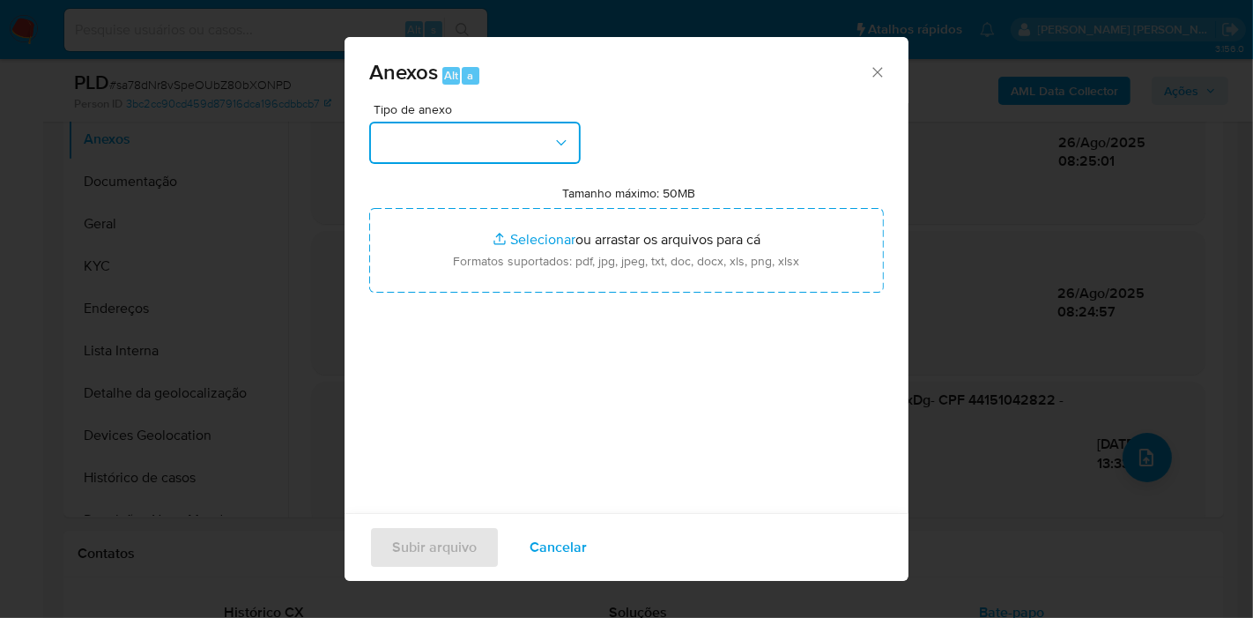
click at [478, 133] on button "button" at bounding box center [475, 143] width 212 height 42
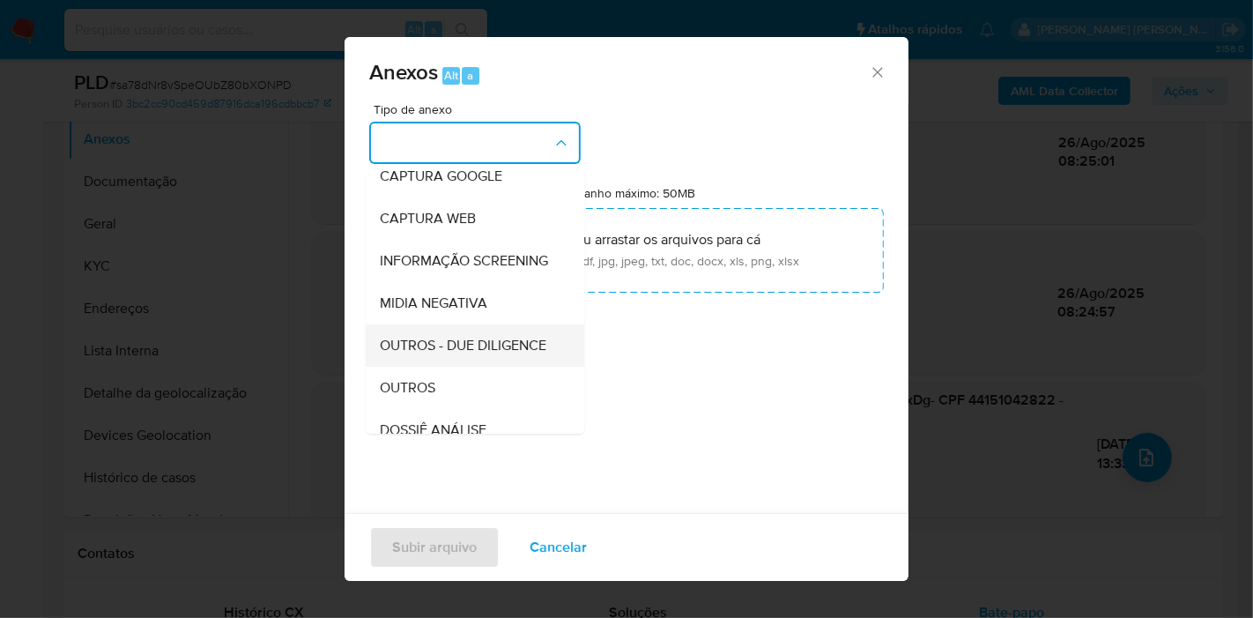
scroll to position [196, 0]
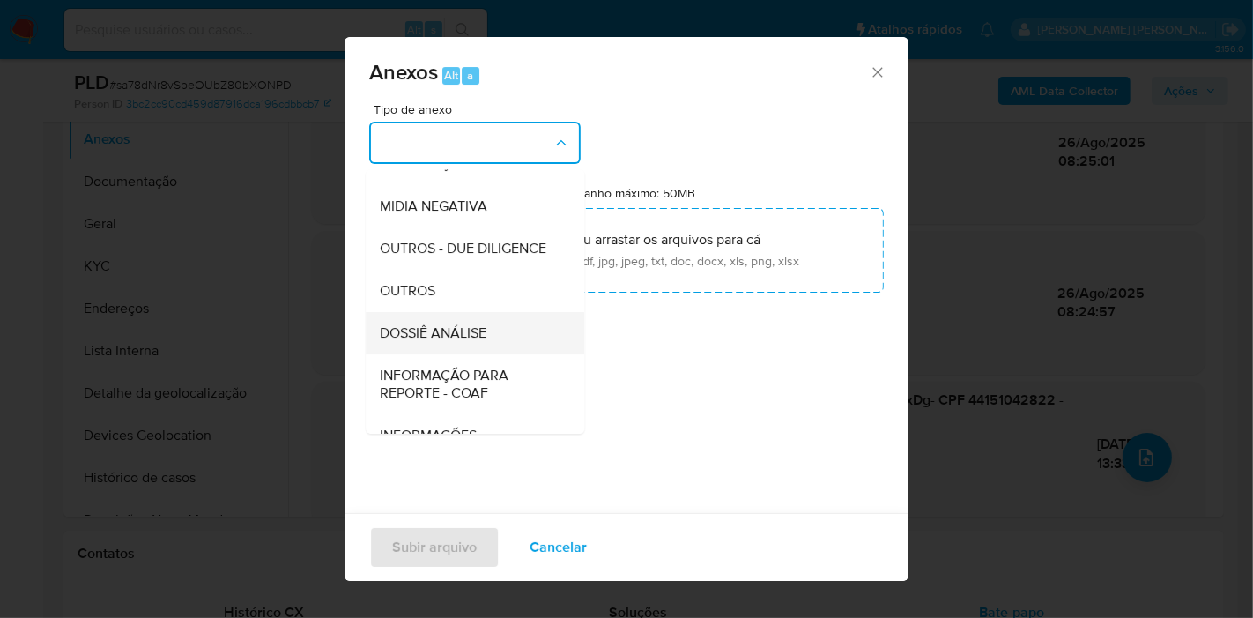
click at [510, 354] on div "DOSSIÊ ANÁLISE" at bounding box center [470, 333] width 180 height 42
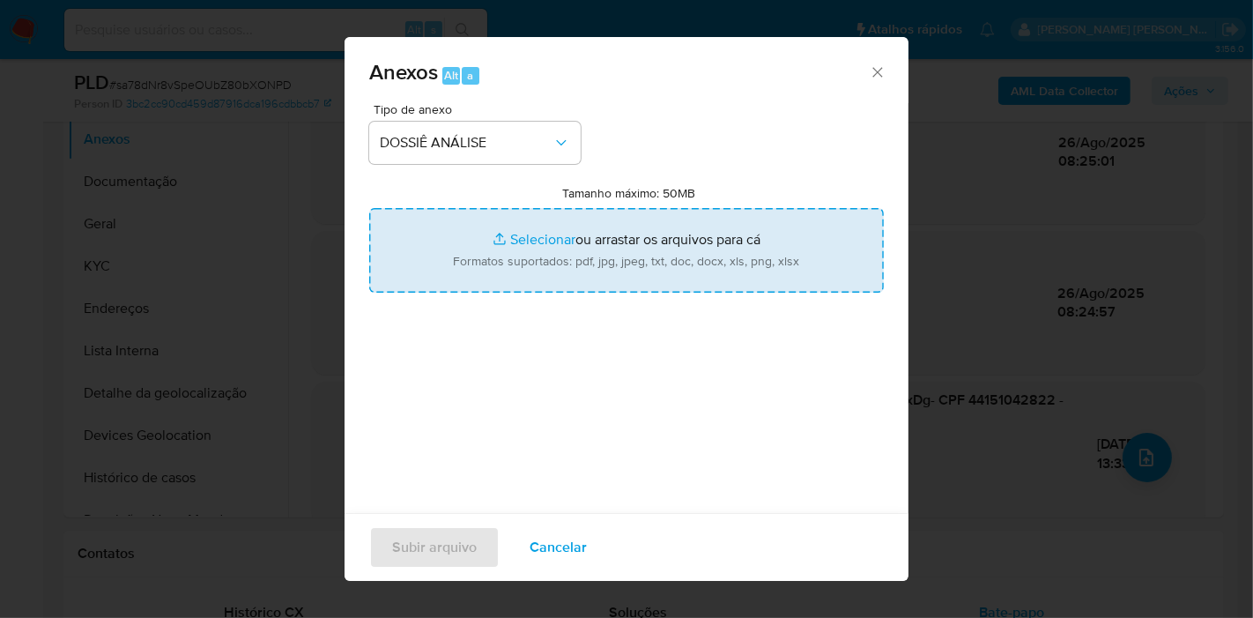
click at [591, 271] on input "Tamanho máximo: 50MB Selecionar arquivos" at bounding box center [626, 250] width 515 height 85
type input "C:\fakepath\Mulan 802723458_2025_08_26_07_35_42.xlsx"
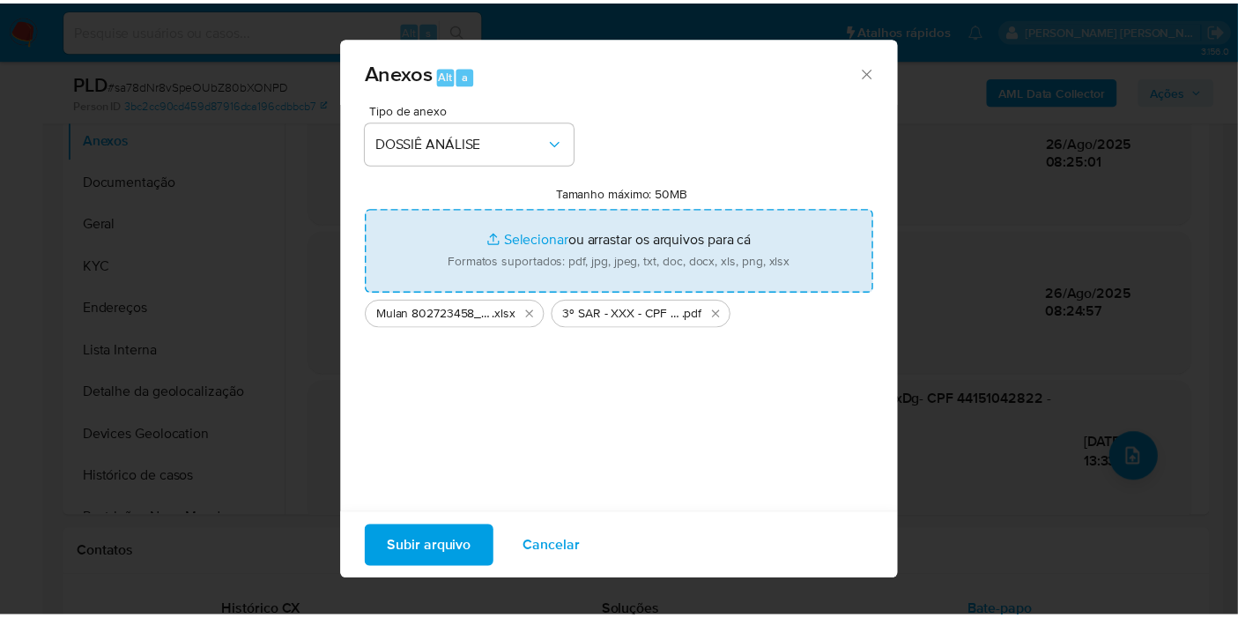
scroll to position [18, 0]
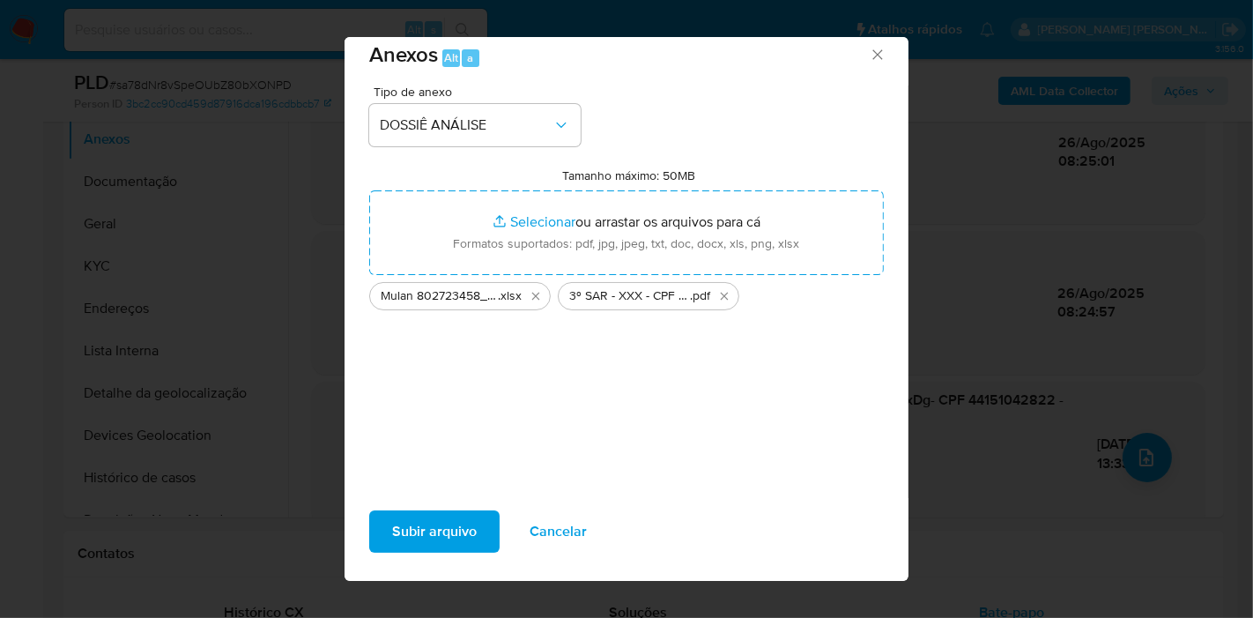
click at [461, 518] on span "Subir arquivo" at bounding box center [434, 531] width 85 height 39
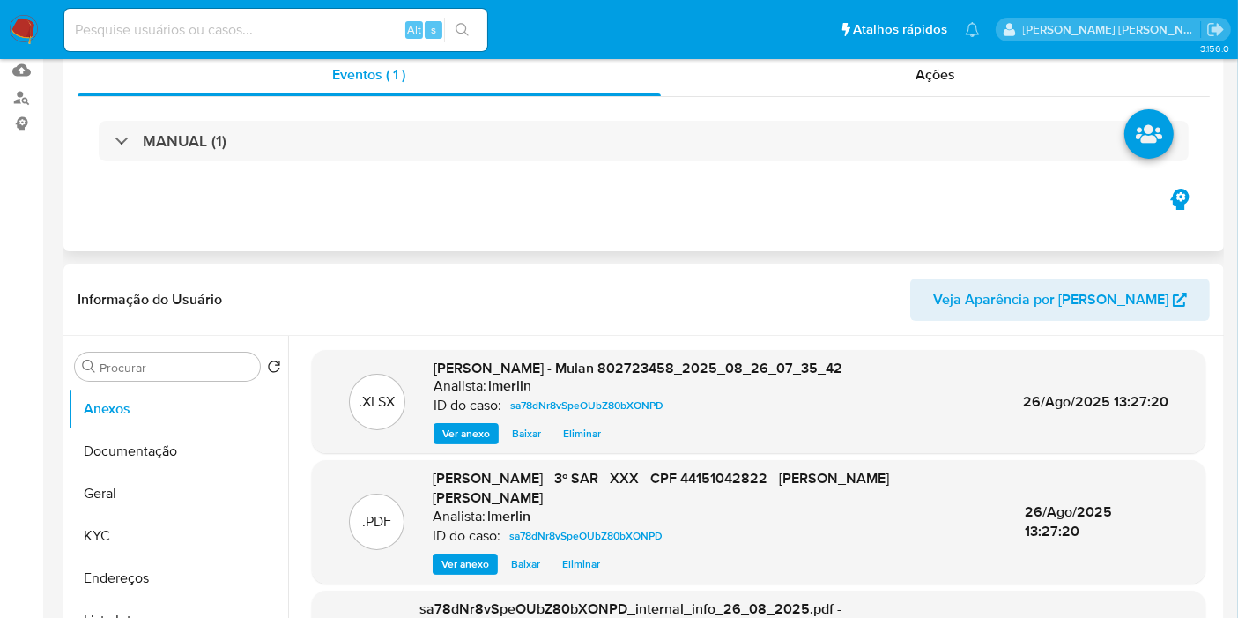
scroll to position [0, 0]
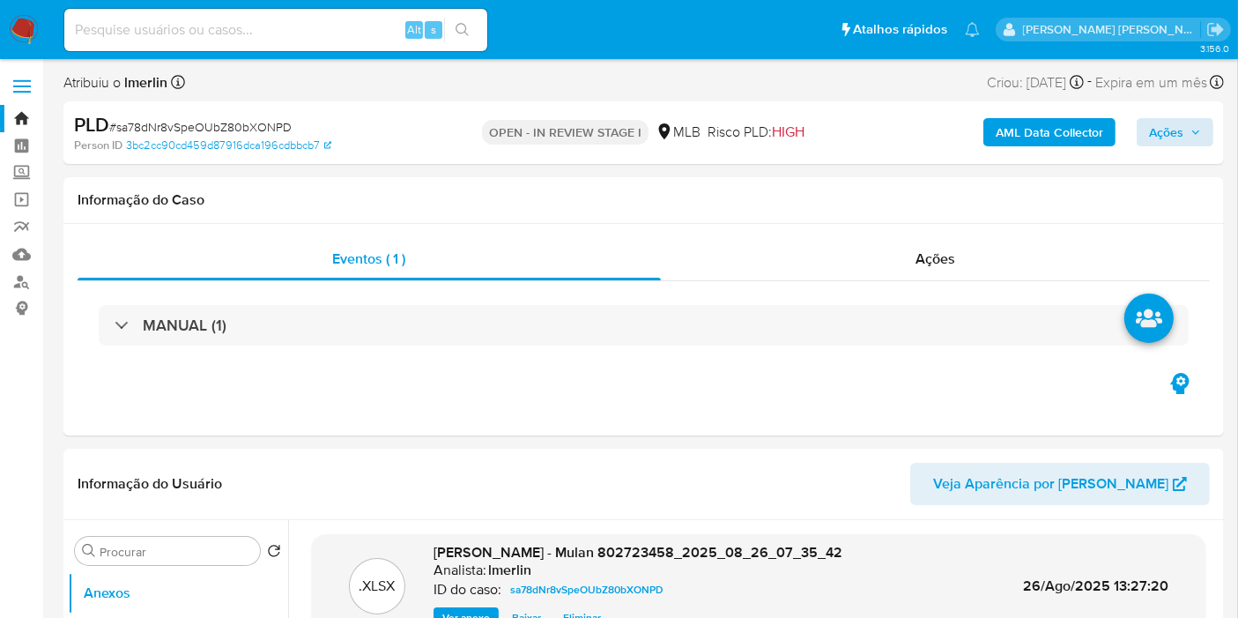
drag, startPoint x: 967, startPoint y: 256, endPoint x: 1154, endPoint y: 142, distance: 219.5
click at [967, 256] on div "Ações" at bounding box center [936, 259] width 550 height 42
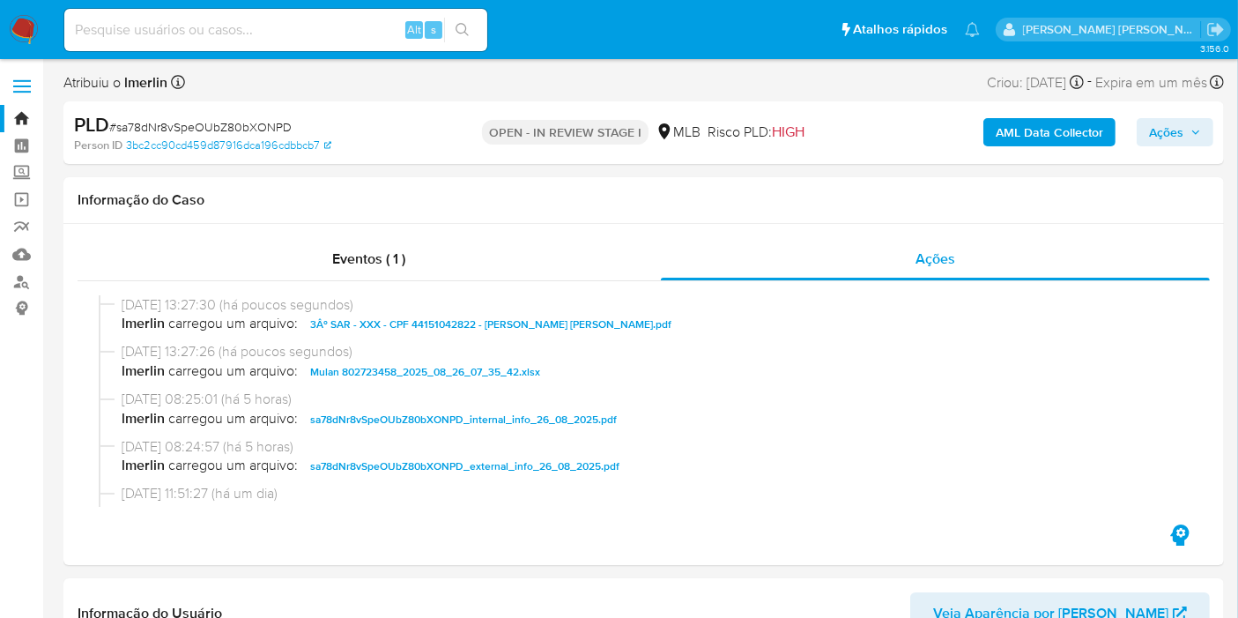
click at [1181, 116] on div "AML Data Collector Ações" at bounding box center [1025, 132] width 375 height 41
click at [1179, 122] on span "Ações" at bounding box center [1166, 132] width 34 height 28
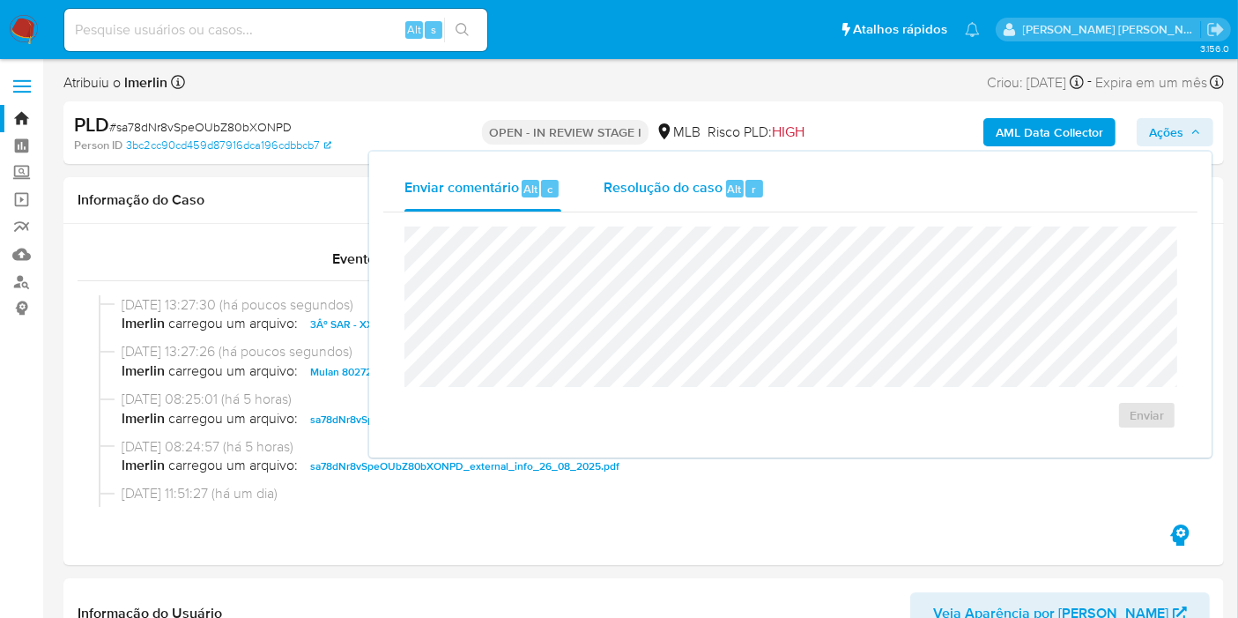
click at [730, 192] on span "Alt" at bounding box center [735, 189] width 14 height 17
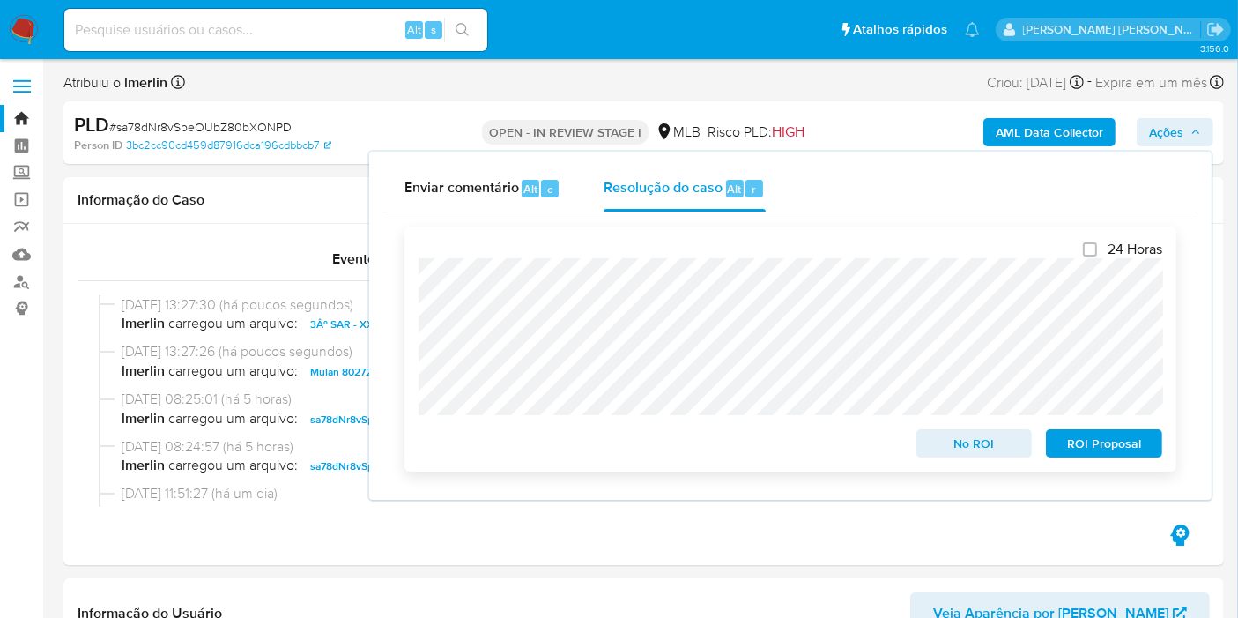
click at [1143, 456] on span "ROI Proposal" at bounding box center [1104, 443] width 92 height 25
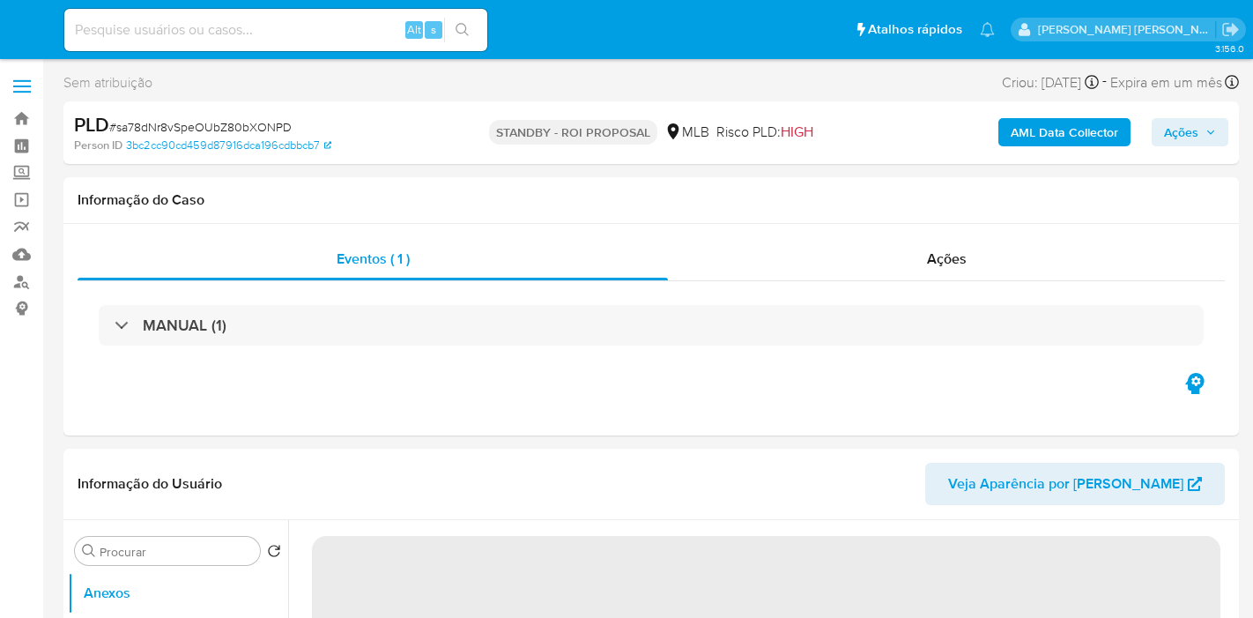
select select "10"
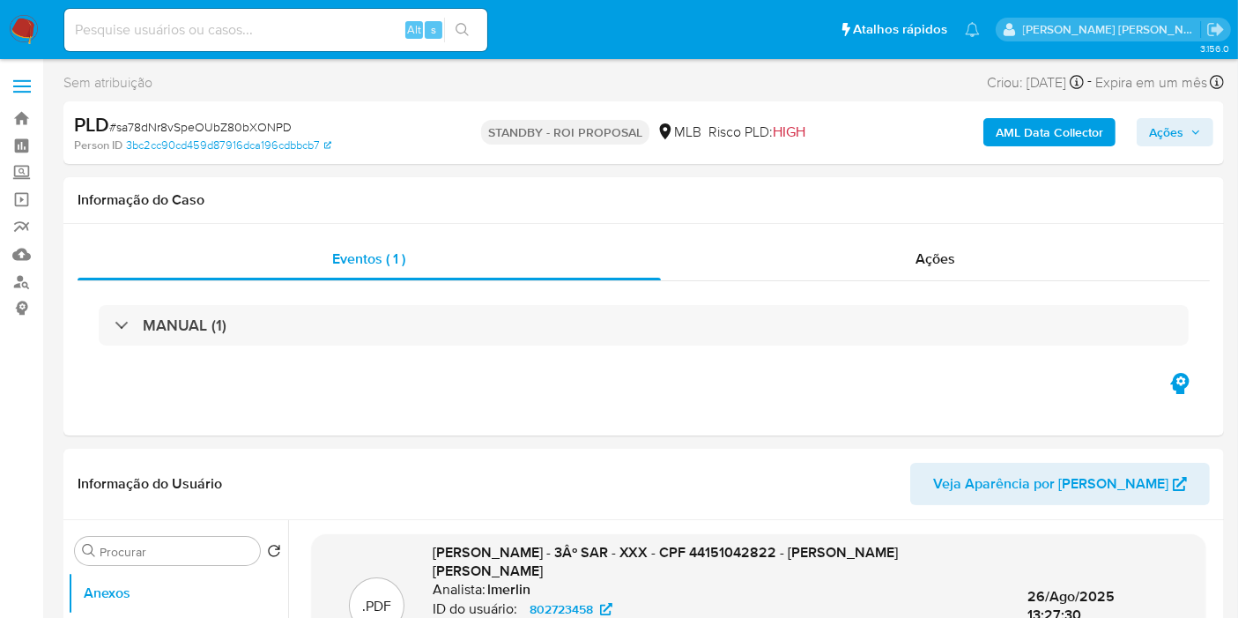
click at [22, 28] on img at bounding box center [24, 30] width 30 height 30
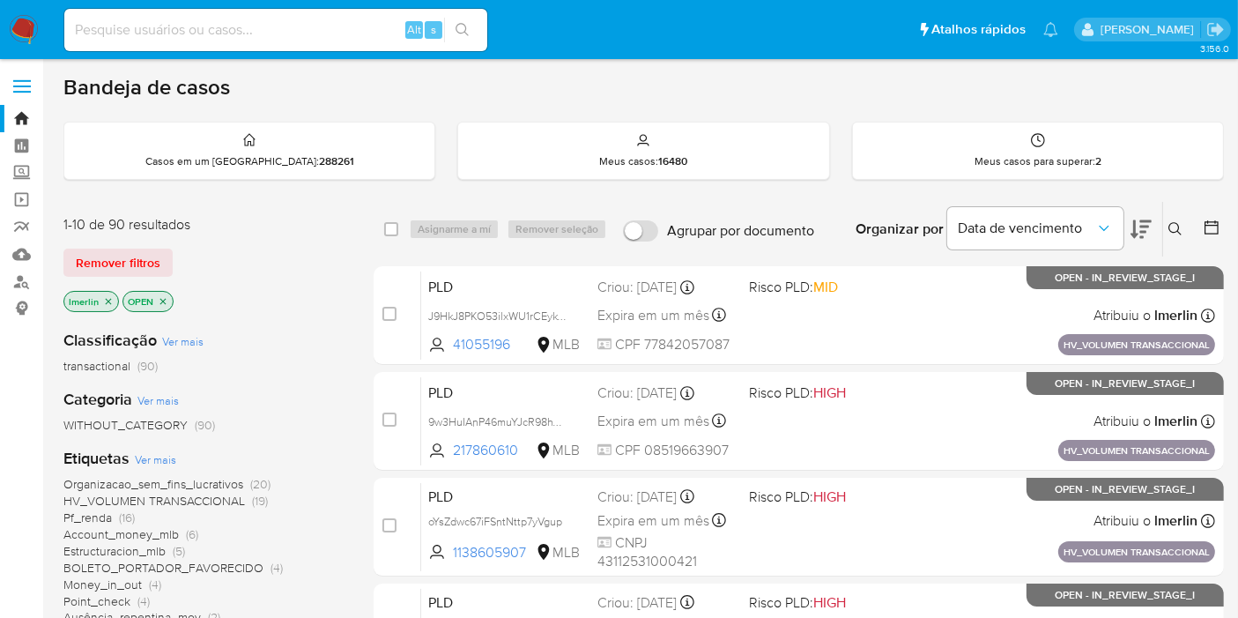
click at [104, 301] on icon "close-filter" at bounding box center [108, 301] width 11 height 11
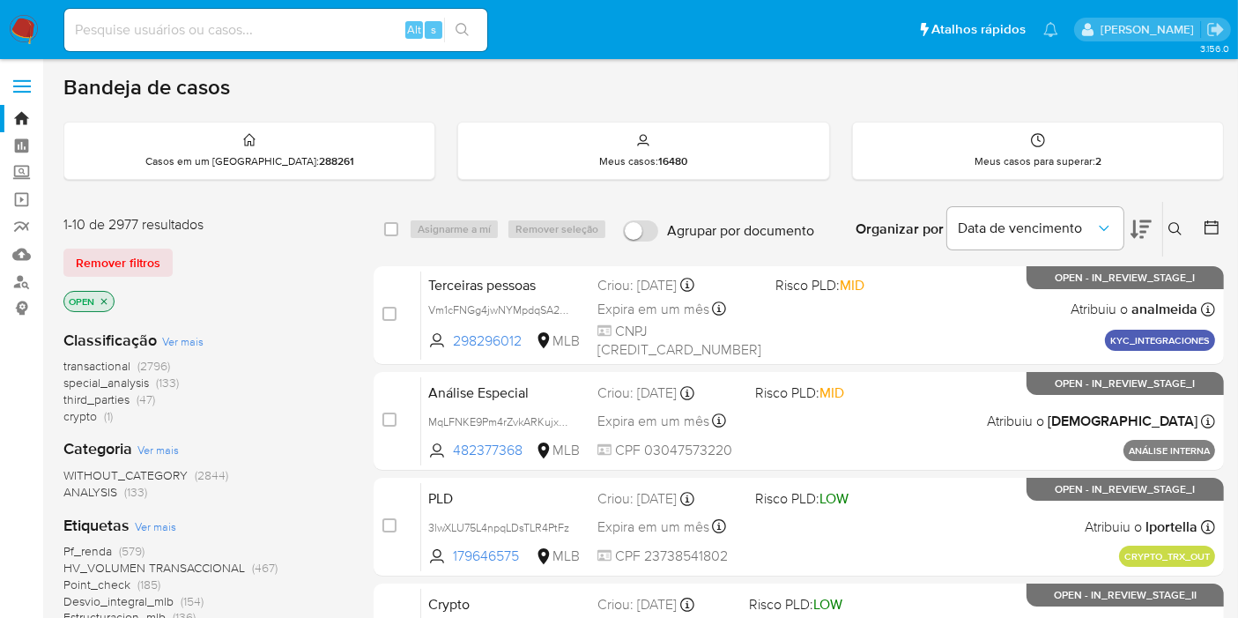
click at [103, 418] on span "crypto (1)" at bounding box center [87, 416] width 49 height 17
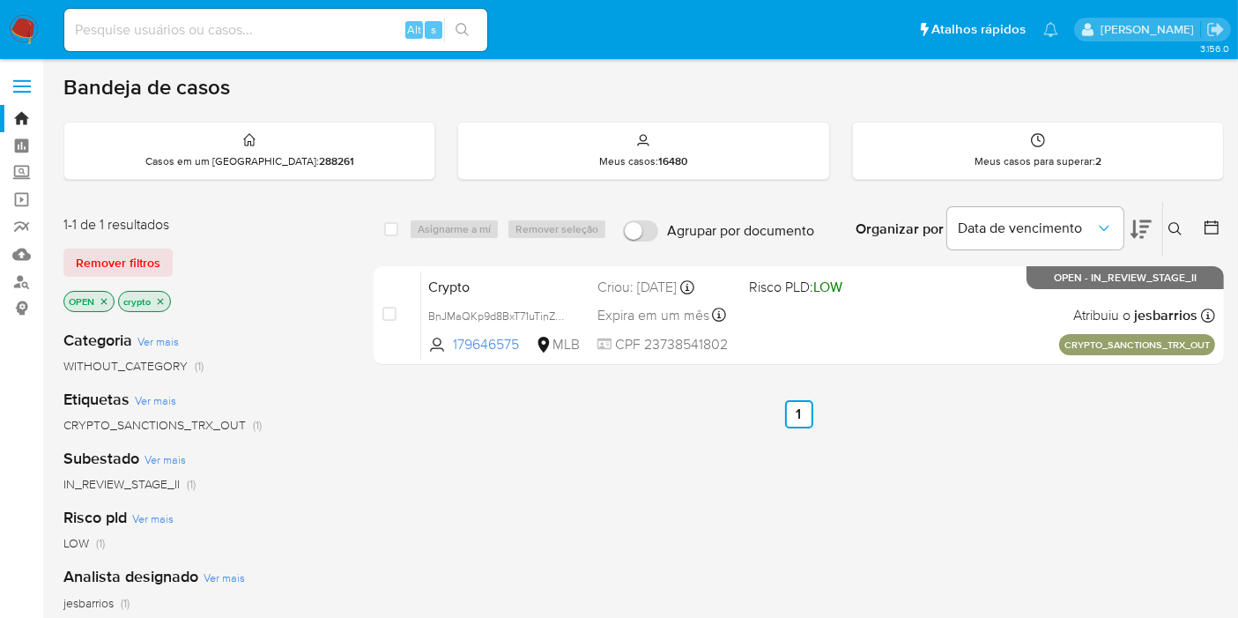
click at [160, 302] on icon "close-filter" at bounding box center [160, 301] width 11 height 11
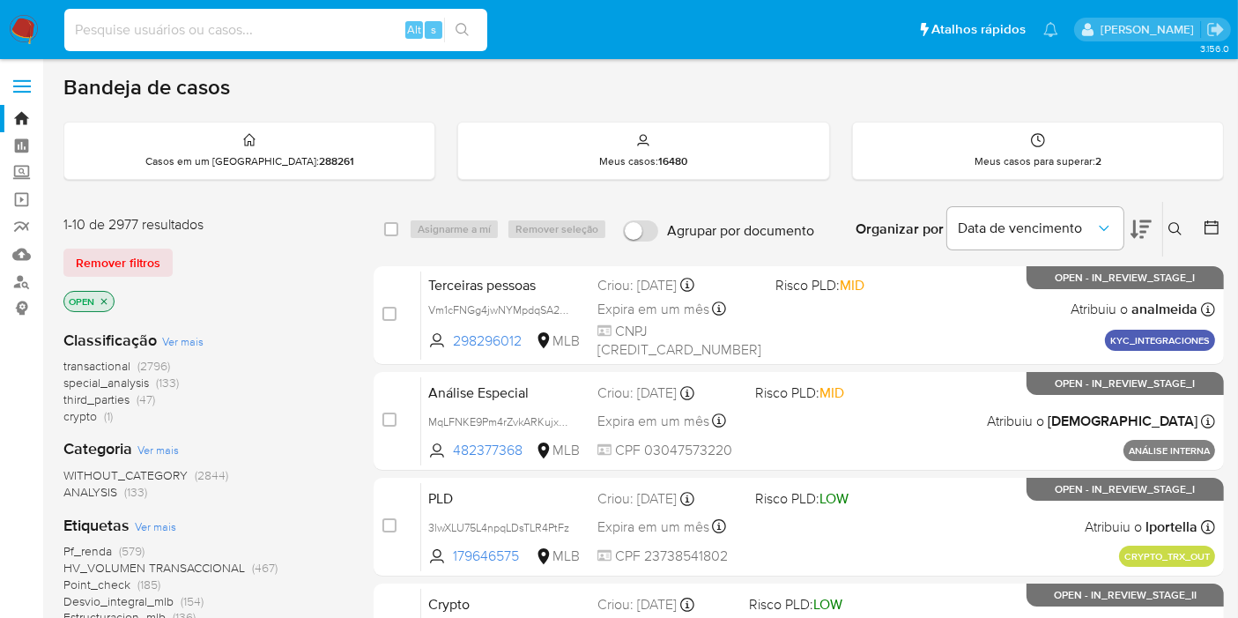
click at [375, 28] on input at bounding box center [275, 30] width 423 height 23
paste input "9w3HuIAnP46muYJcR98hWXJj"
type input "9w3HuIAnP46muYJcR98hWXJj"
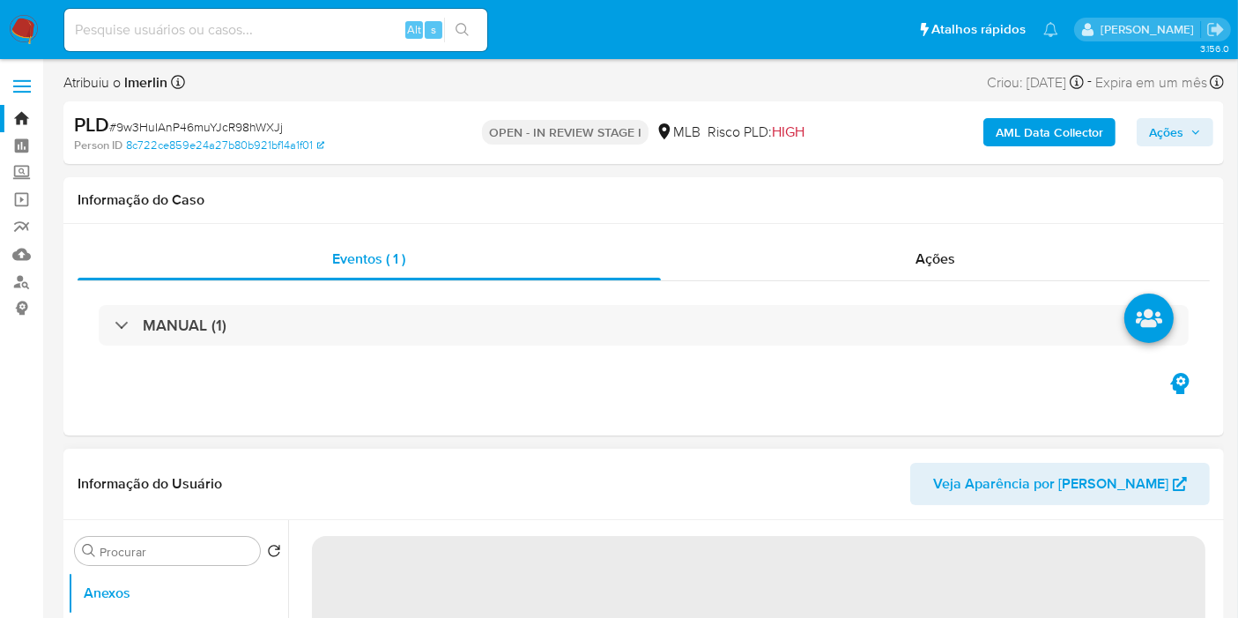
select select "10"
